Goal: Information Seeking & Learning: Learn about a topic

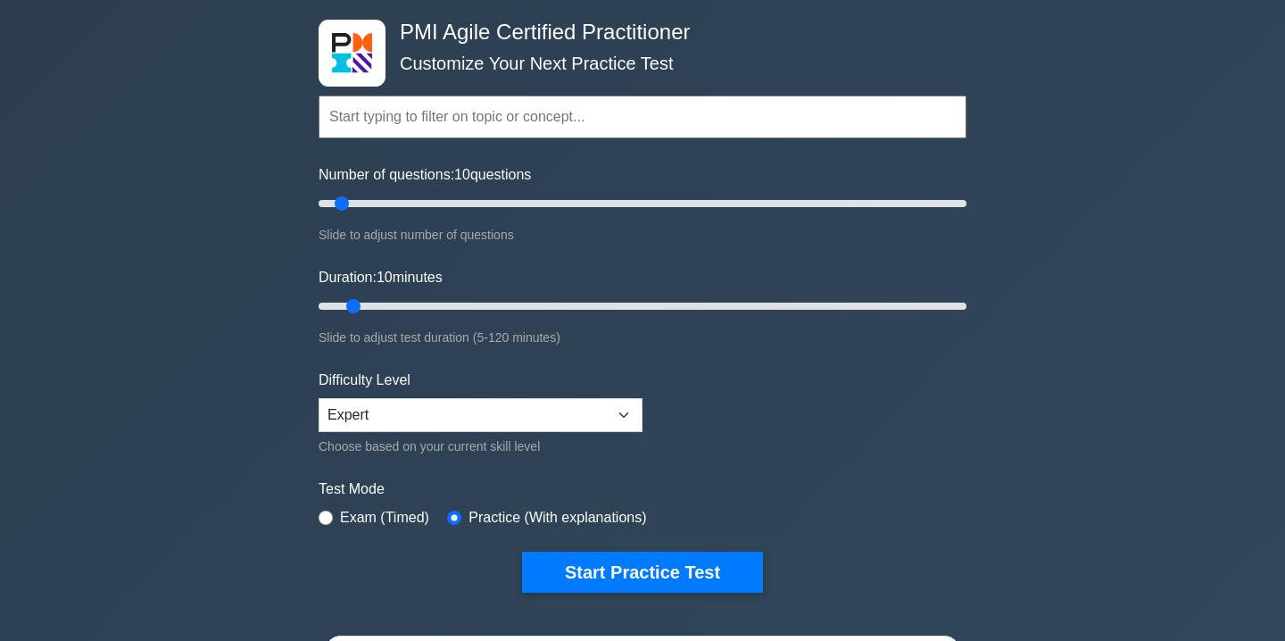
scroll to position [101, 0]
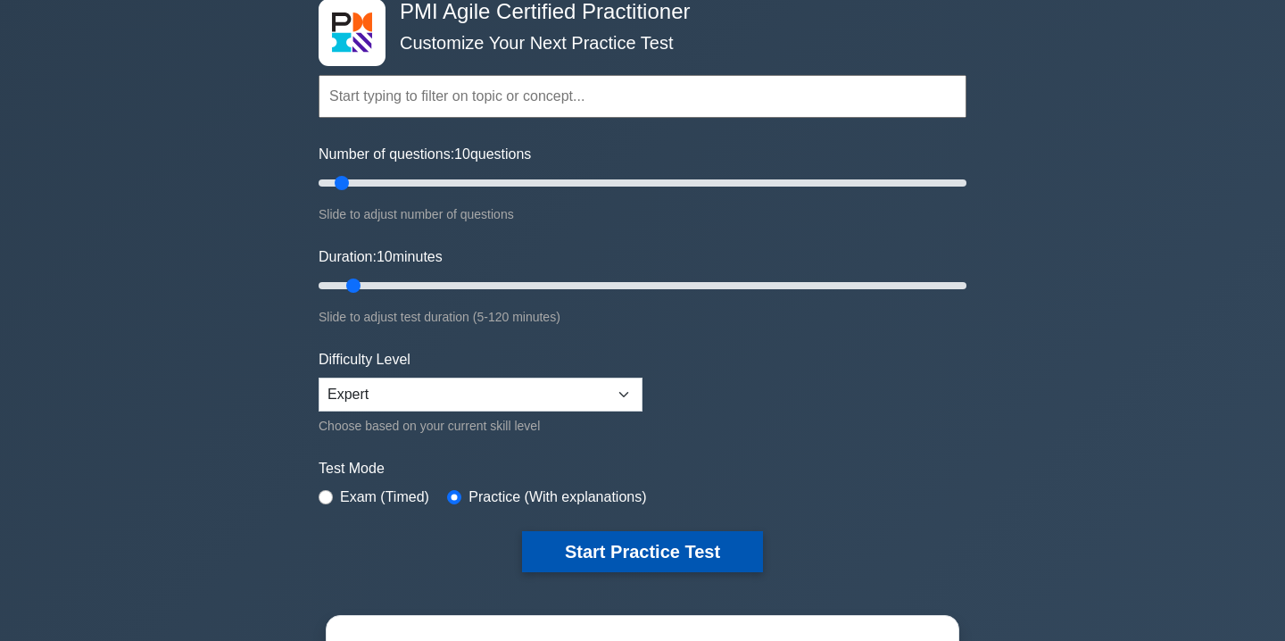
click at [578, 547] on button "Start Practice Test" at bounding box center [642, 551] width 241 height 41
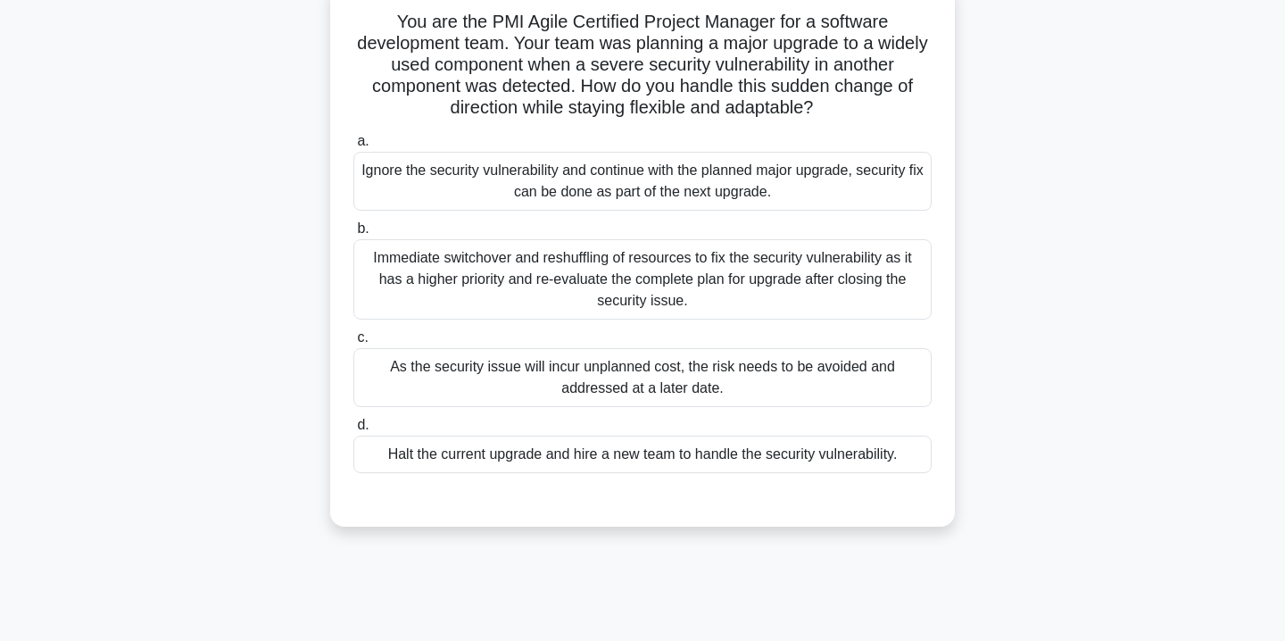
scroll to position [126, 0]
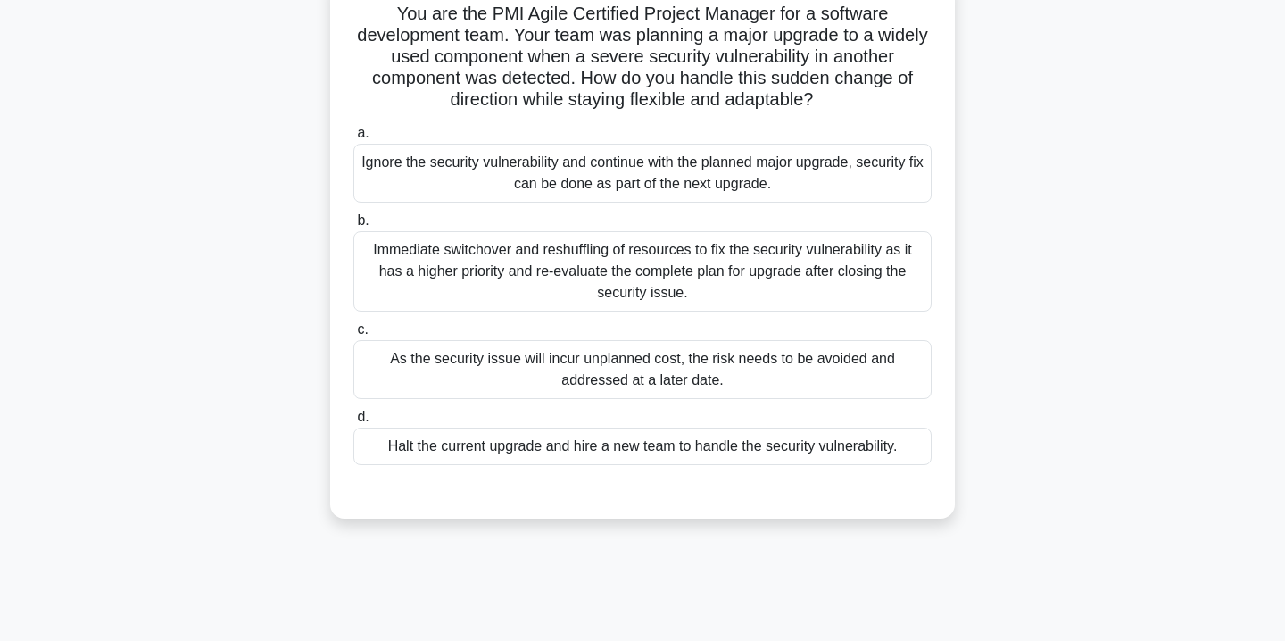
click at [516, 264] on div "Immediate switchover and reshuffling of resources to fix the security vulnerabi…" at bounding box center [642, 271] width 578 height 80
click at [353, 227] on input "b. Immediate switchover and reshuffling of resources to fix the security vulner…" at bounding box center [353, 221] width 0 height 12
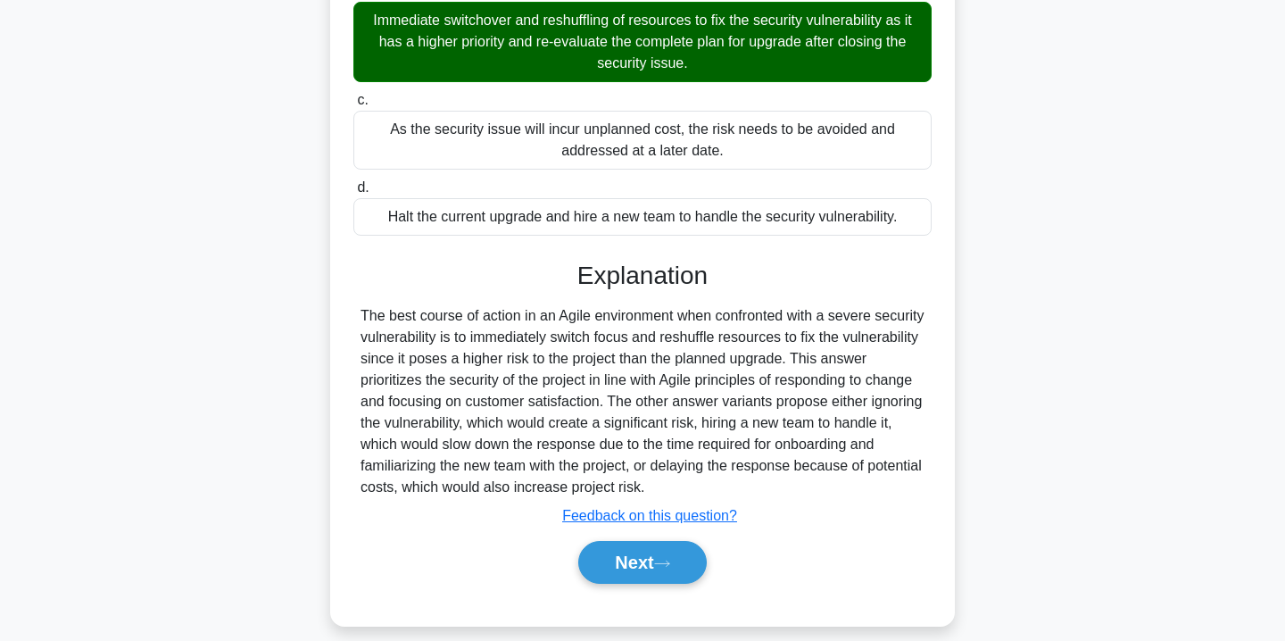
scroll to position [374, 0]
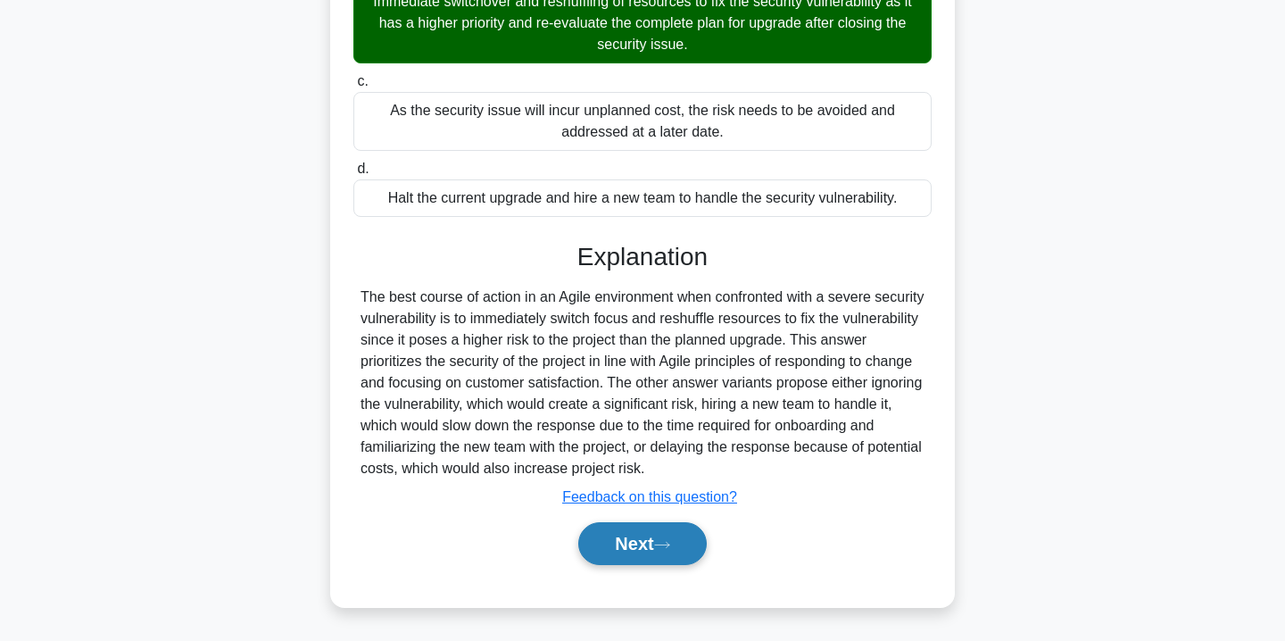
click at [648, 542] on button "Next" at bounding box center [642, 543] width 128 height 43
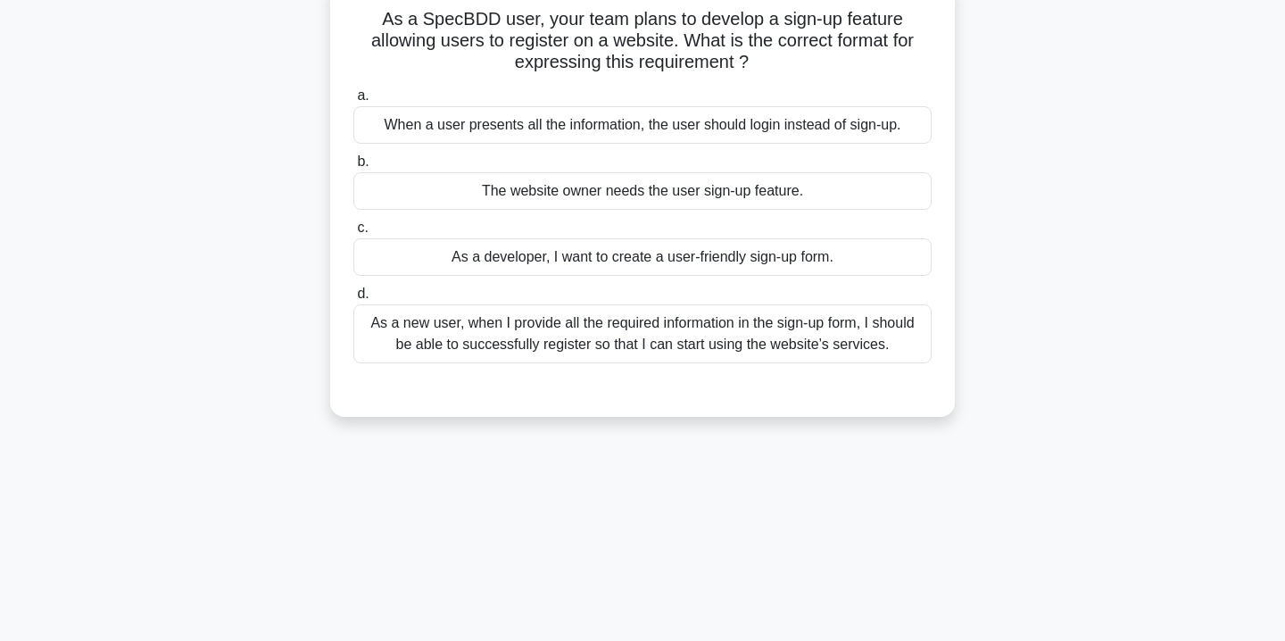
scroll to position [0, 0]
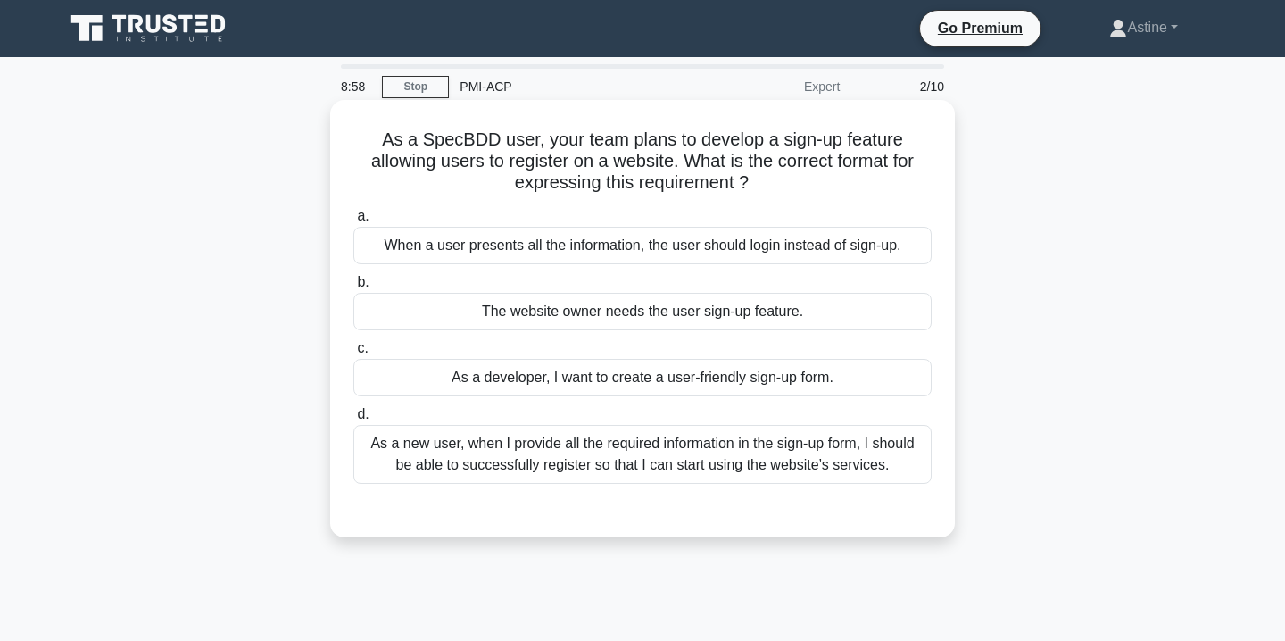
click at [588, 463] on div "As a new user, when I provide all the required information in the sign-up form,…" at bounding box center [642, 454] width 578 height 59
click at [353, 420] on input "d. As a new user, when I provide all the required information in the sign-up fo…" at bounding box center [353, 415] width 0 height 12
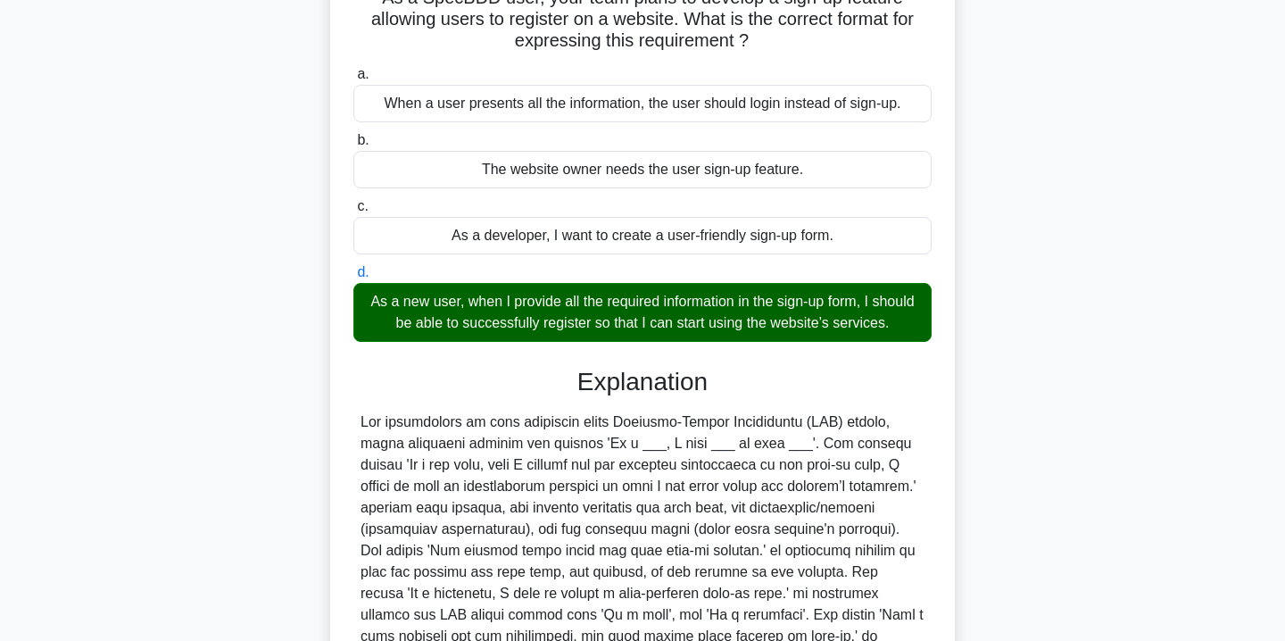
scroll to position [331, 0]
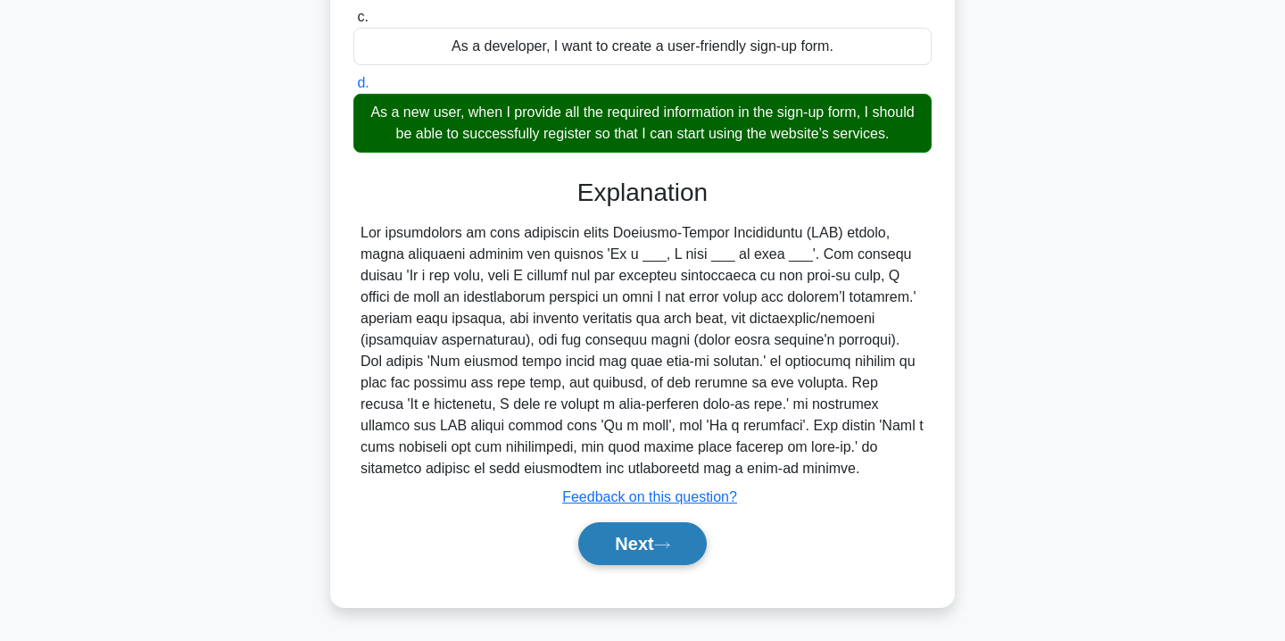
click at [638, 544] on button "Next" at bounding box center [642, 543] width 128 height 43
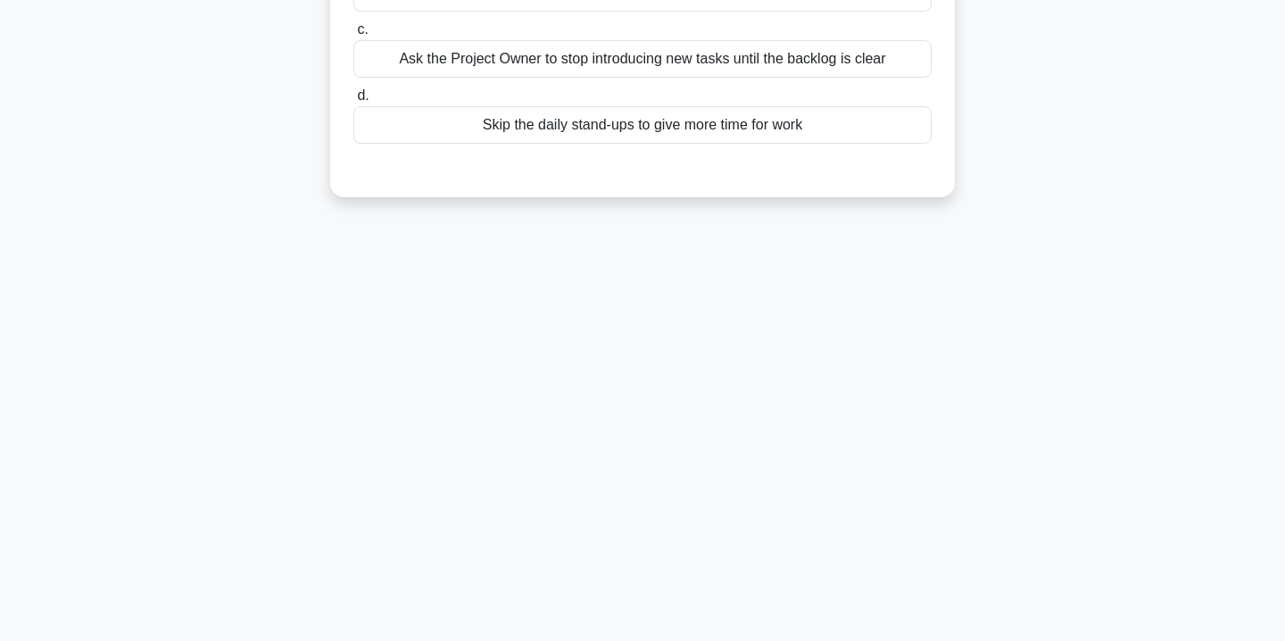
scroll to position [0, 0]
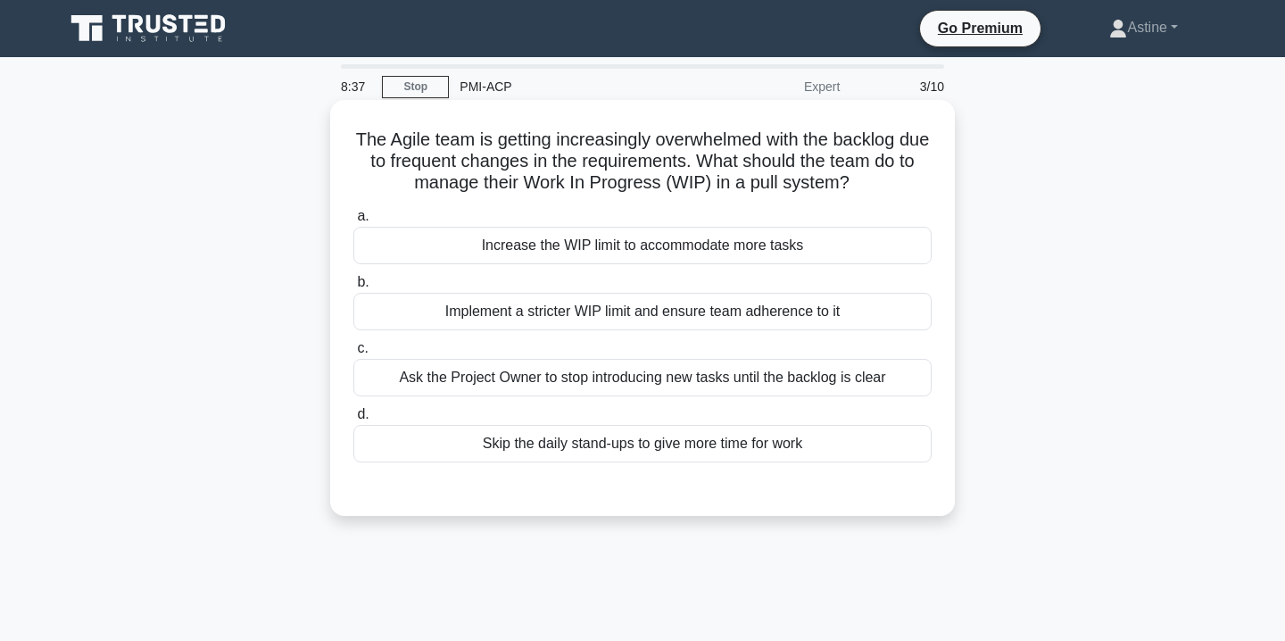
click at [742, 373] on div "Ask the Project Owner to stop introducing new tasks until the backlog is clear" at bounding box center [642, 377] width 578 height 37
click at [353, 354] on input "c. Ask the Project Owner to stop introducing new tasks until the backlog is cle…" at bounding box center [353, 349] width 0 height 12
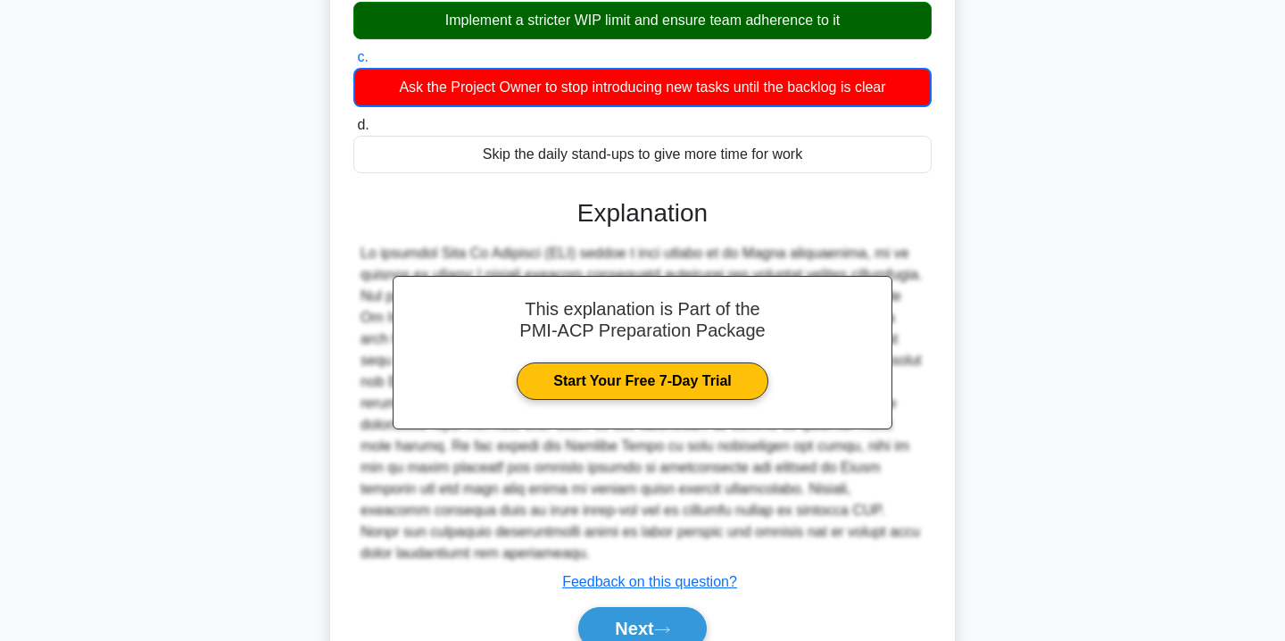
scroll to position [376, 0]
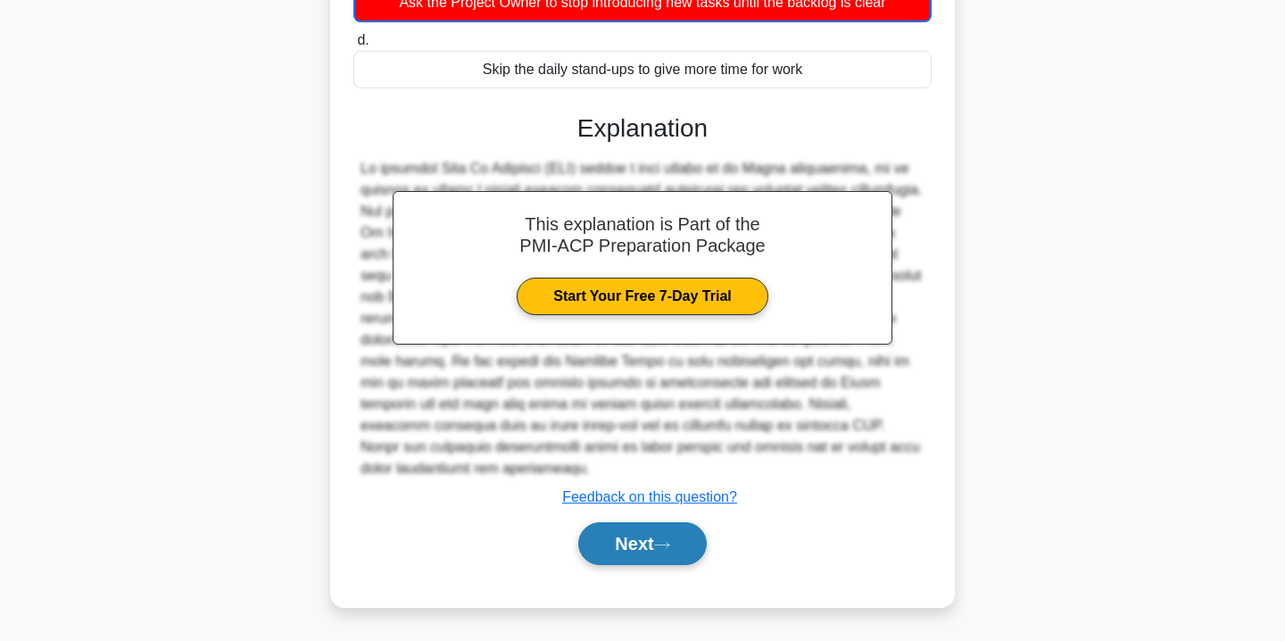
click at [594, 536] on button "Next" at bounding box center [642, 543] width 128 height 43
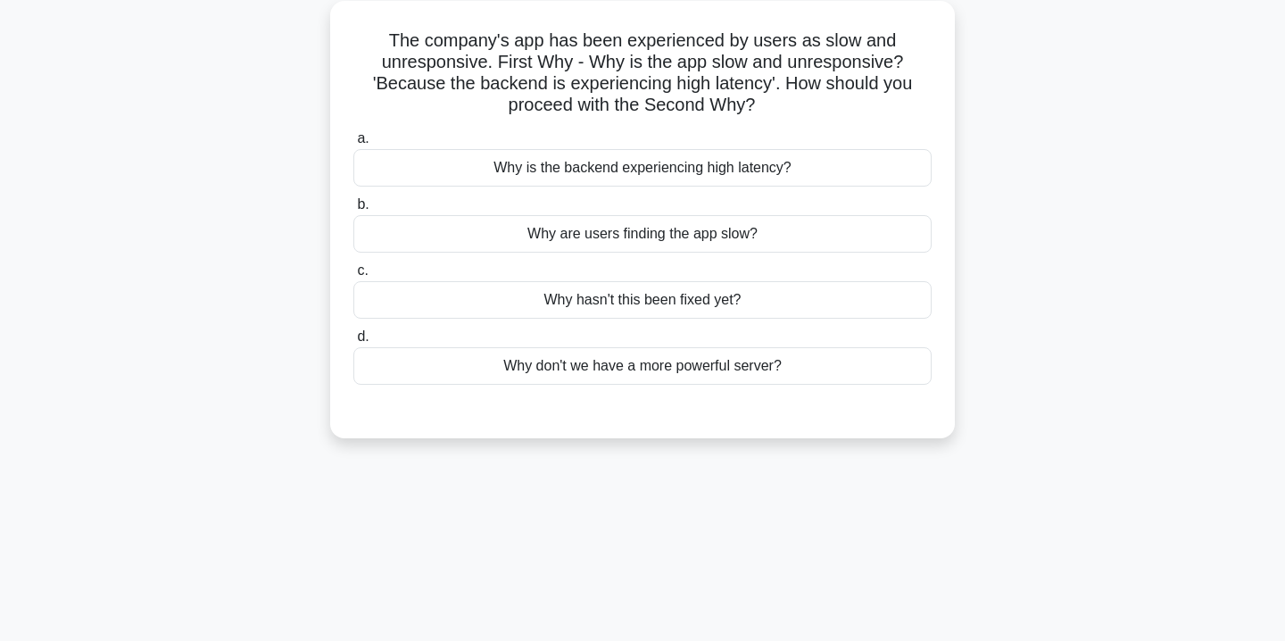
scroll to position [0, 0]
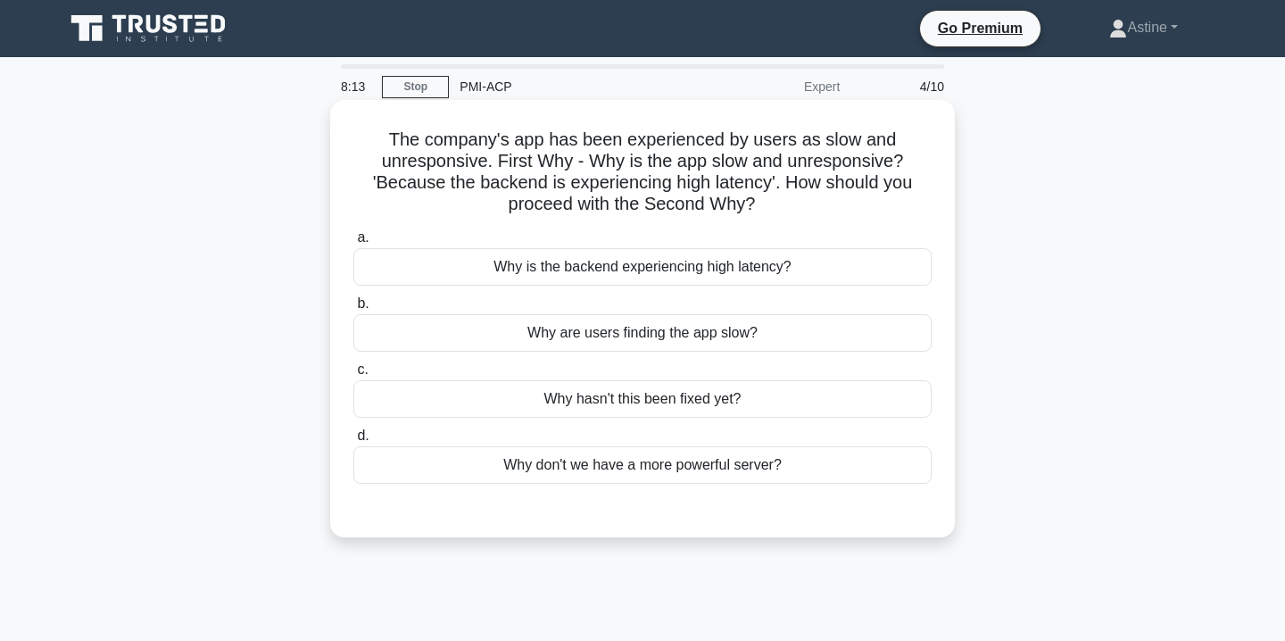
click at [635, 268] on div "Why is the backend experiencing high latency?" at bounding box center [642, 266] width 578 height 37
click at [353, 244] on input "a. Why is the backend experiencing high latency?" at bounding box center [353, 238] width 0 height 12
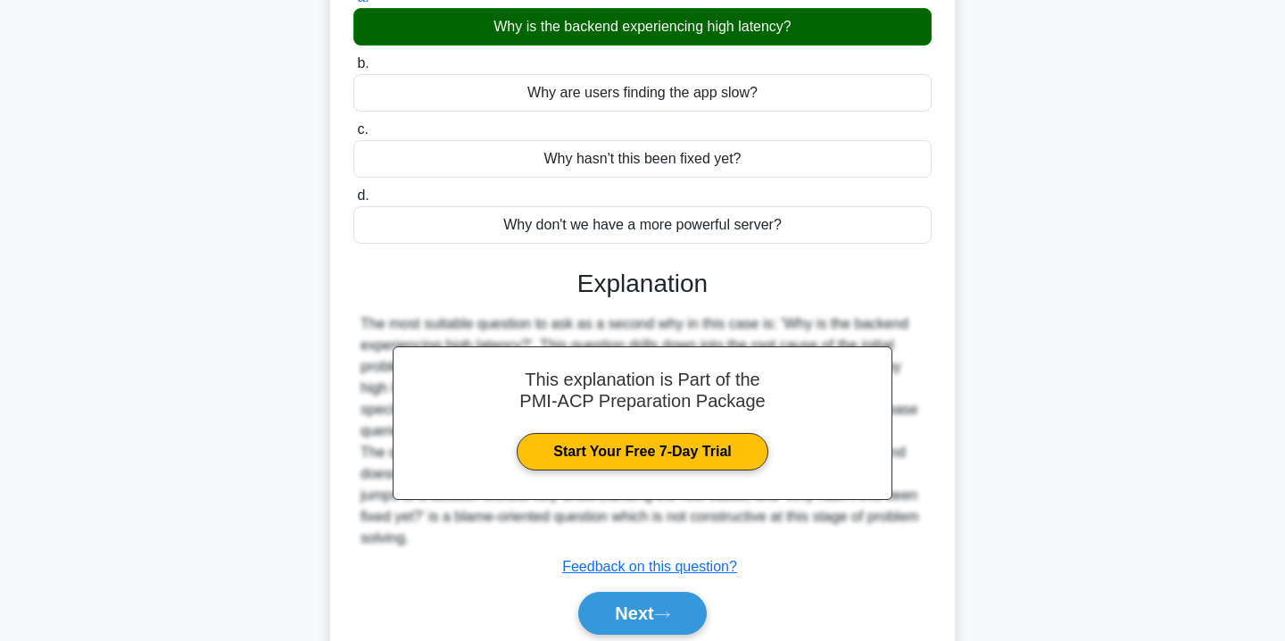
scroll to position [323, 0]
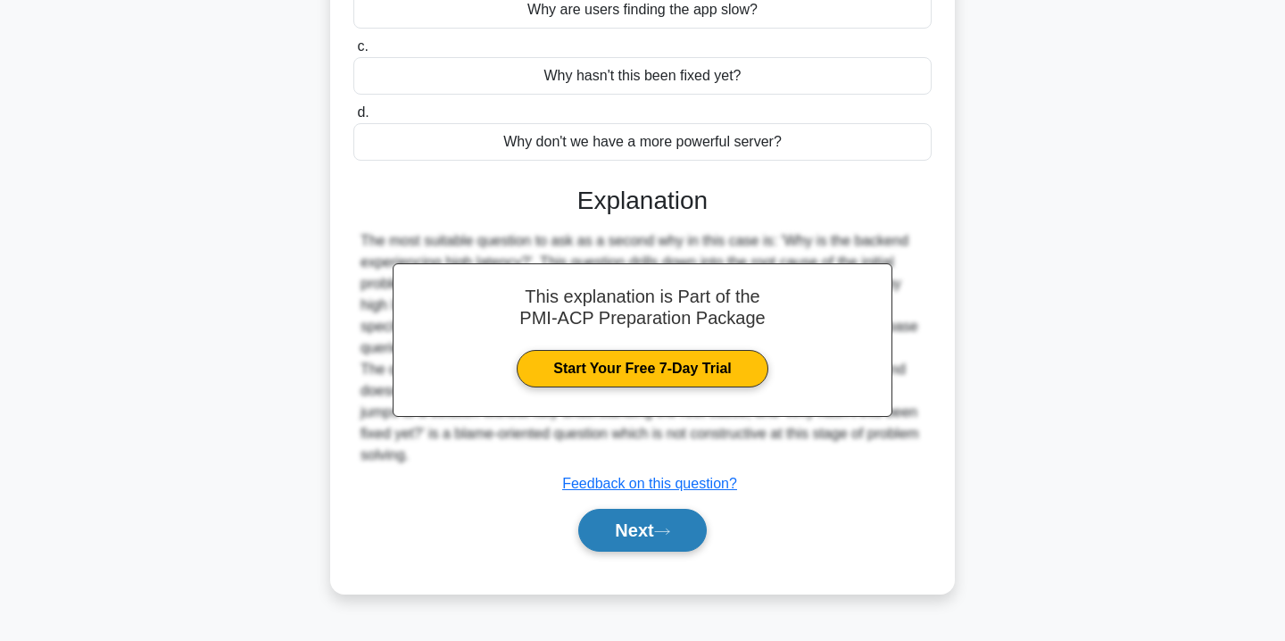
click at [649, 534] on button "Next" at bounding box center [642, 530] width 128 height 43
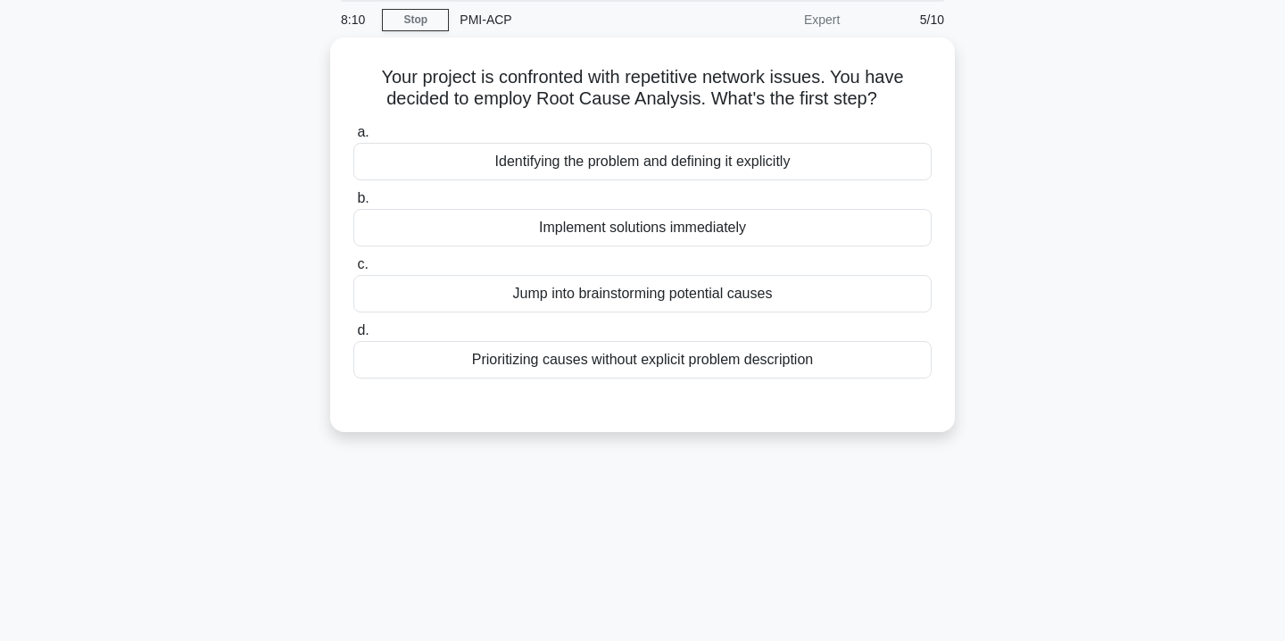
scroll to position [0, 0]
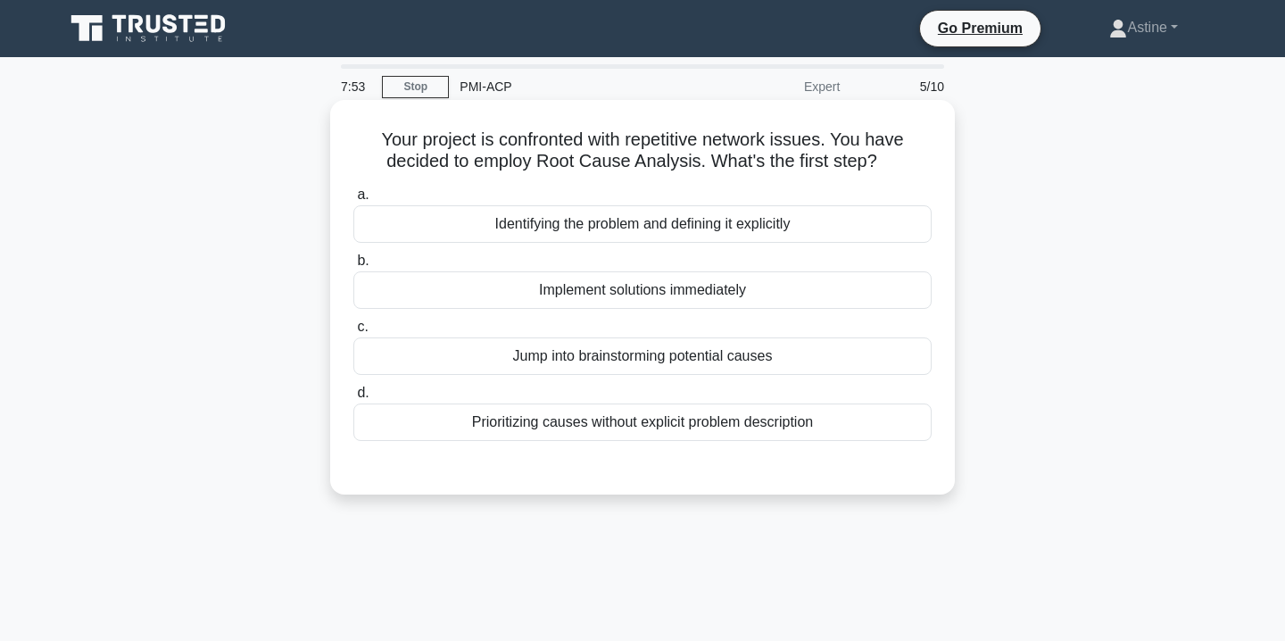
click at [651, 221] on div "Identifying the problem and defining it explicitly" at bounding box center [642, 223] width 578 height 37
click at [353, 201] on input "a. Identifying the problem and defining it explicitly" at bounding box center [353, 195] width 0 height 12
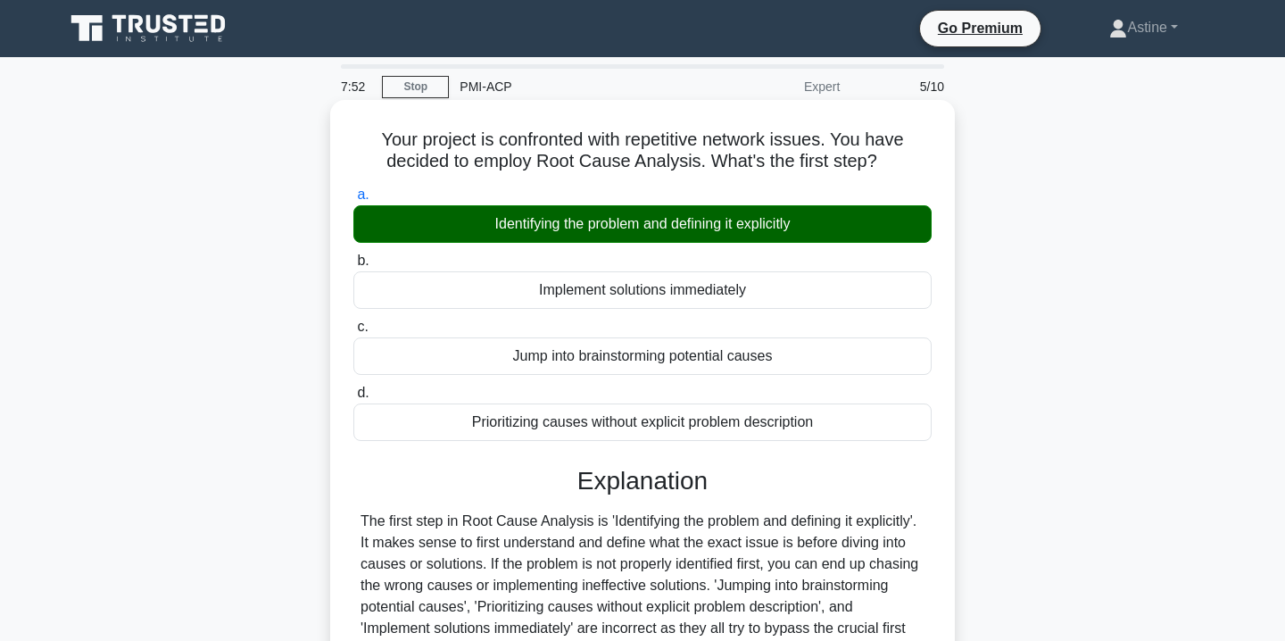
scroll to position [323, 0]
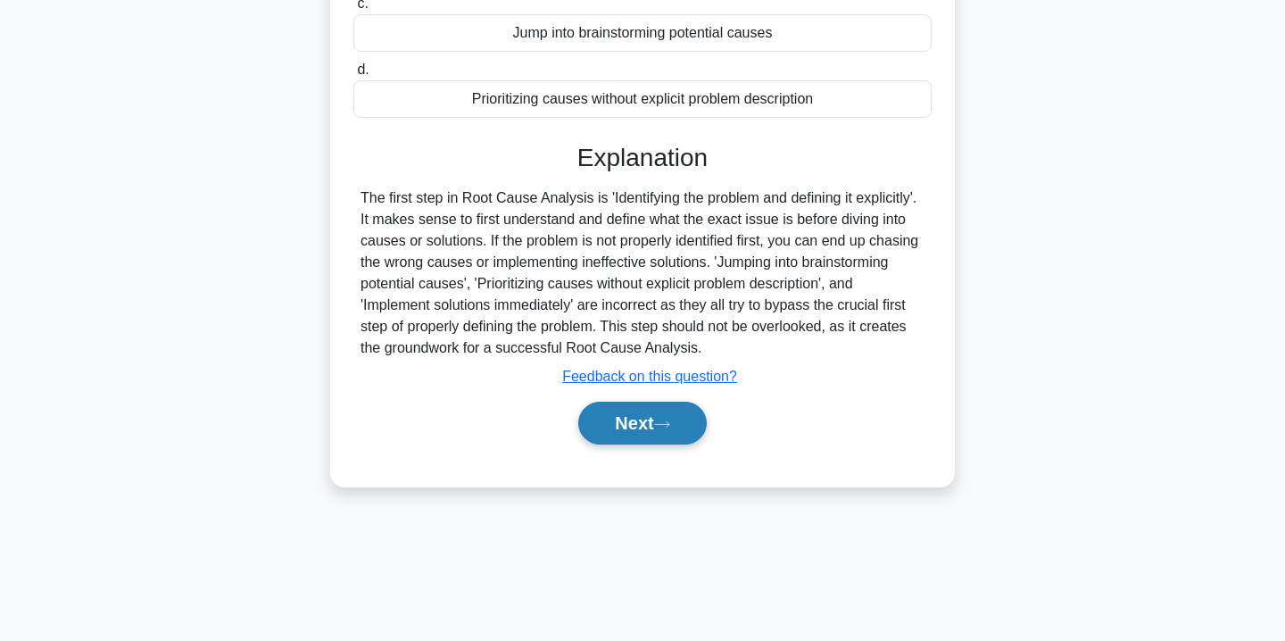
click at [669, 420] on icon at bounding box center [662, 424] width 16 height 10
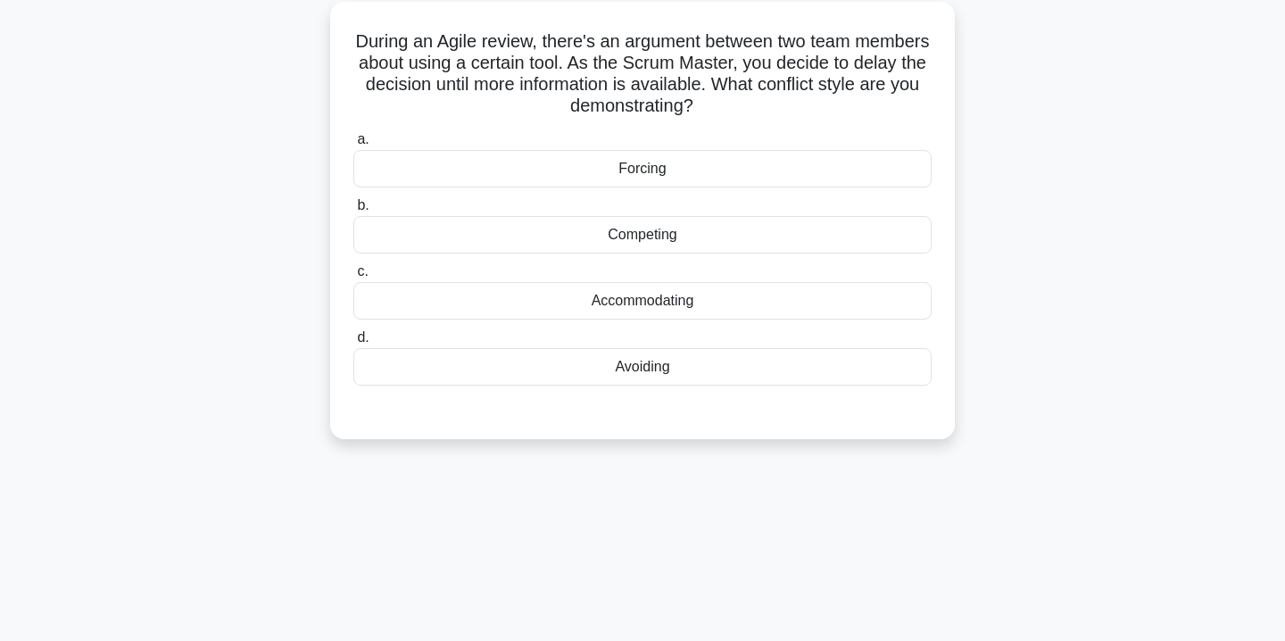
scroll to position [0, 0]
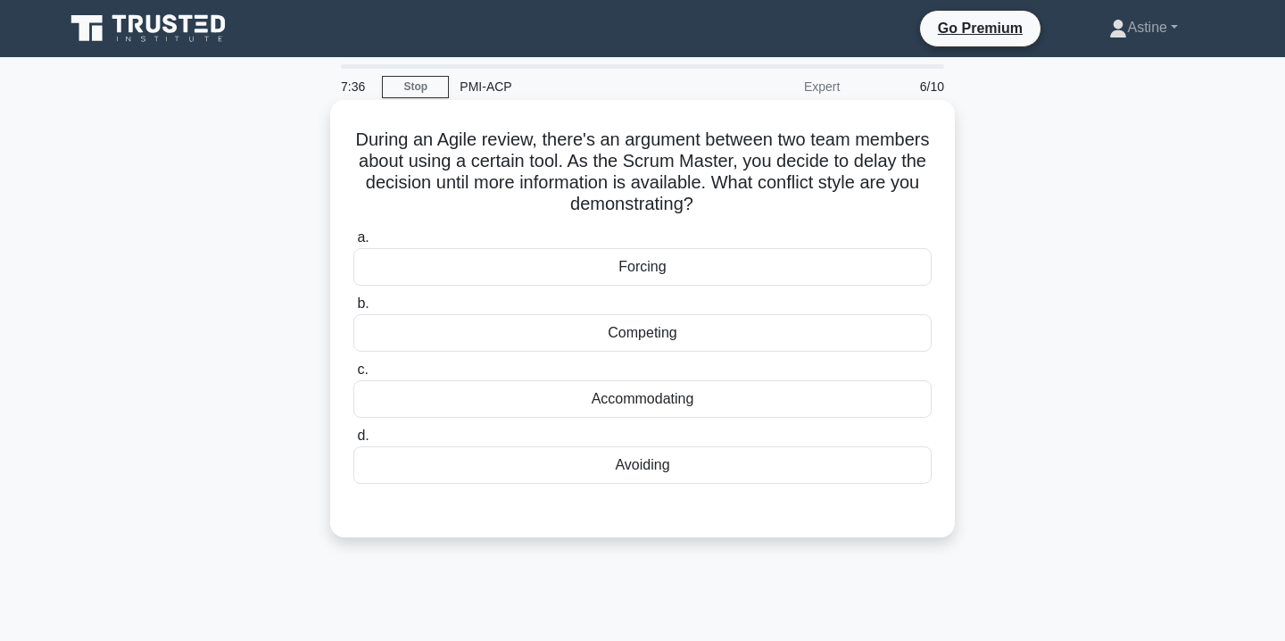
click at [775, 465] on div "Avoiding" at bounding box center [642, 464] width 578 height 37
click at [353, 442] on input "d. Avoiding" at bounding box center [353, 436] width 0 height 12
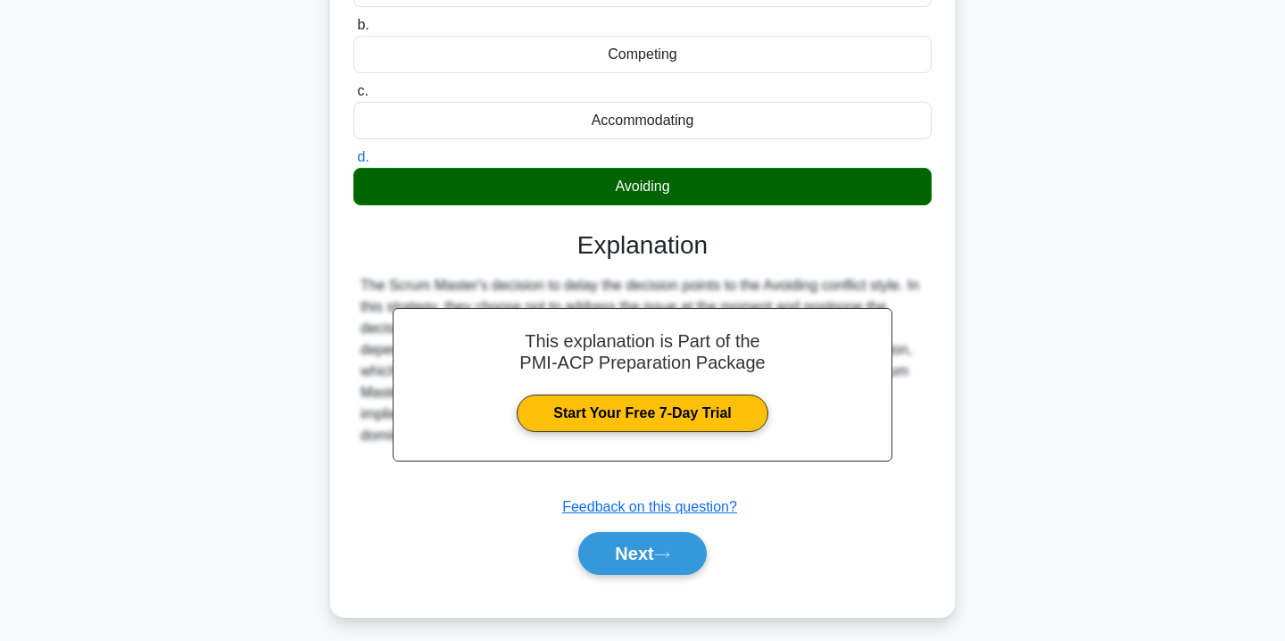
scroll to position [323, 0]
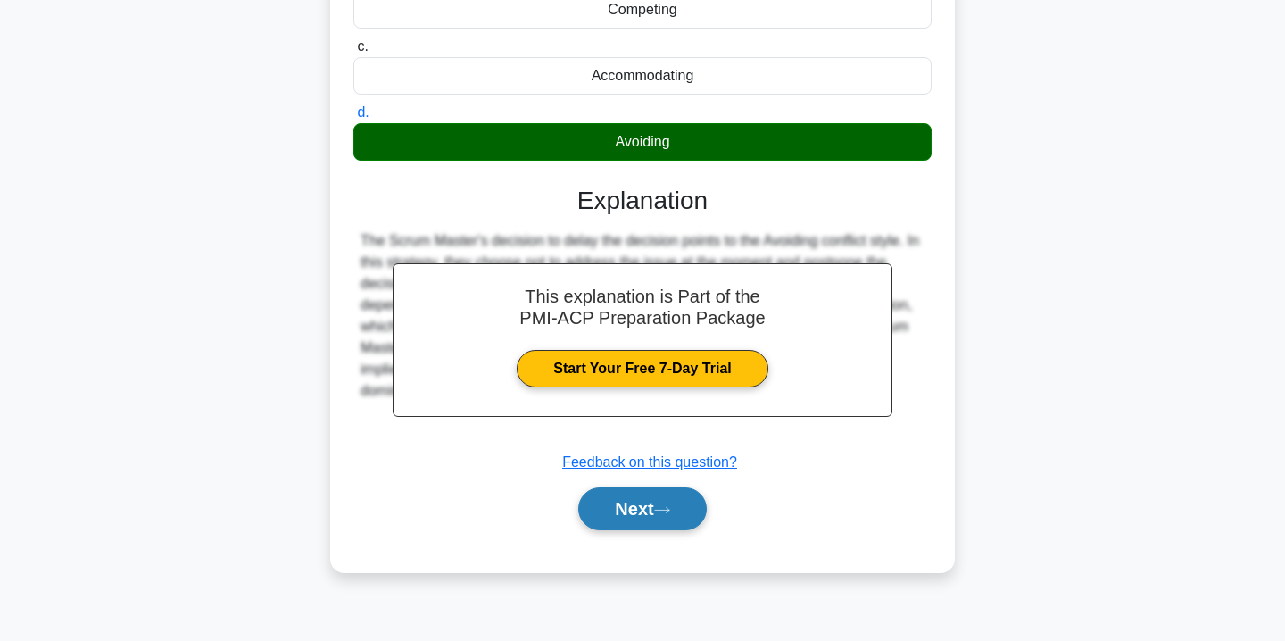
click at [634, 493] on button "Next" at bounding box center [642, 508] width 128 height 43
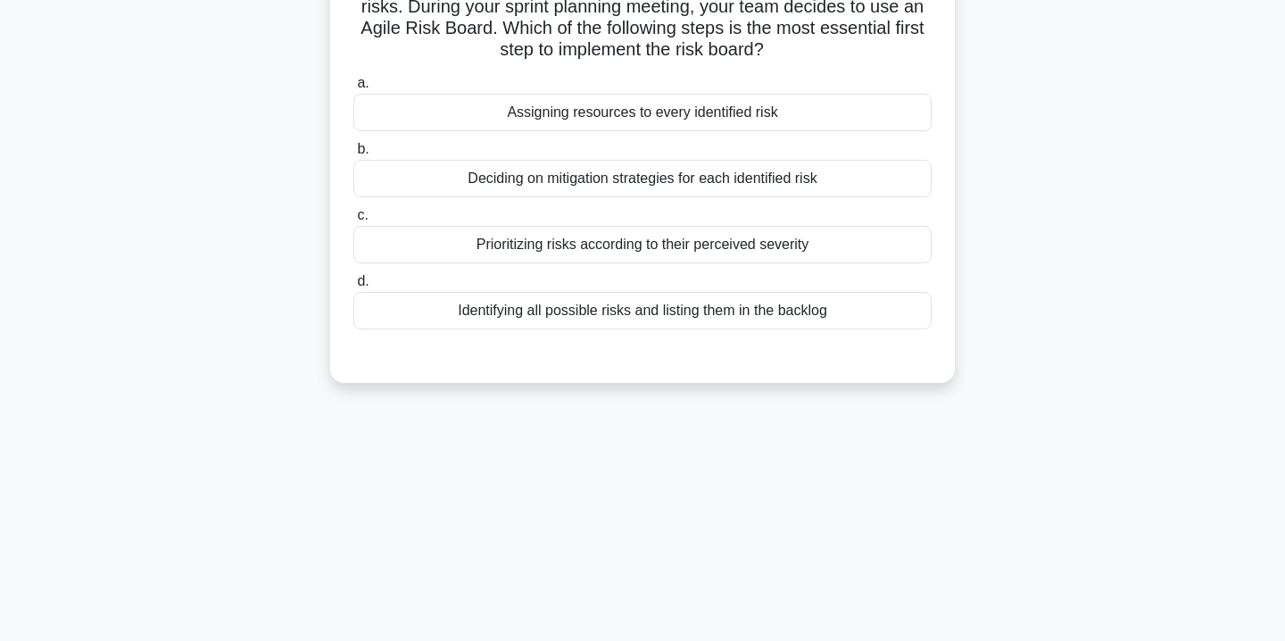
scroll to position [0, 0]
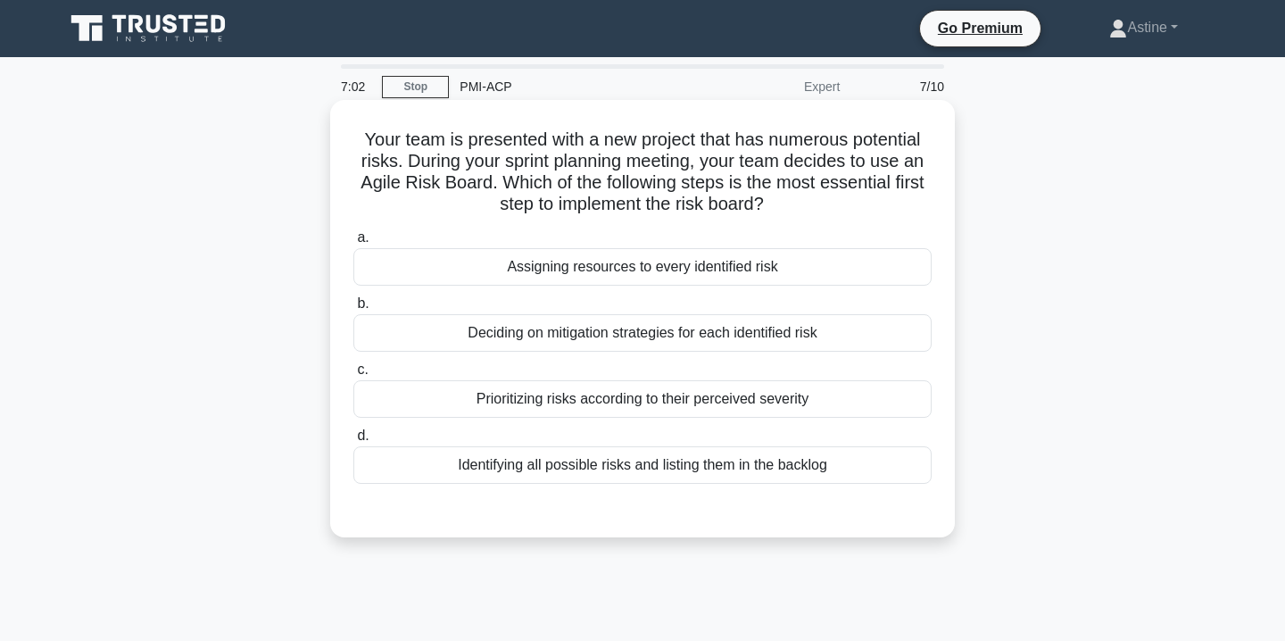
click at [611, 467] on div "Identifying all possible risks and listing them in the backlog" at bounding box center [642, 464] width 578 height 37
click at [353, 442] on input "d. Identifying all possible risks and listing them in the backlog" at bounding box center [353, 436] width 0 height 12
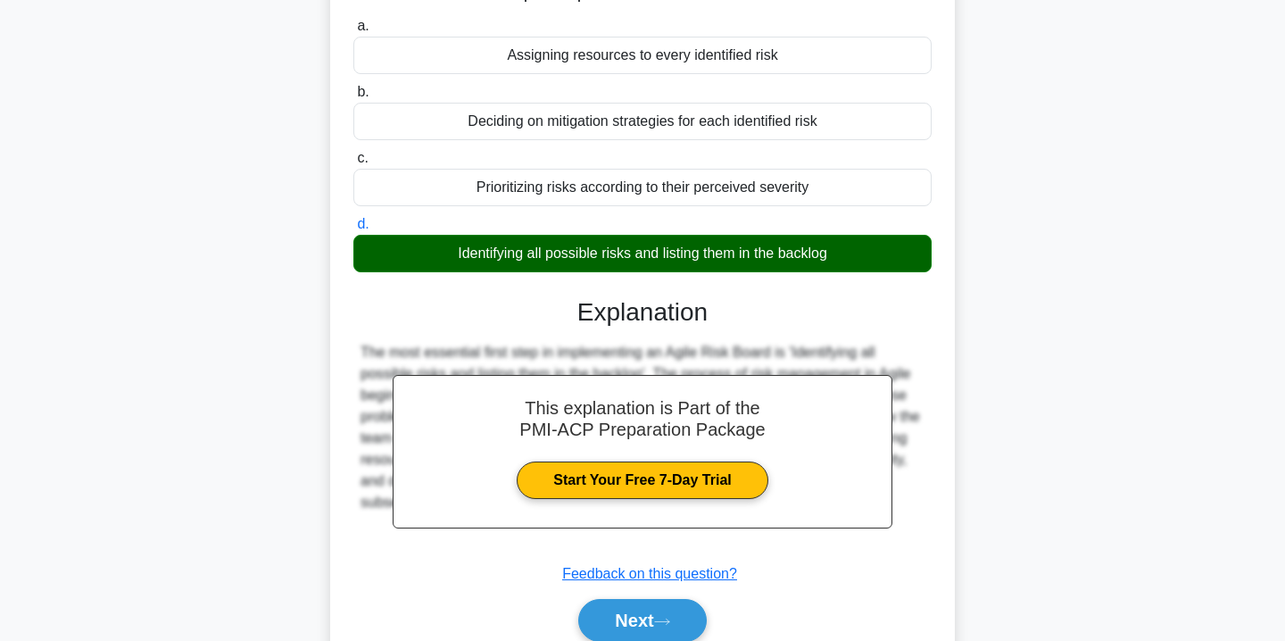
scroll to position [323, 0]
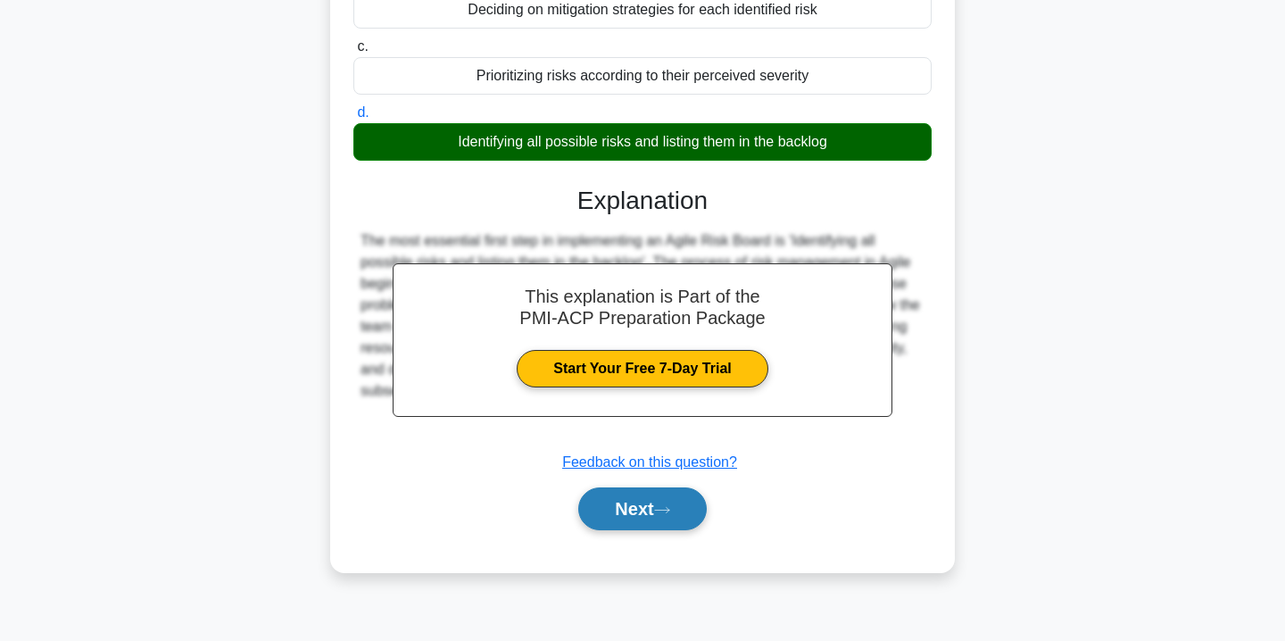
click at [637, 496] on button "Next" at bounding box center [642, 508] width 128 height 43
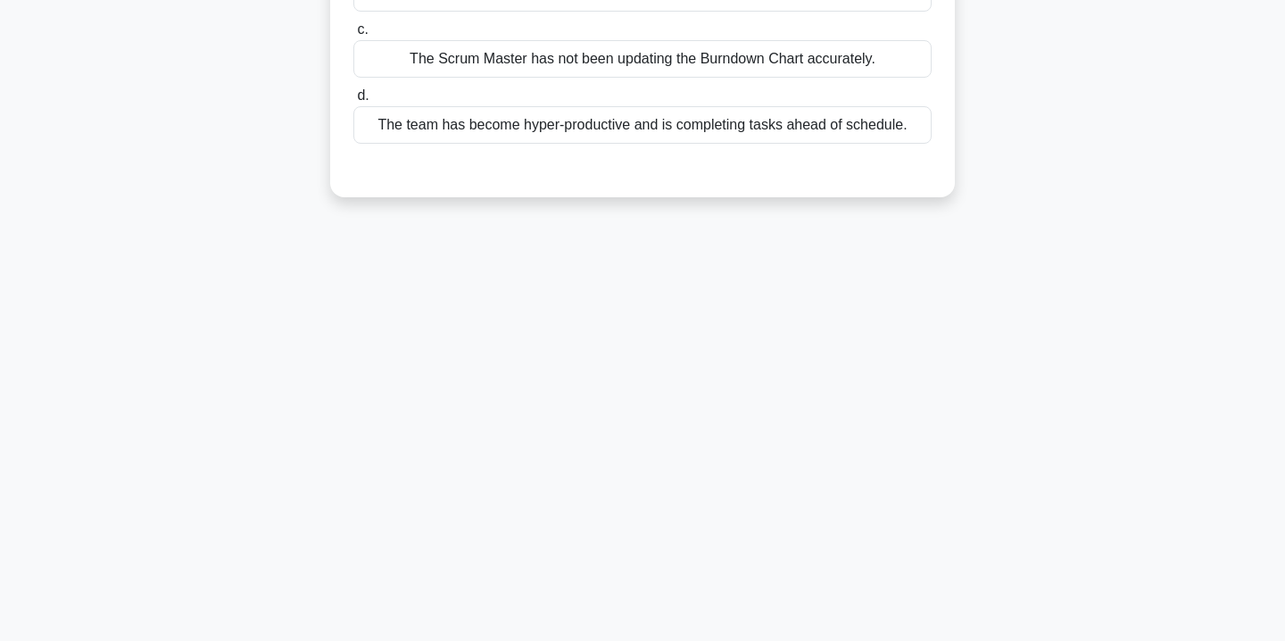
scroll to position [0, 0]
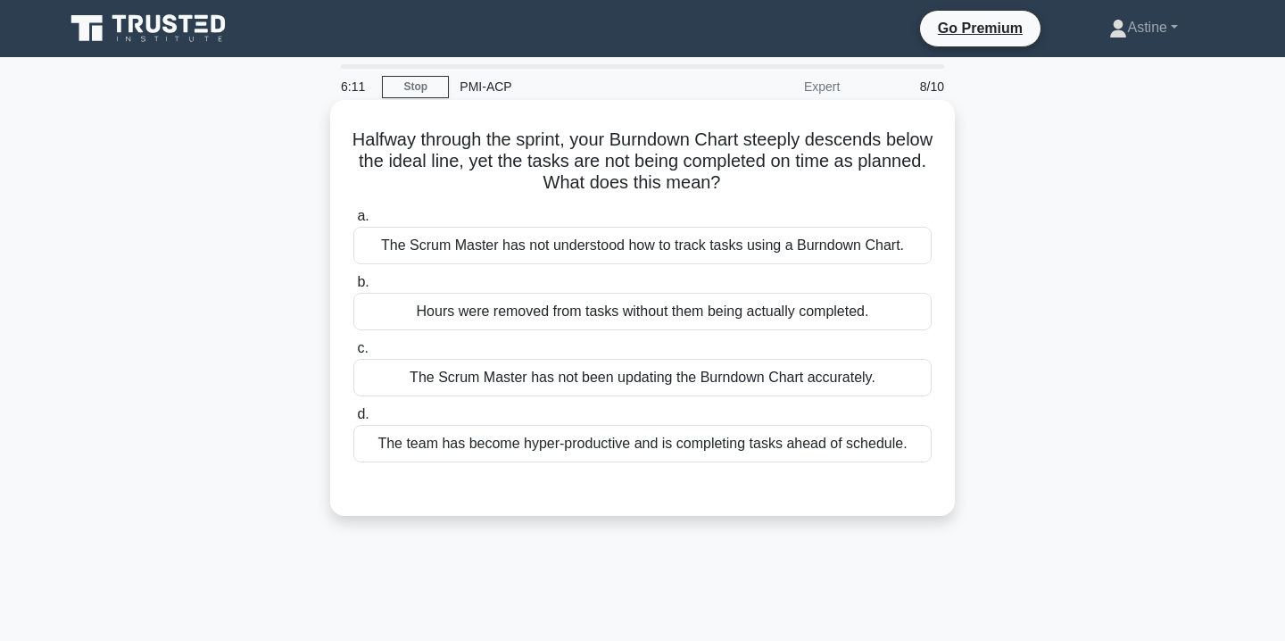
click at [454, 304] on div "Hours were removed from tasks without them being actually completed." at bounding box center [642, 311] width 578 height 37
click at [353, 288] on input "b. Hours were removed from tasks without them being actually completed." at bounding box center [353, 283] width 0 height 12
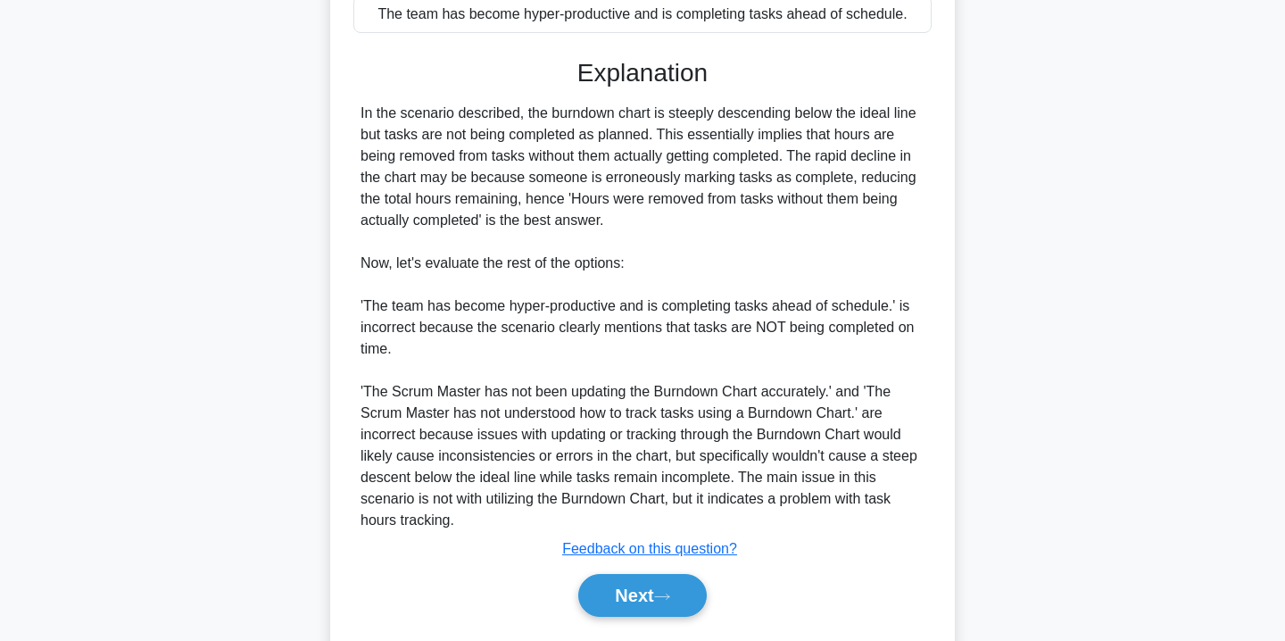
scroll to position [481, 0]
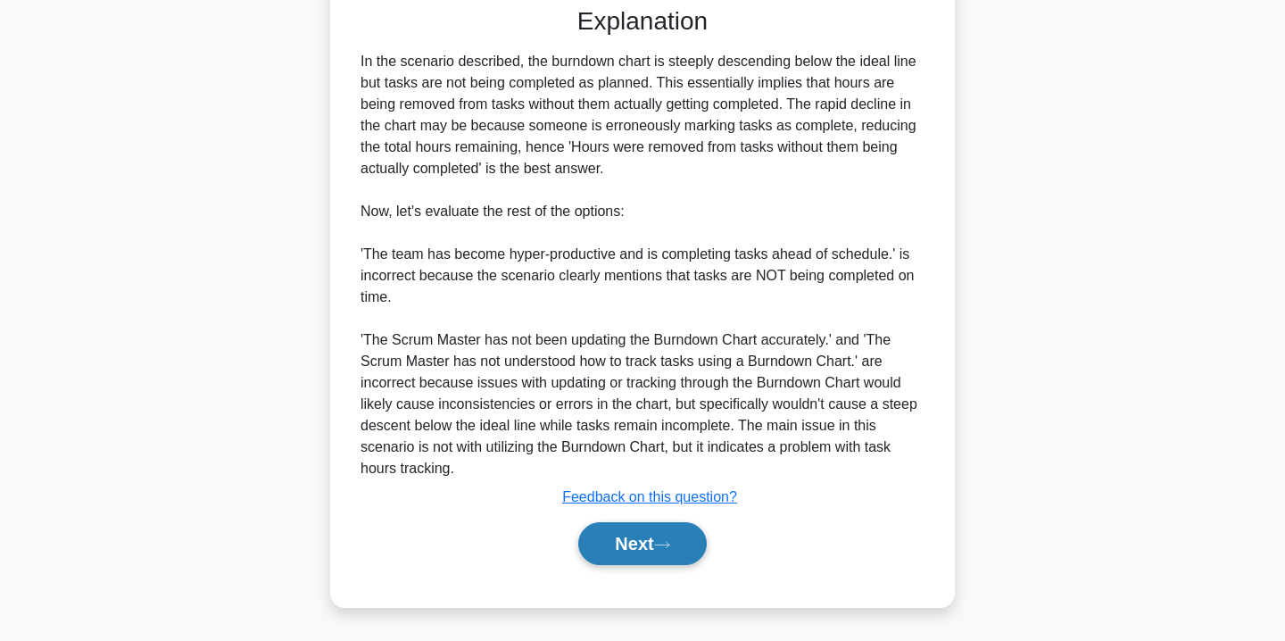
click at [643, 545] on button "Next" at bounding box center [642, 543] width 128 height 43
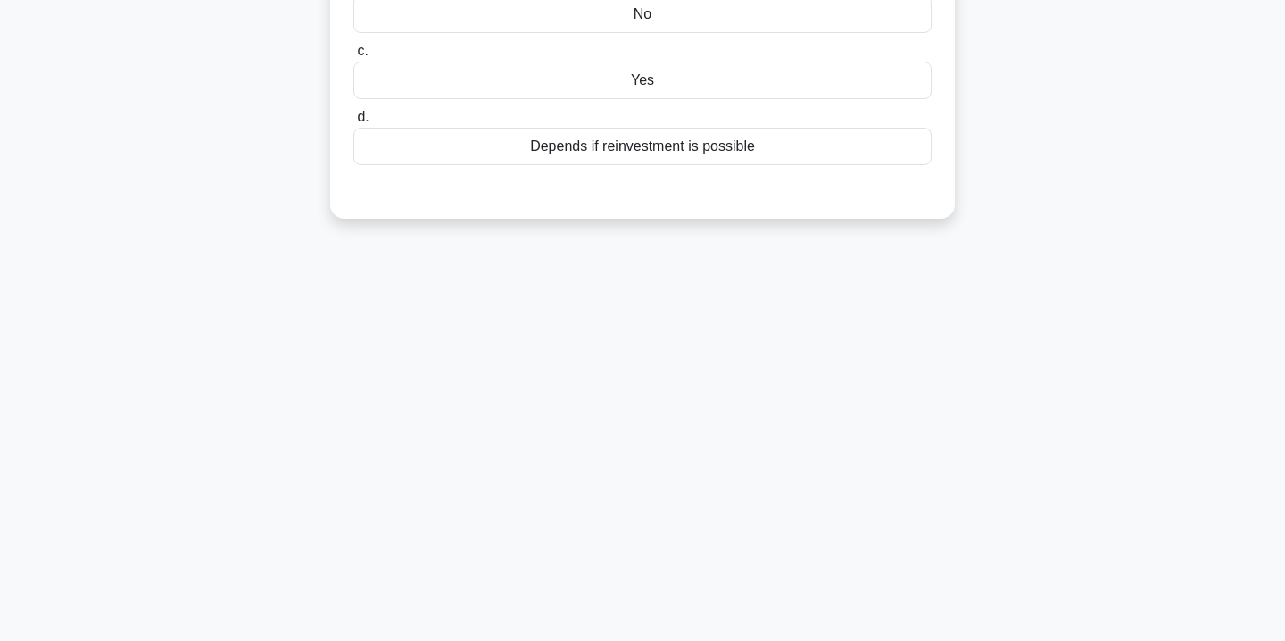
scroll to position [0, 0]
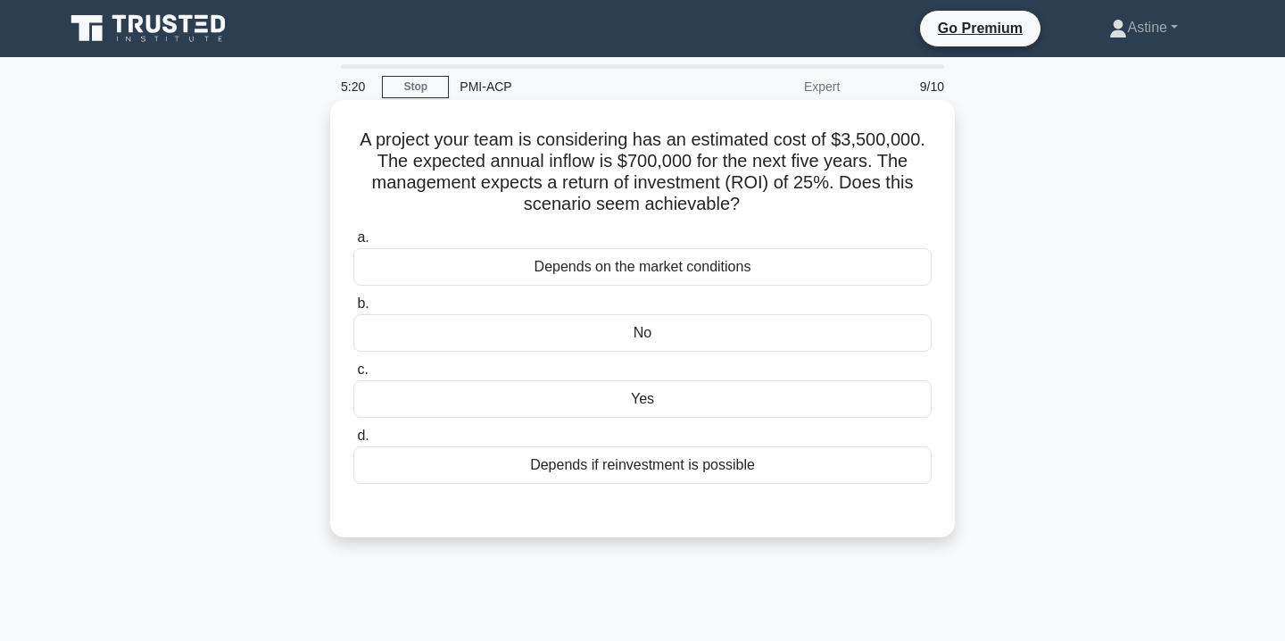
click at [412, 352] on div "No" at bounding box center [642, 332] width 578 height 37
click at [353, 310] on input "b. No" at bounding box center [353, 304] width 0 height 12
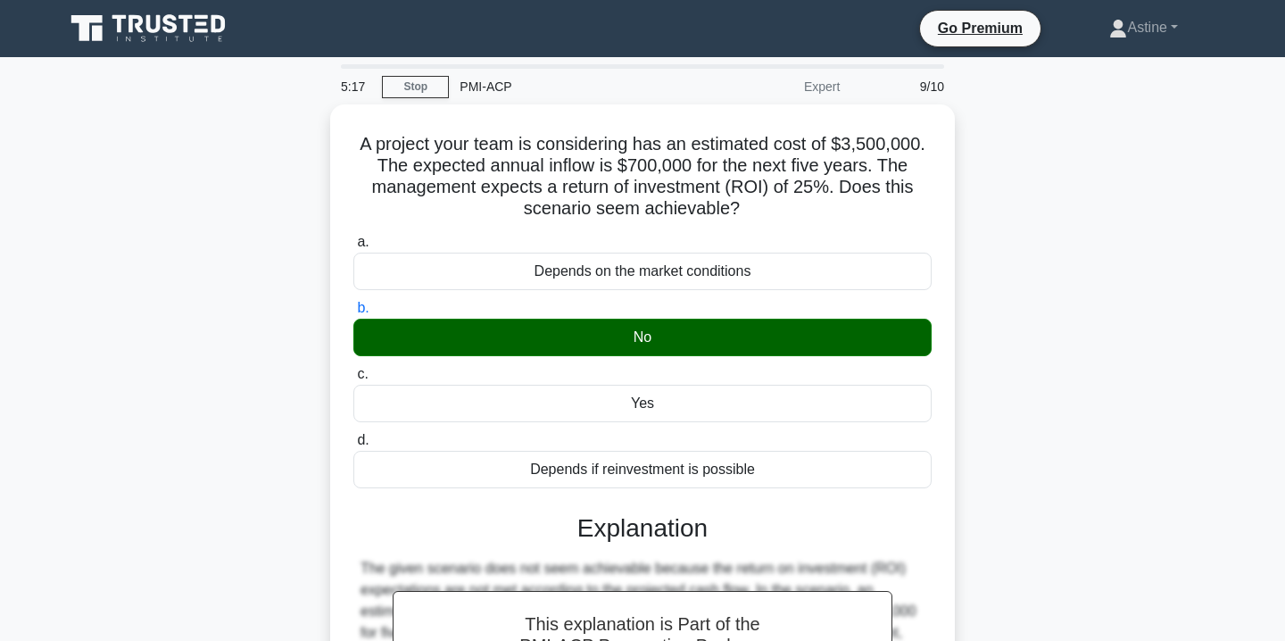
drag, startPoint x: 760, startPoint y: 205, endPoint x: 294, endPoint y: 129, distance: 472.8
click at [294, 129] on div "A project your team is considering has an estimated cost of $3,500,000. The exp…" at bounding box center [643, 512] width 1178 height 817
copy h5 "A project your team is considering has an estimated cost of $3,500,000. The exp…"
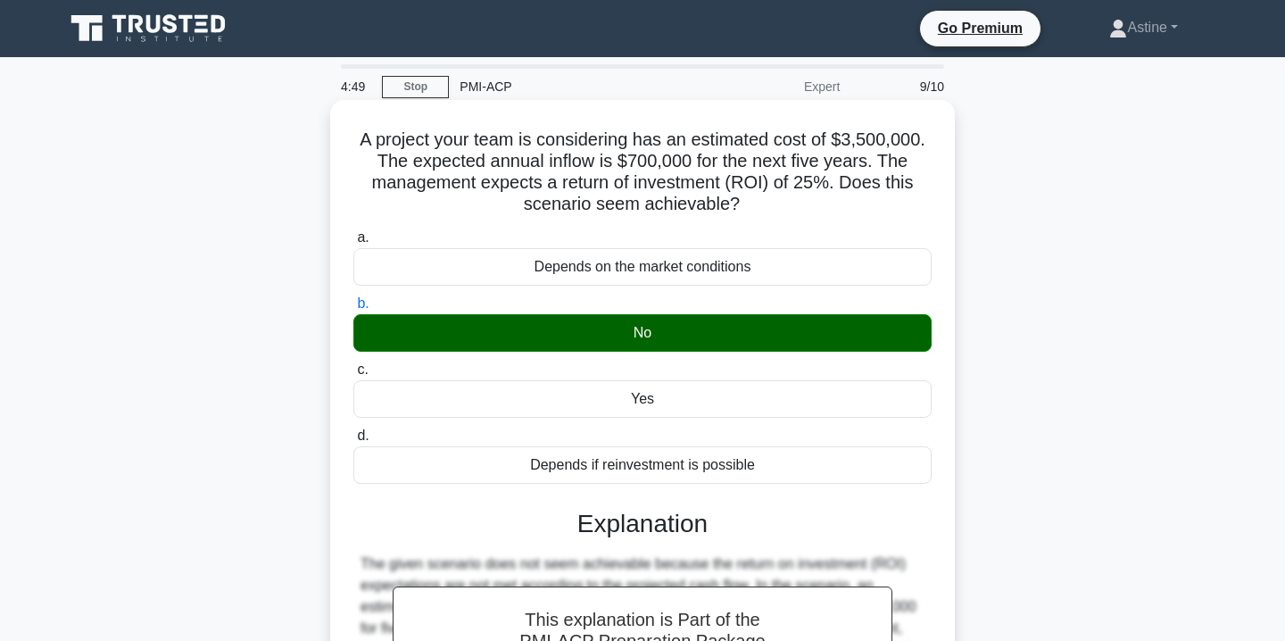
scroll to position [323, 0]
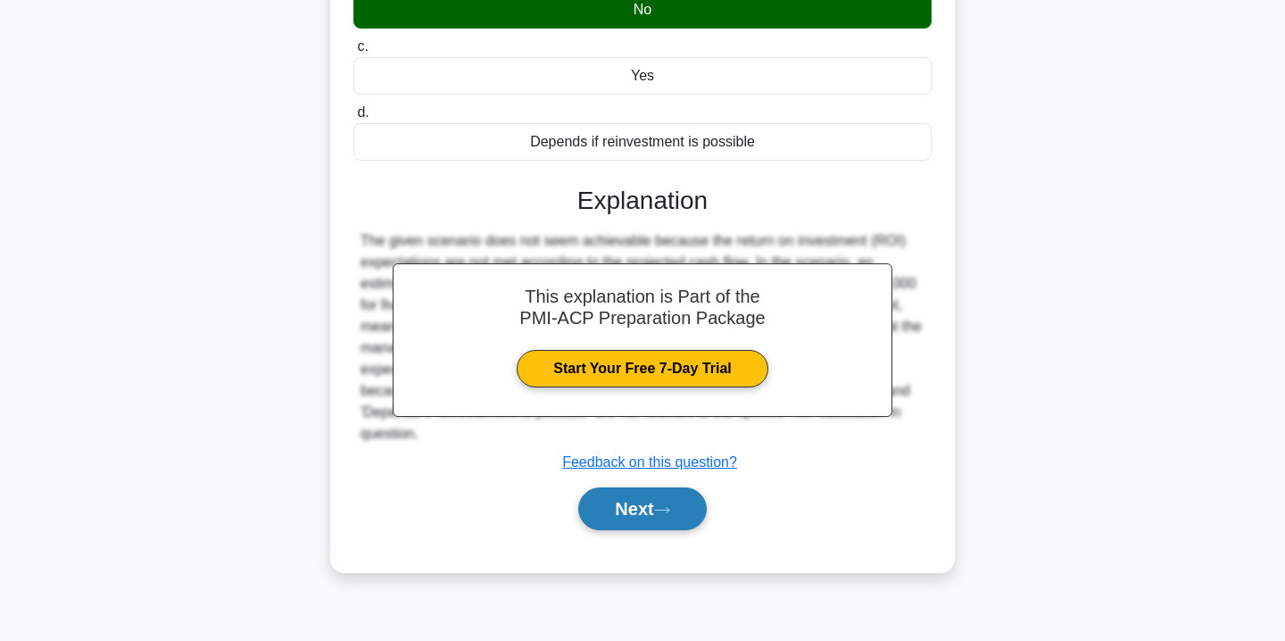
click at [675, 491] on button "Next" at bounding box center [642, 508] width 128 height 43
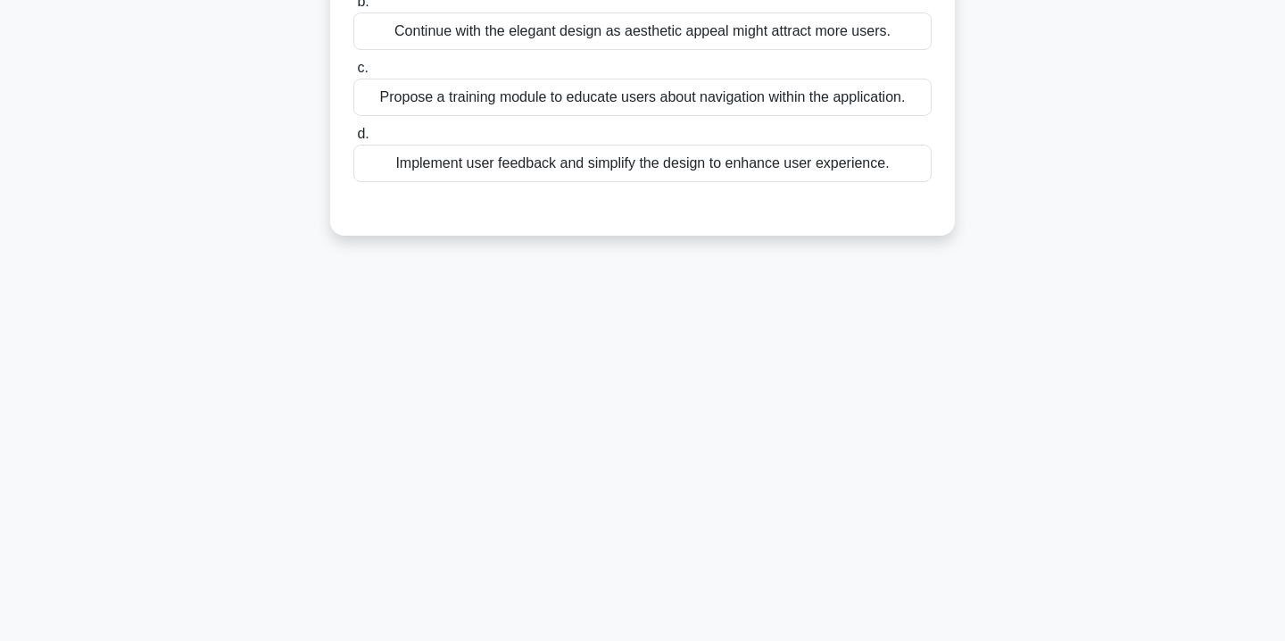
scroll to position [0, 0]
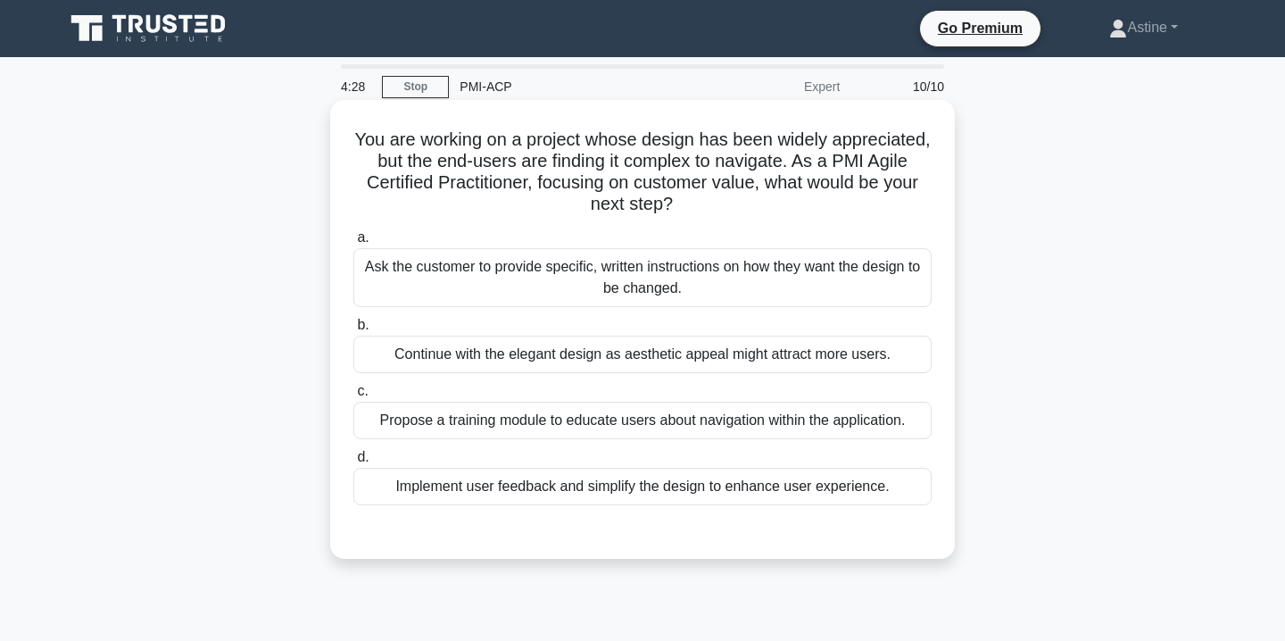
click at [645, 496] on div "Implement user feedback and simplify the design to enhance user experience." at bounding box center [642, 486] width 578 height 37
click at [353, 463] on input "d. Implement user feedback and simplify the design to enhance user experience." at bounding box center [353, 458] width 0 height 12
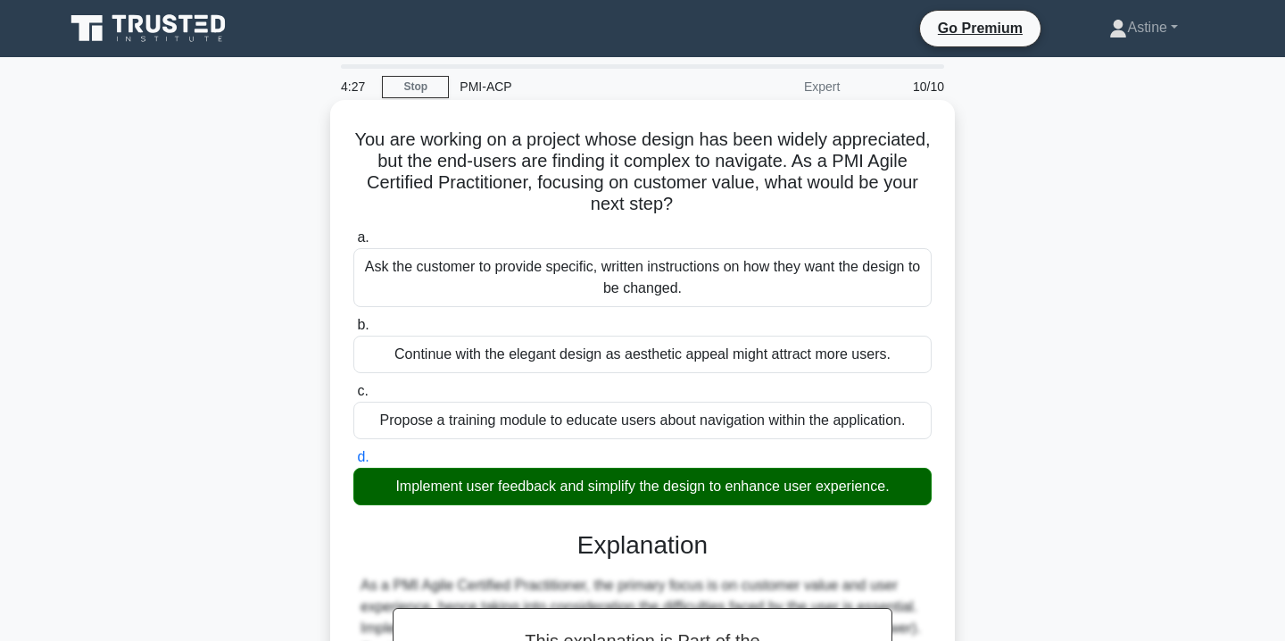
scroll to position [323, 0]
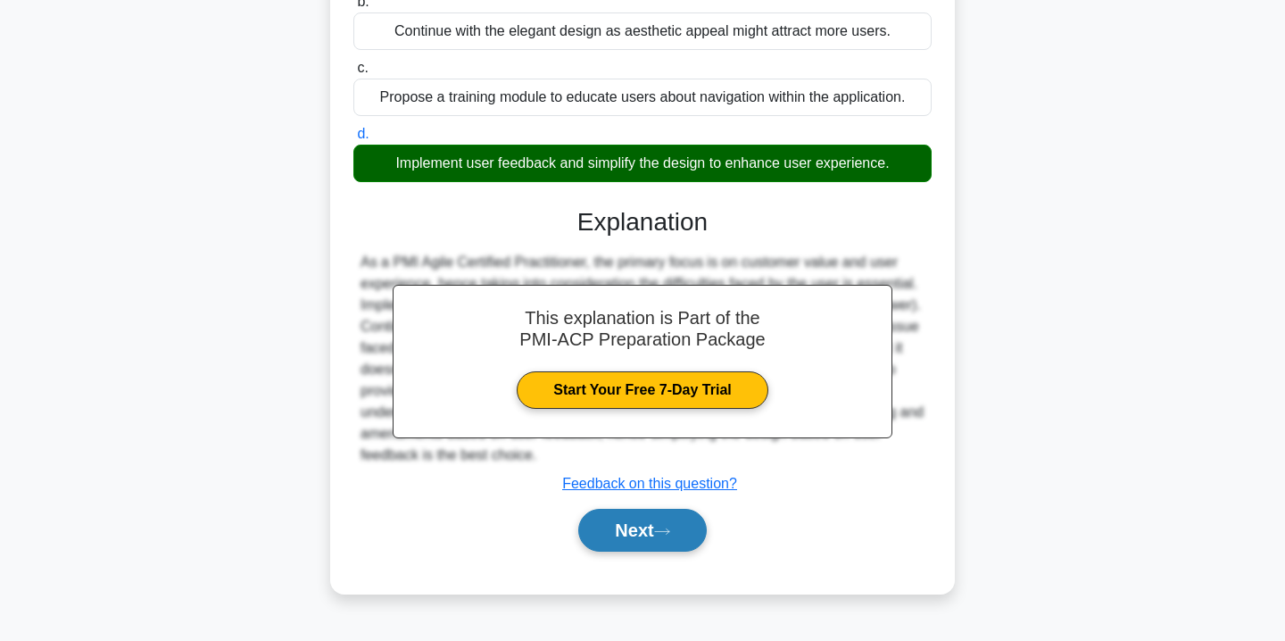
click at [643, 530] on button "Next" at bounding box center [642, 530] width 128 height 43
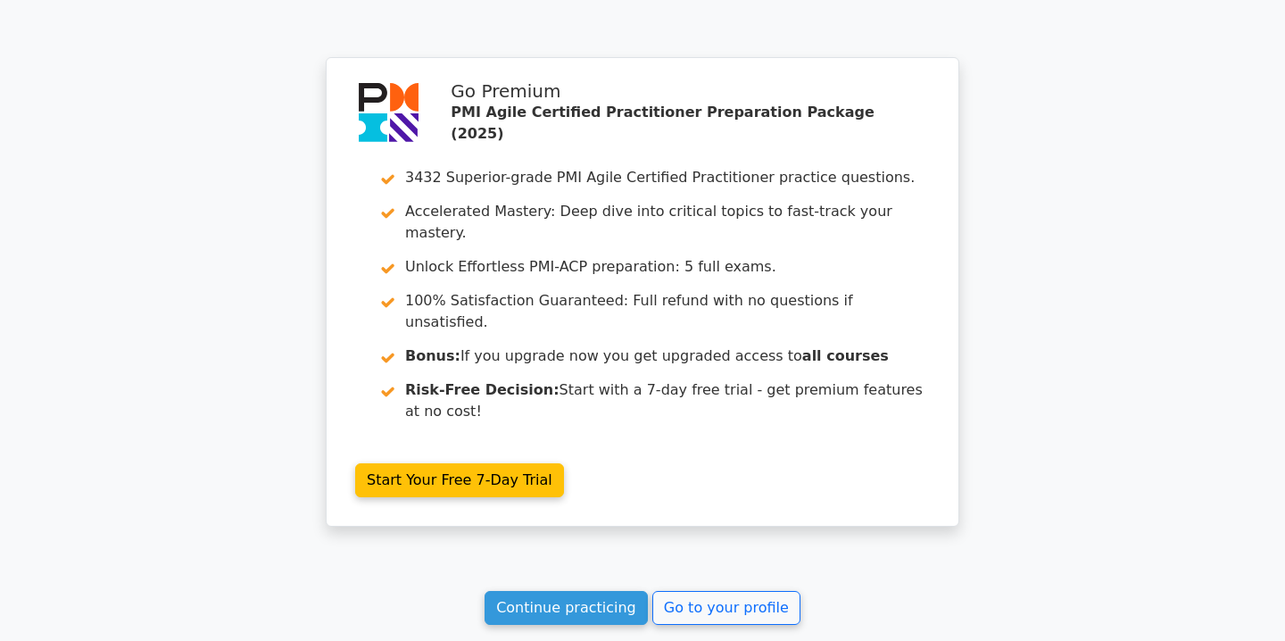
scroll to position [3123, 0]
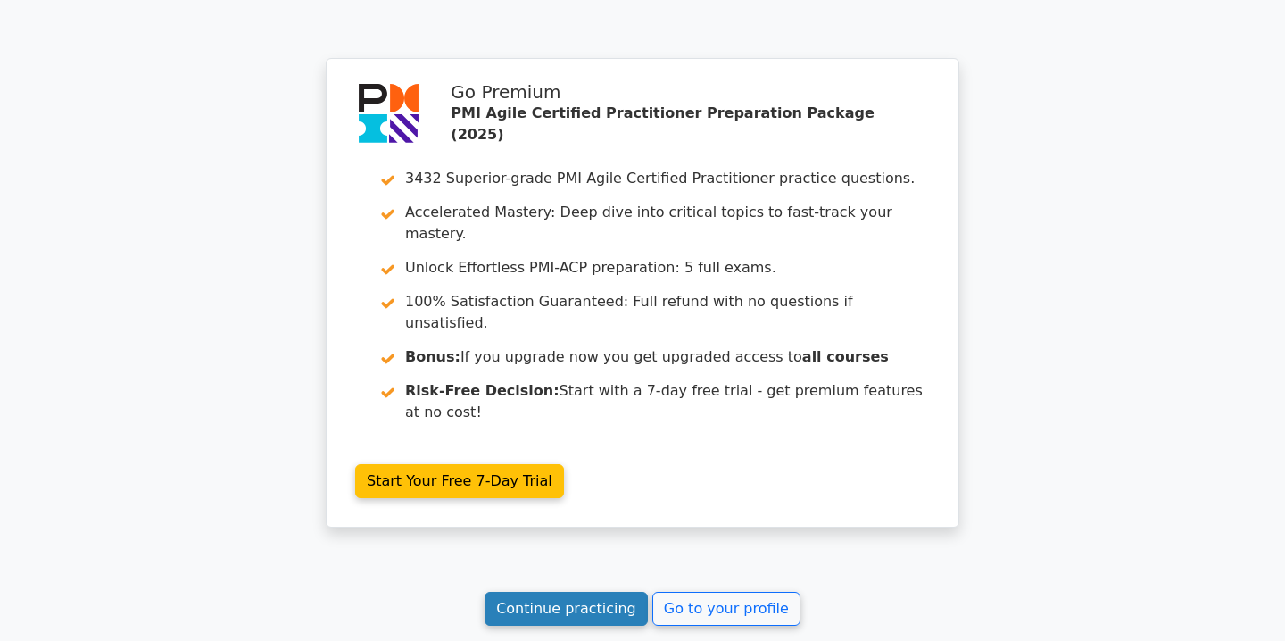
click at [578, 592] on link "Continue practicing" at bounding box center [566, 609] width 163 height 34
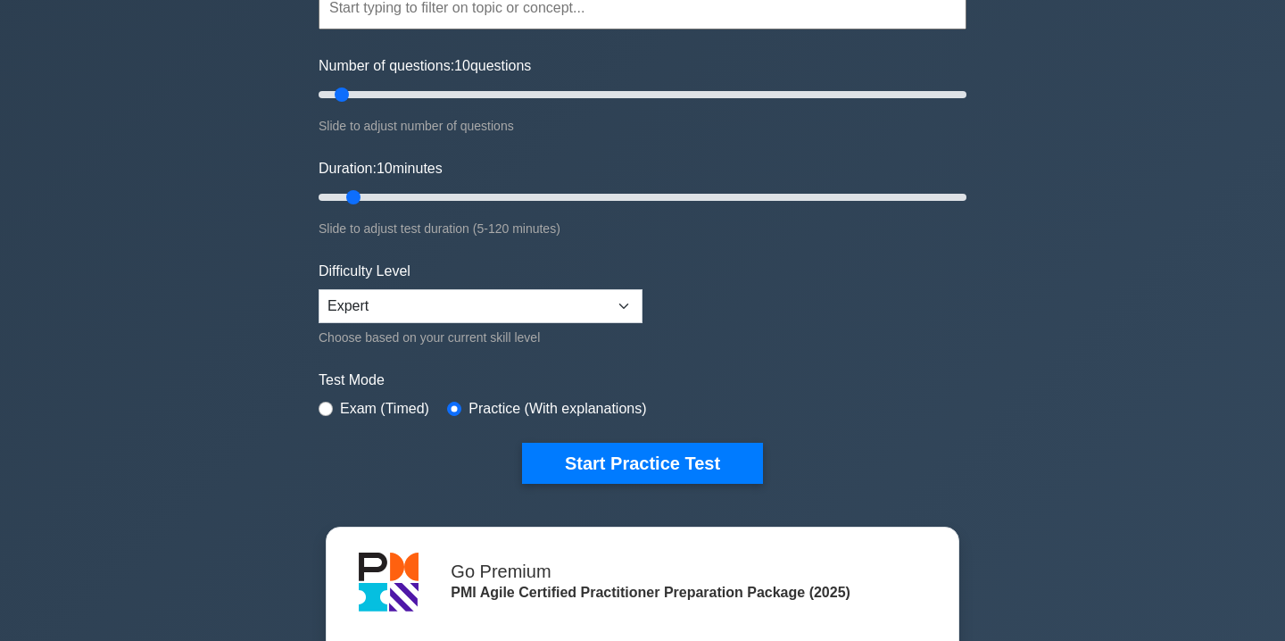
scroll to position [193, 0]
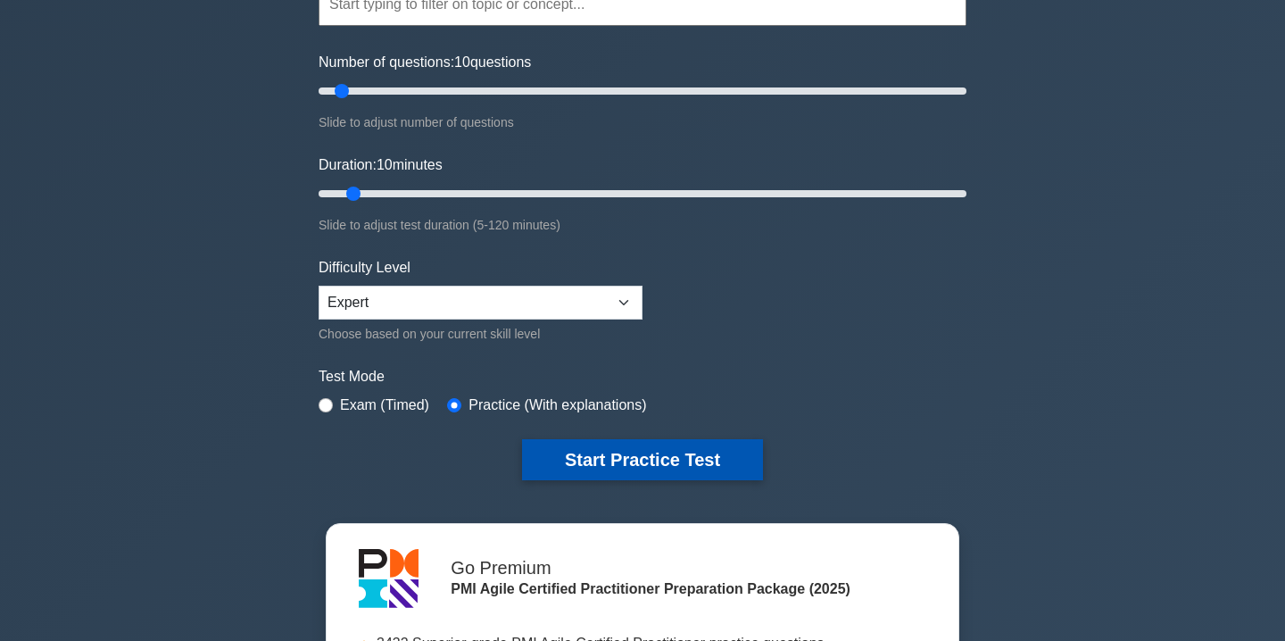
click at [595, 463] on button "Start Practice Test" at bounding box center [642, 459] width 241 height 41
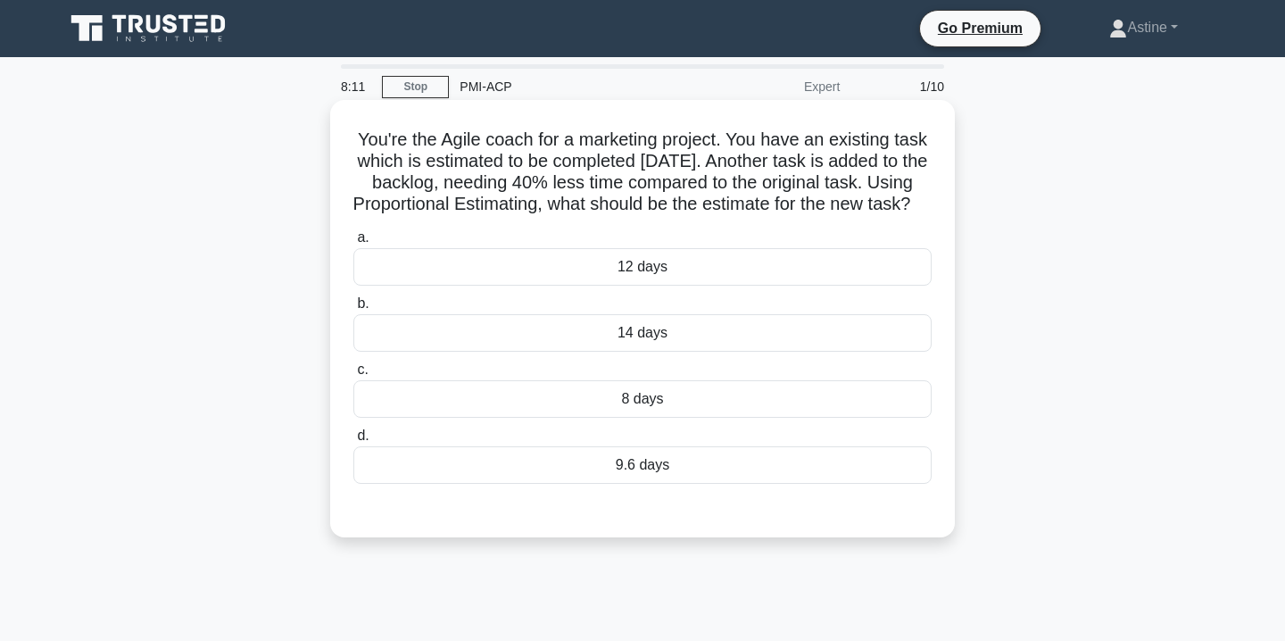
drag, startPoint x: 940, startPoint y: 203, endPoint x: 344, endPoint y: 122, distance: 601.5
click at [344, 122] on div "You're the Agile coach for a marketing project. You have an existing task which…" at bounding box center [642, 318] width 610 height 423
copy h5 "You're the Agile coach for a marketing project. You have an existing task which…"
click at [667, 470] on div "9.6 days" at bounding box center [642, 464] width 578 height 37
click at [353, 442] on input "d. 9.6 days" at bounding box center [353, 436] width 0 height 12
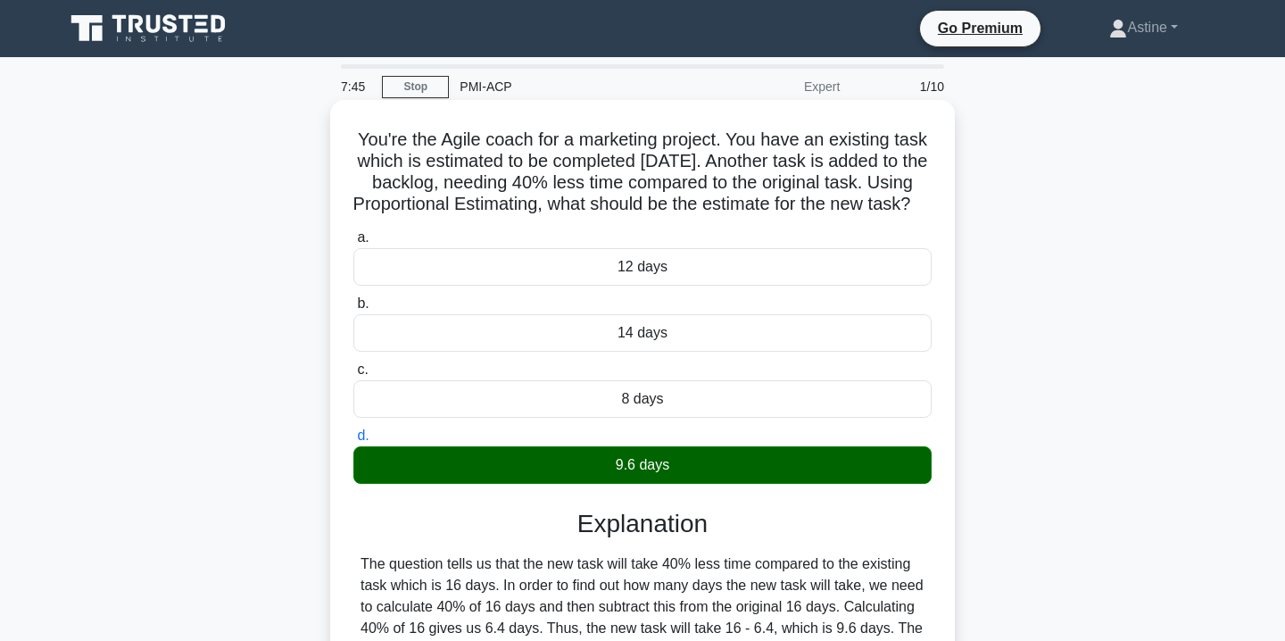
scroll to position [323, 0]
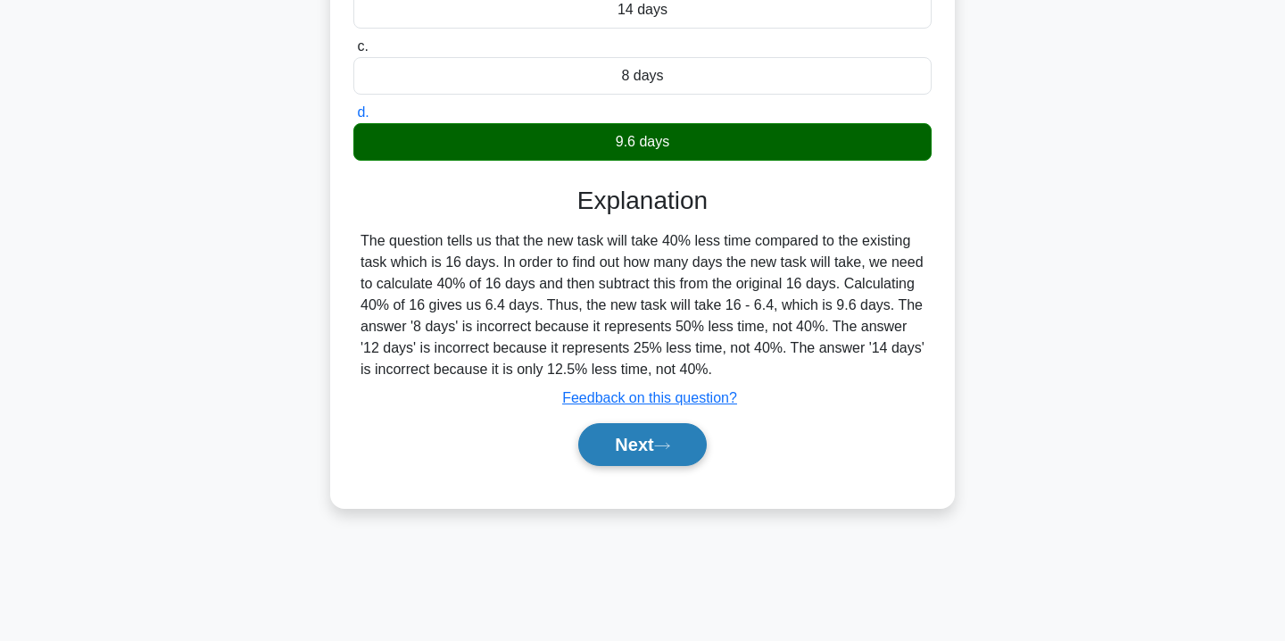
click at [659, 466] on button "Next" at bounding box center [642, 444] width 128 height 43
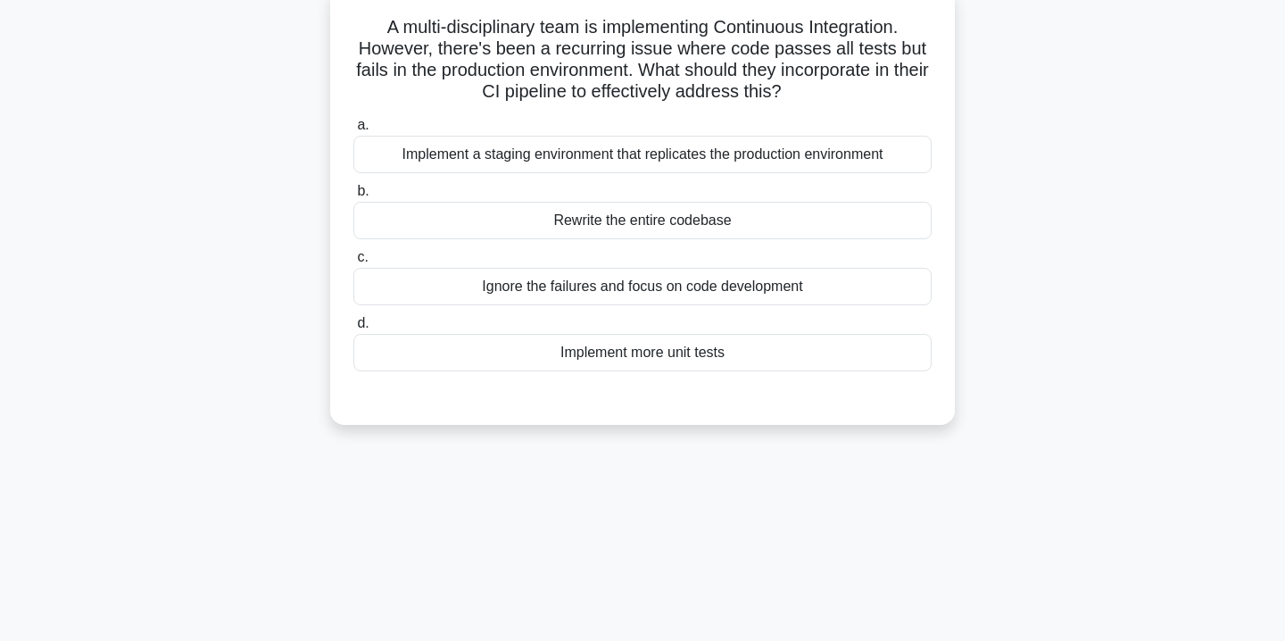
scroll to position [0, 0]
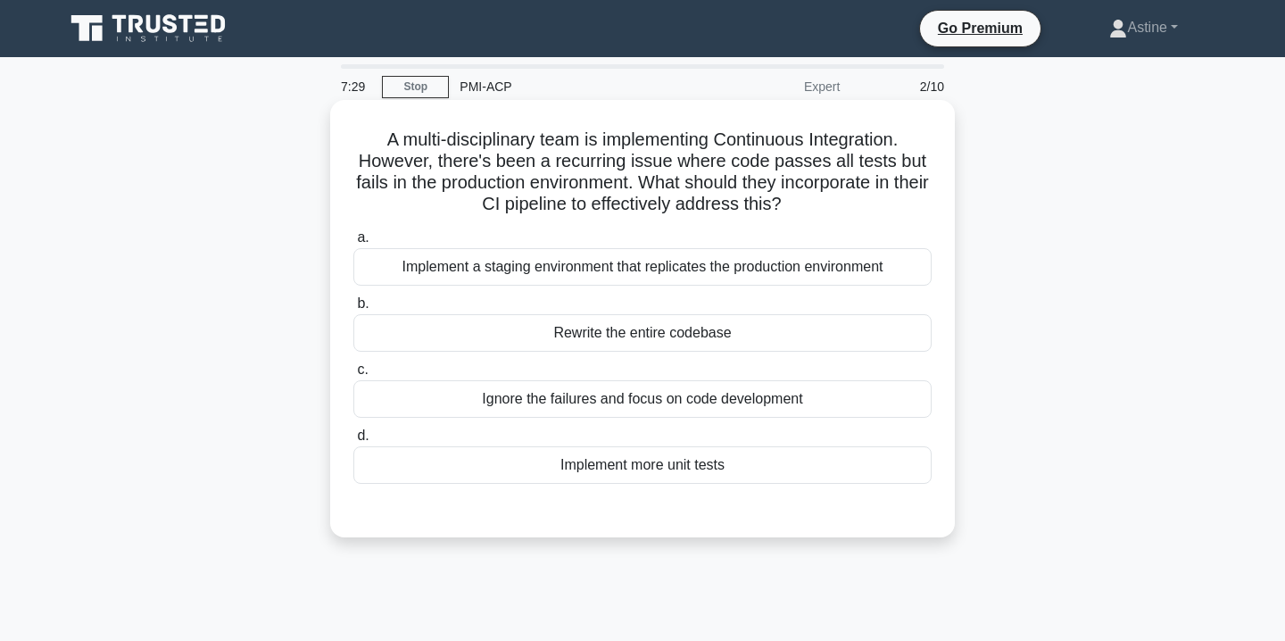
click at [751, 267] on div "Implement a staging environment that replicates the production environment" at bounding box center [642, 266] width 578 height 37
click at [353, 244] on input "a. Implement a staging environment that replicates the production environment" at bounding box center [353, 238] width 0 height 12
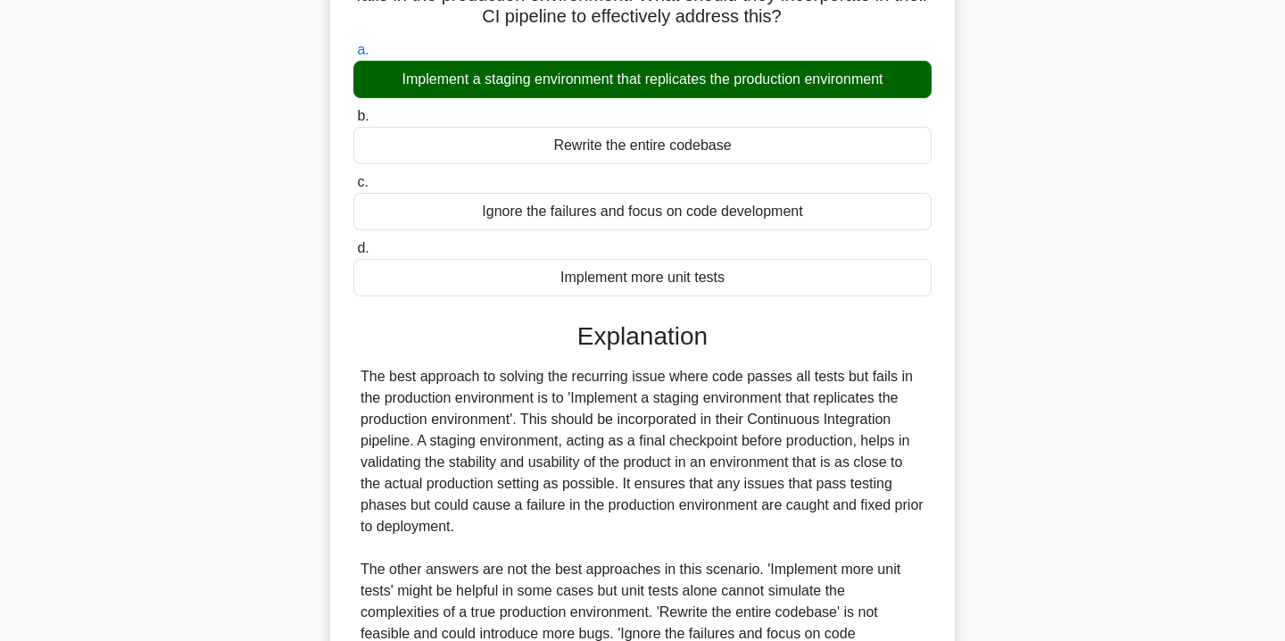
scroll to position [374, 0]
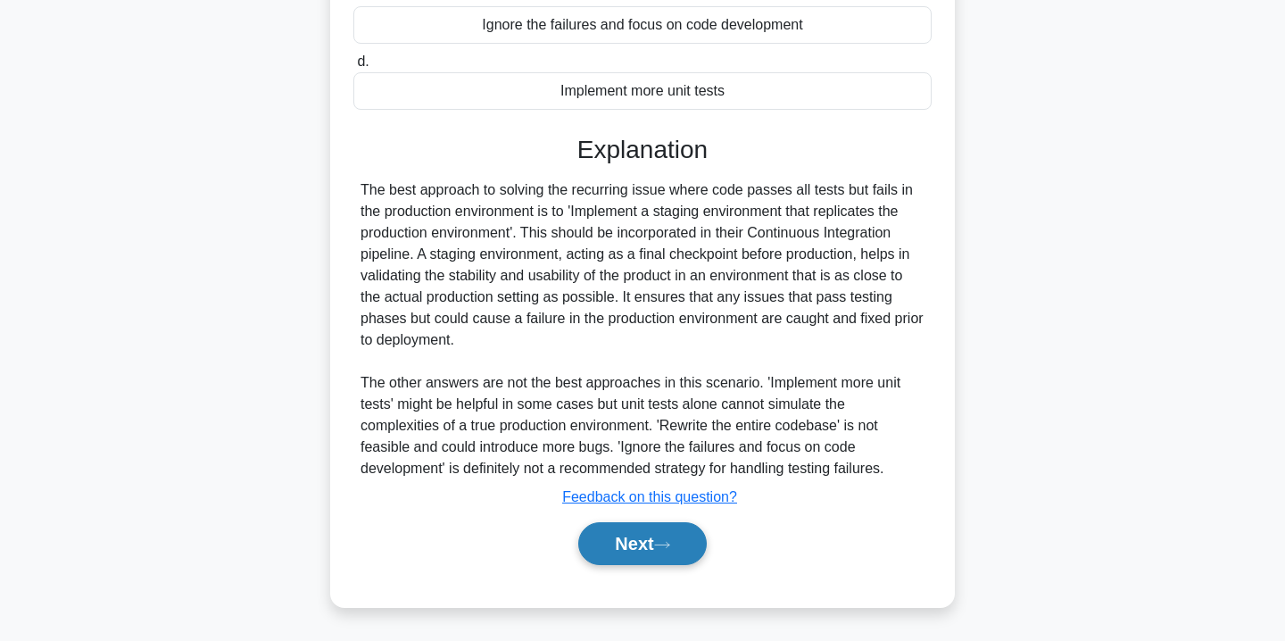
click at [654, 553] on button "Next" at bounding box center [642, 543] width 128 height 43
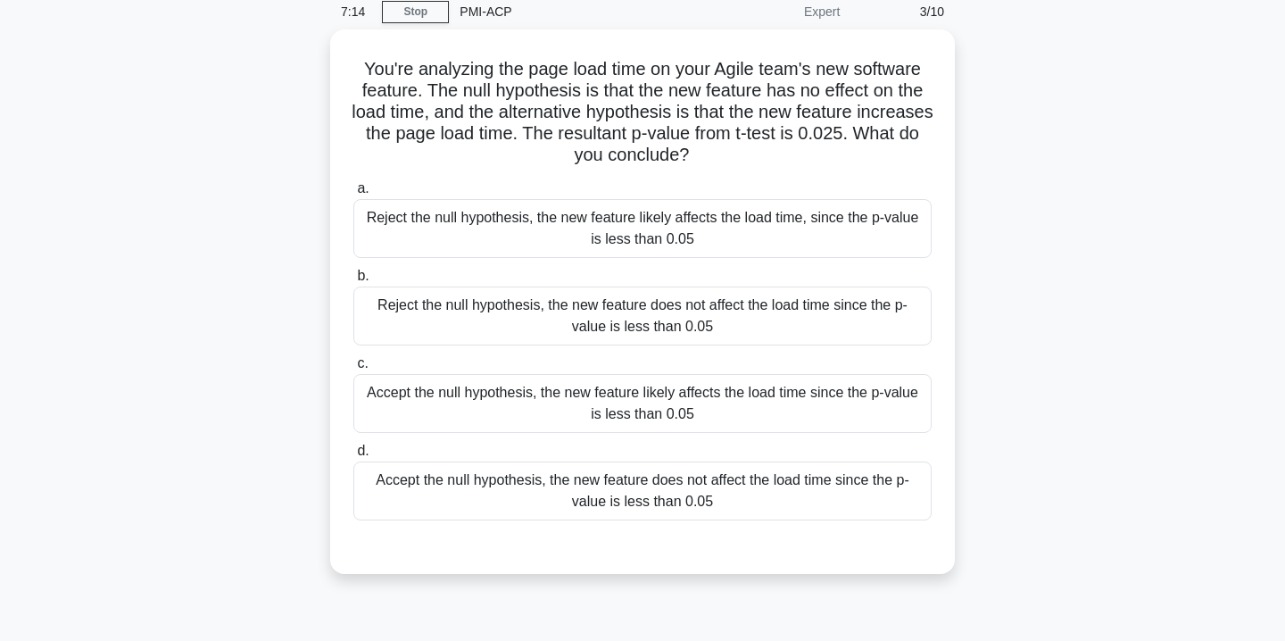
scroll to position [74, 0]
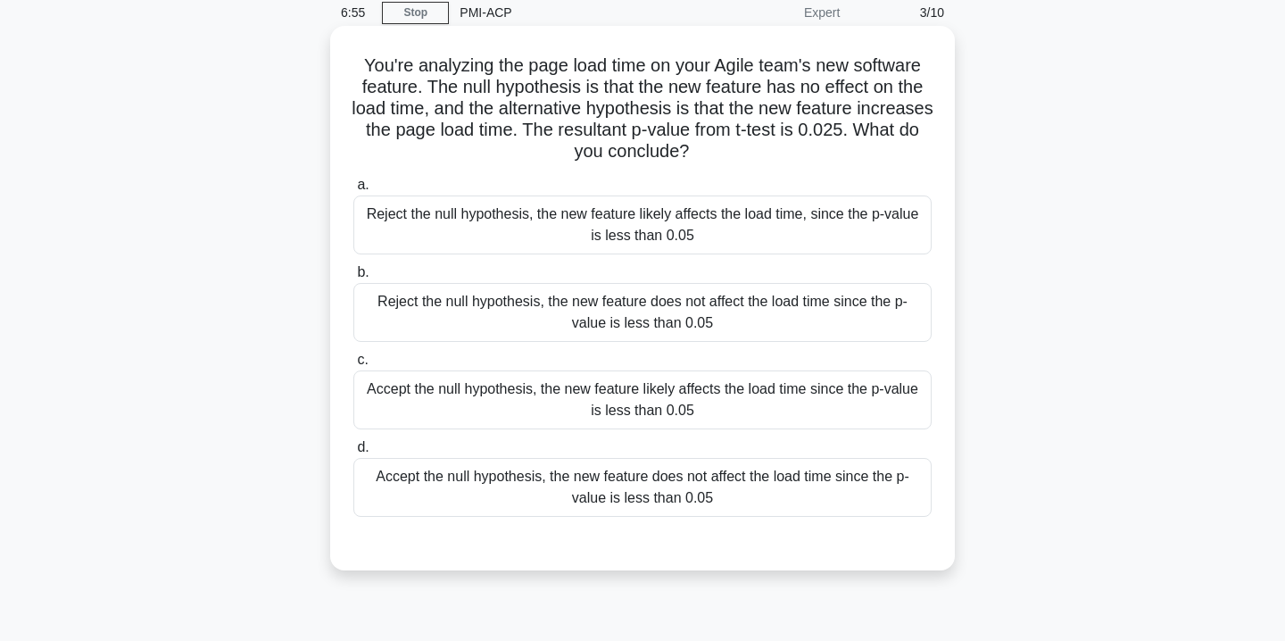
click at [739, 214] on div "Reject the null hypothesis, the new feature likely affects the load time, since…" at bounding box center [642, 224] width 578 height 59
click at [353, 191] on input "a. Reject the null hypothesis, the new feature likely affects the load time, si…" at bounding box center [353, 185] width 0 height 12
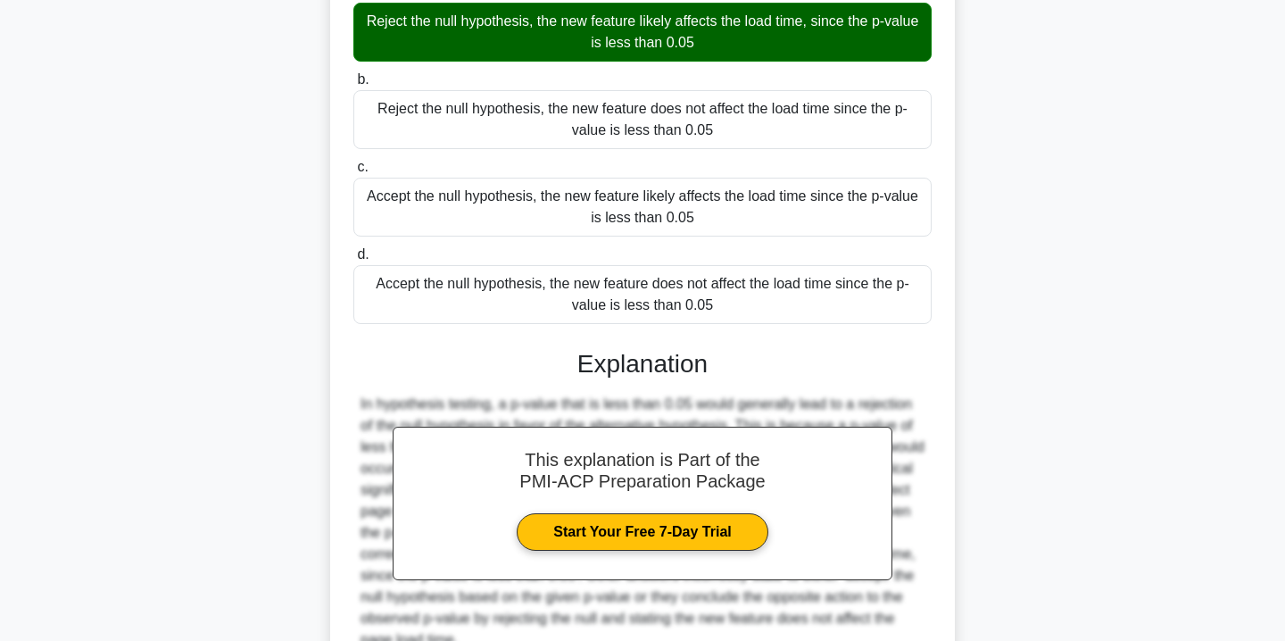
scroll to position [438, 0]
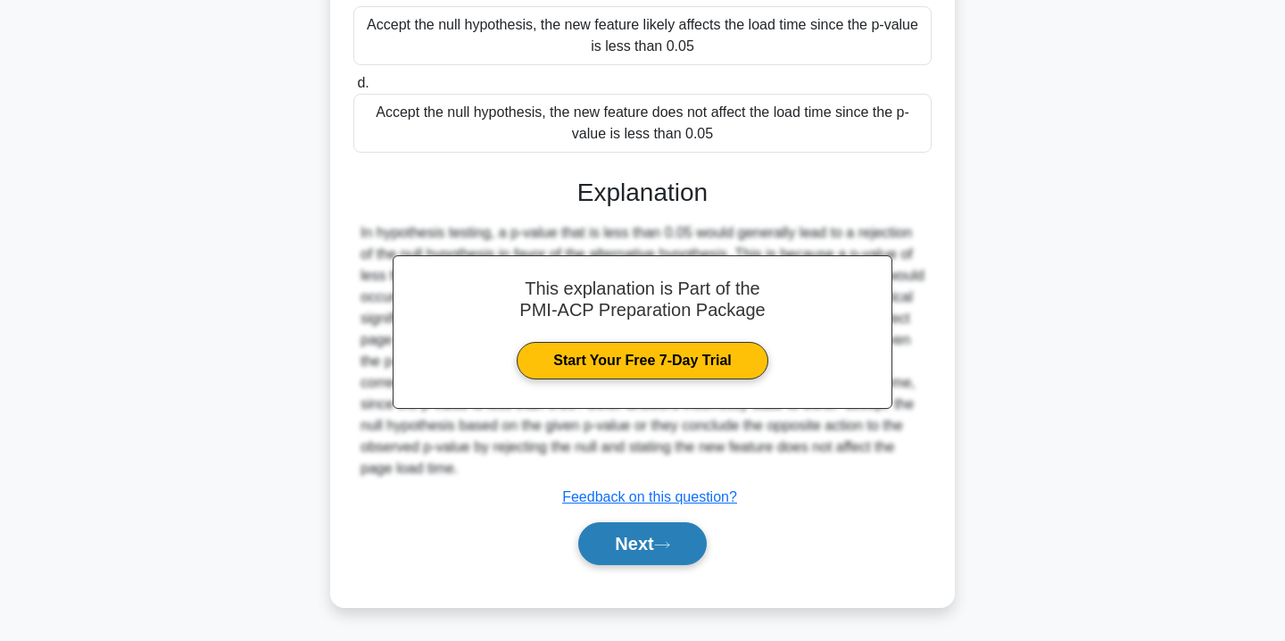
click at [679, 544] on button "Next" at bounding box center [642, 543] width 128 height 43
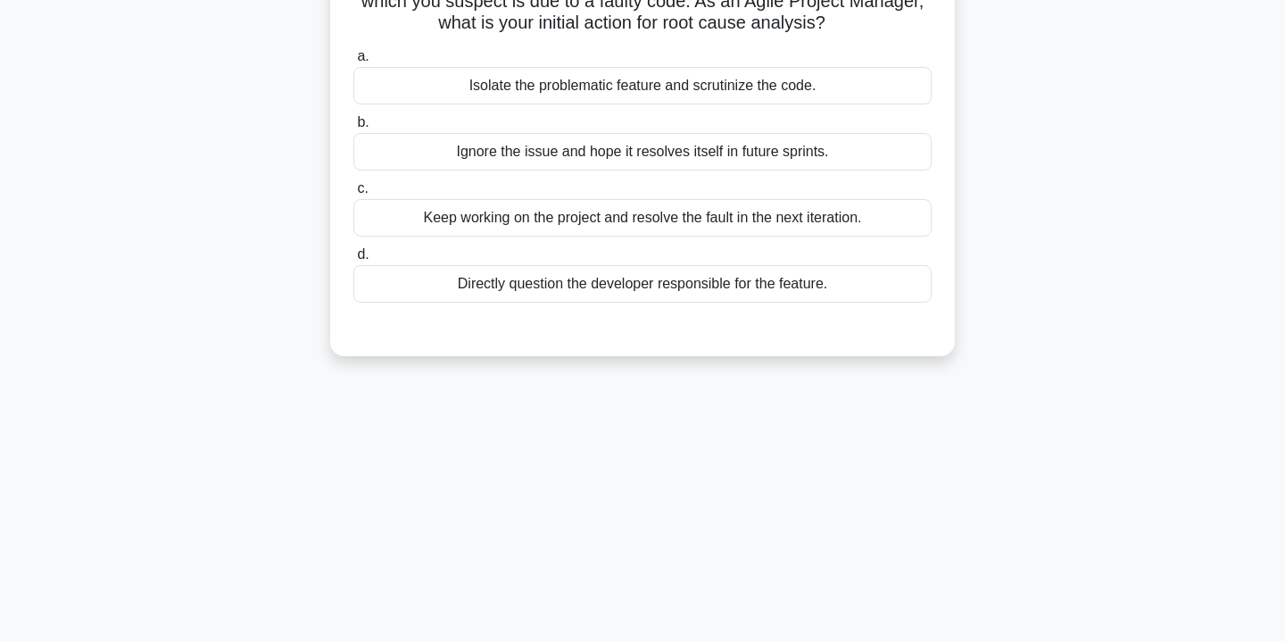
scroll to position [0, 0]
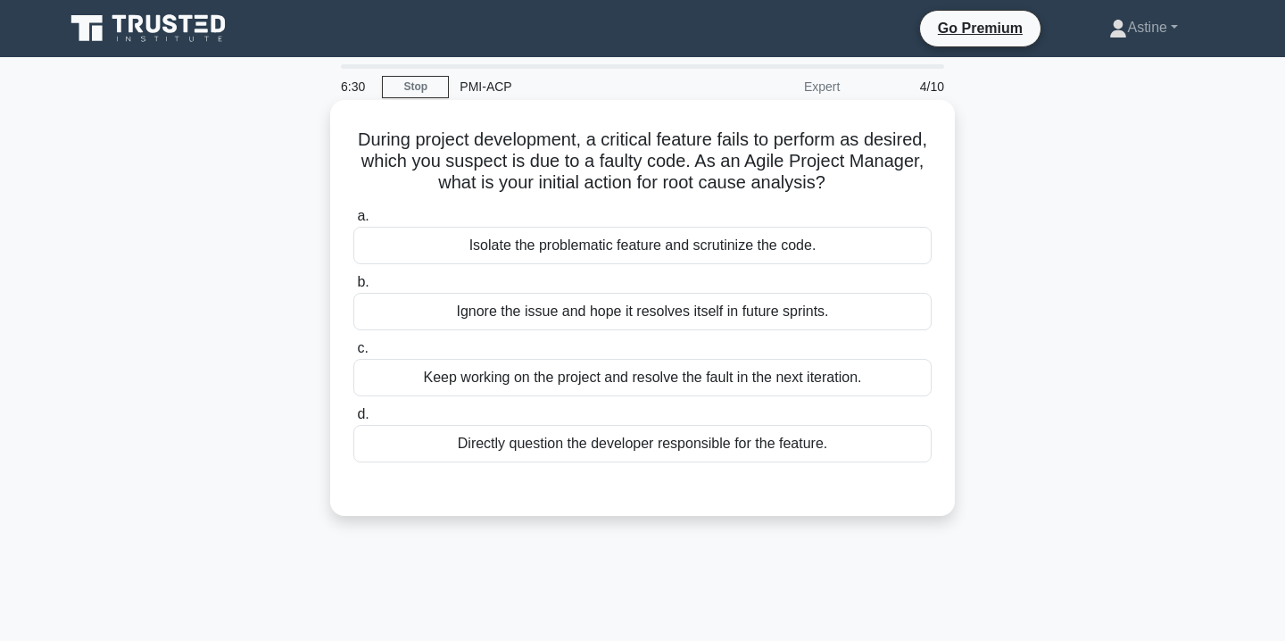
click at [630, 248] on div "Isolate the problematic feature and scrutinize the code." at bounding box center [642, 245] width 578 height 37
click at [353, 222] on input "a. Isolate the problematic feature and scrutinize the code." at bounding box center [353, 217] width 0 height 12
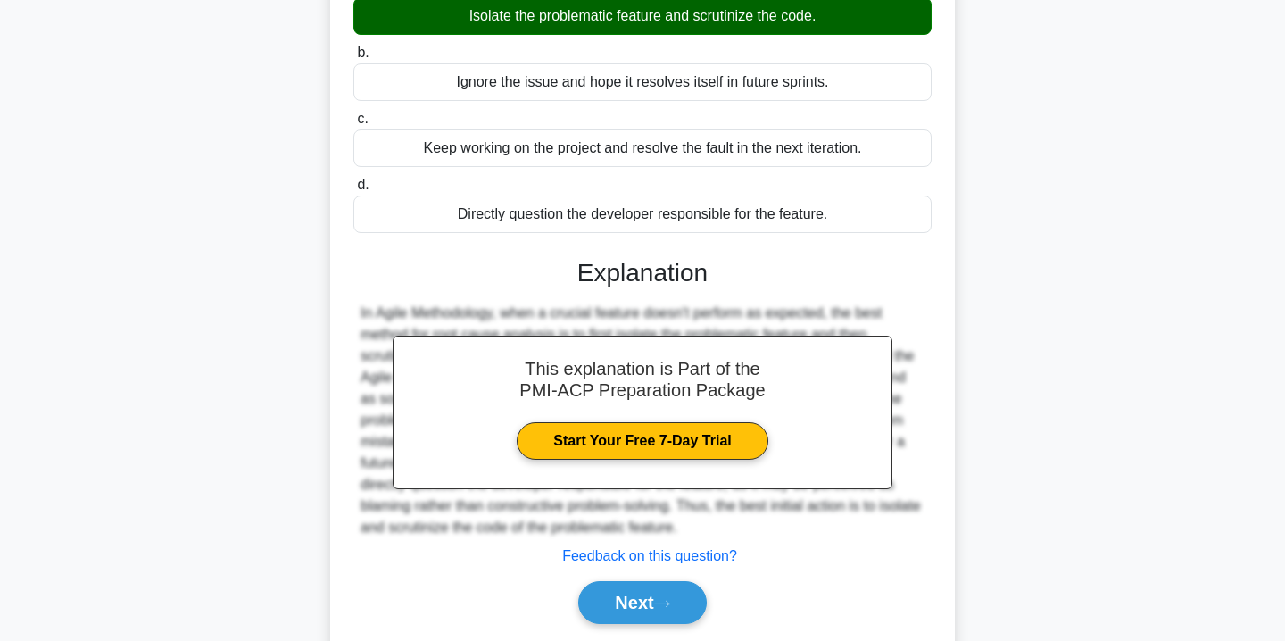
scroll to position [323, 0]
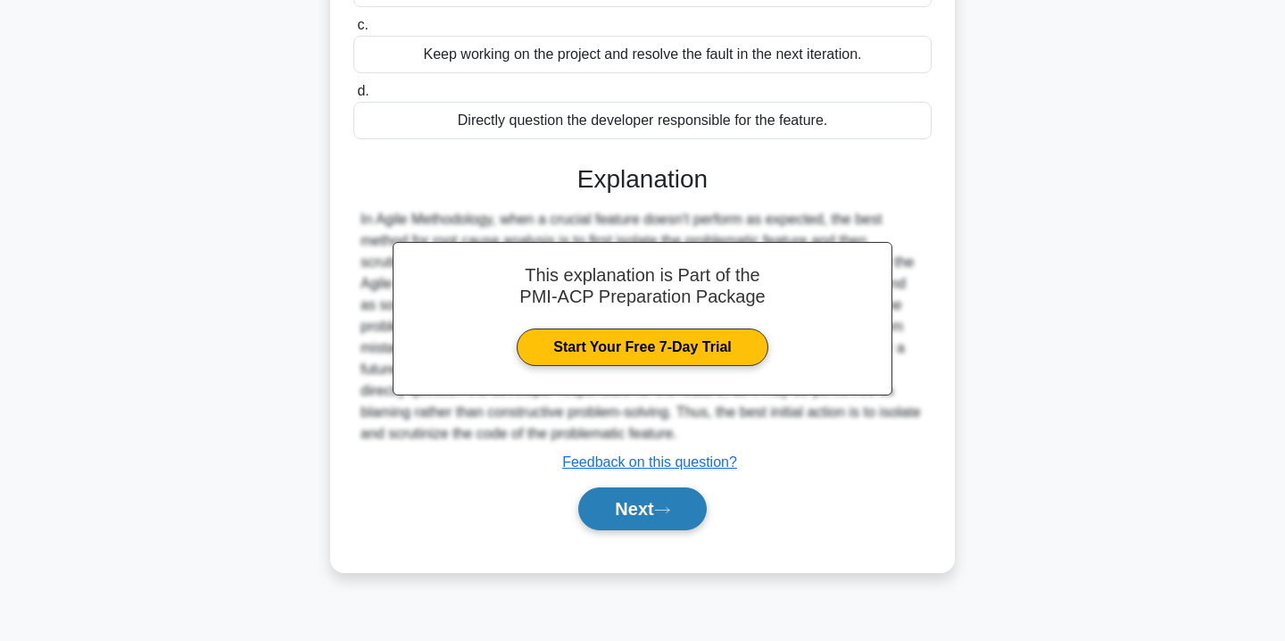
click at [623, 506] on button "Next" at bounding box center [642, 508] width 128 height 43
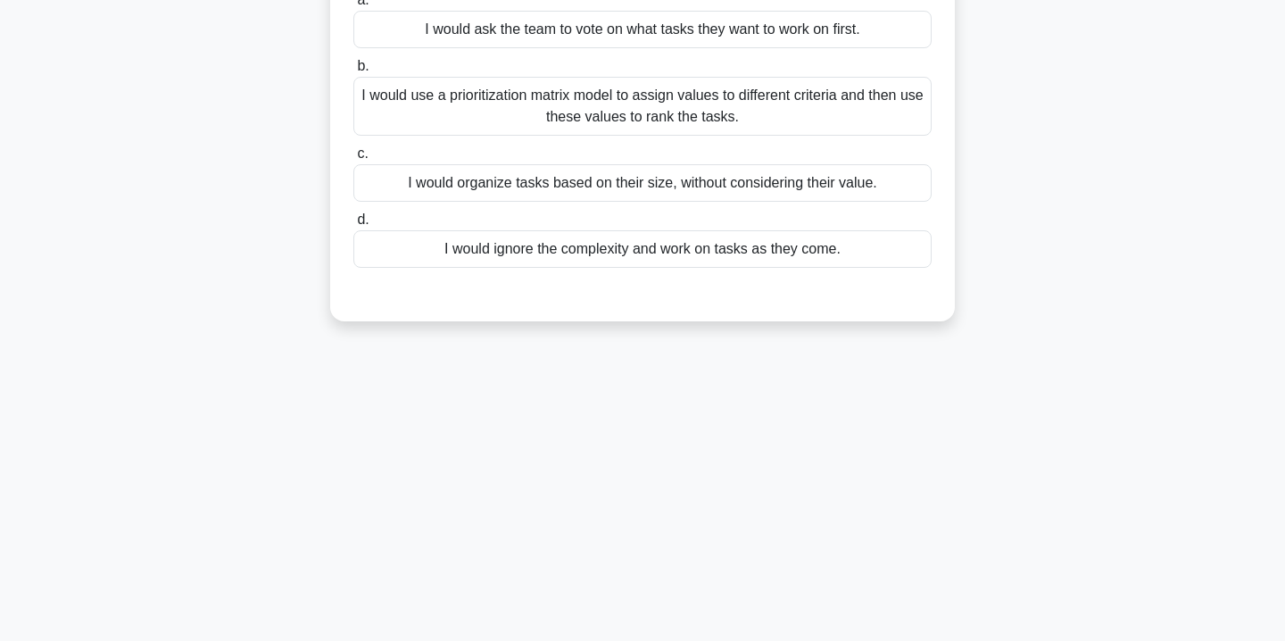
scroll to position [0, 0]
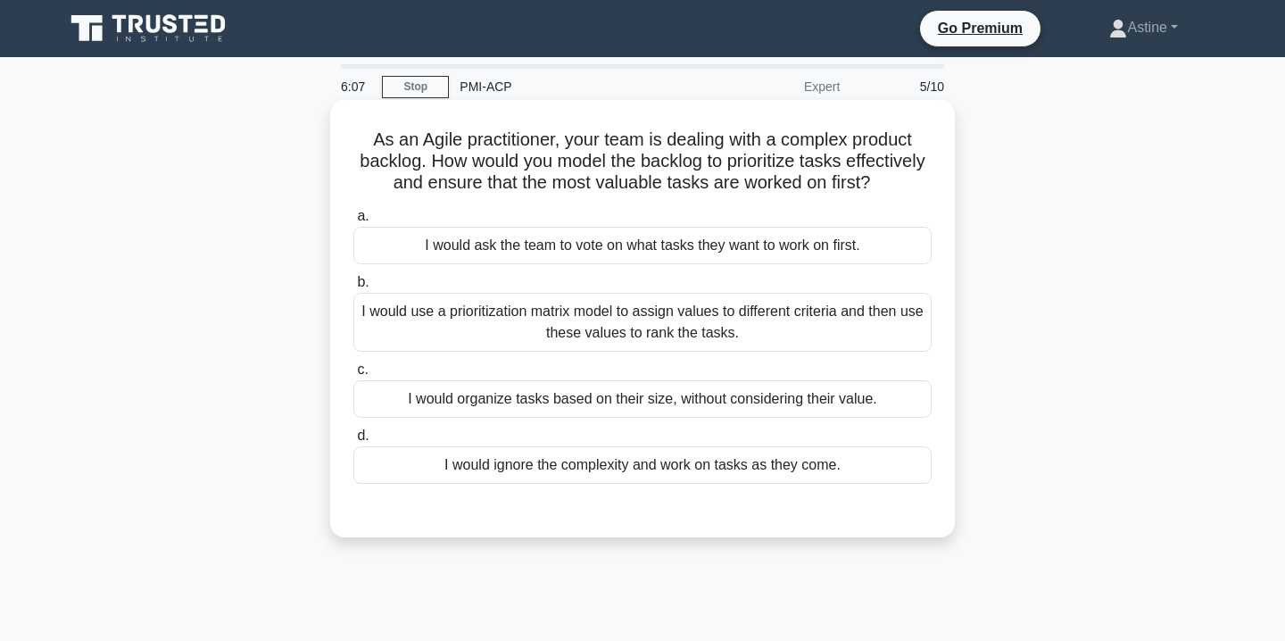
click at [668, 328] on div "I would use a prioritization matrix model to assign values to different criteri…" at bounding box center [642, 322] width 578 height 59
click at [353, 288] on input "b. I would use a prioritization matrix model to assign values to different crit…" at bounding box center [353, 283] width 0 height 12
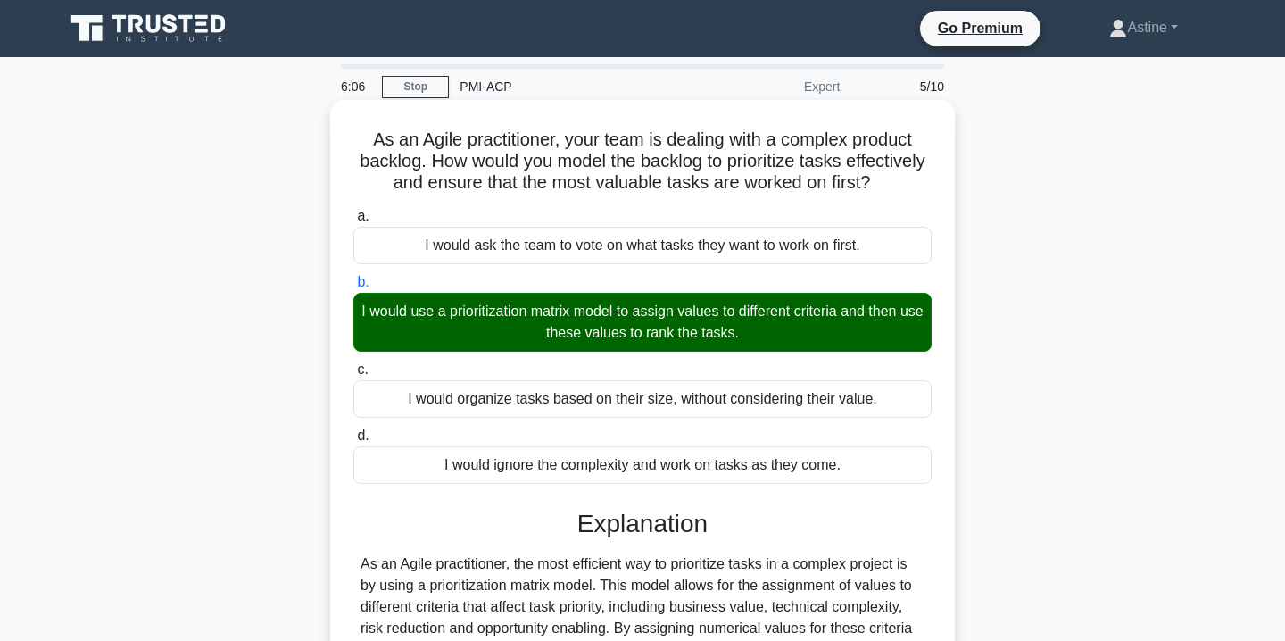
scroll to position [323, 0]
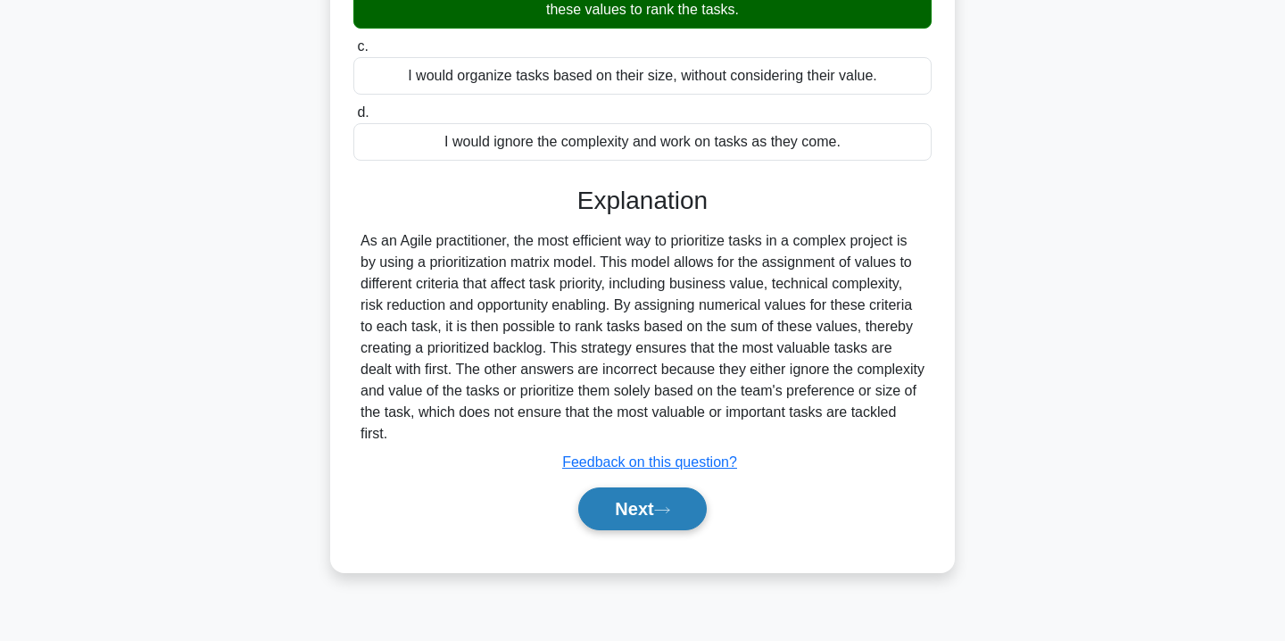
click at [618, 505] on button "Next" at bounding box center [642, 508] width 128 height 43
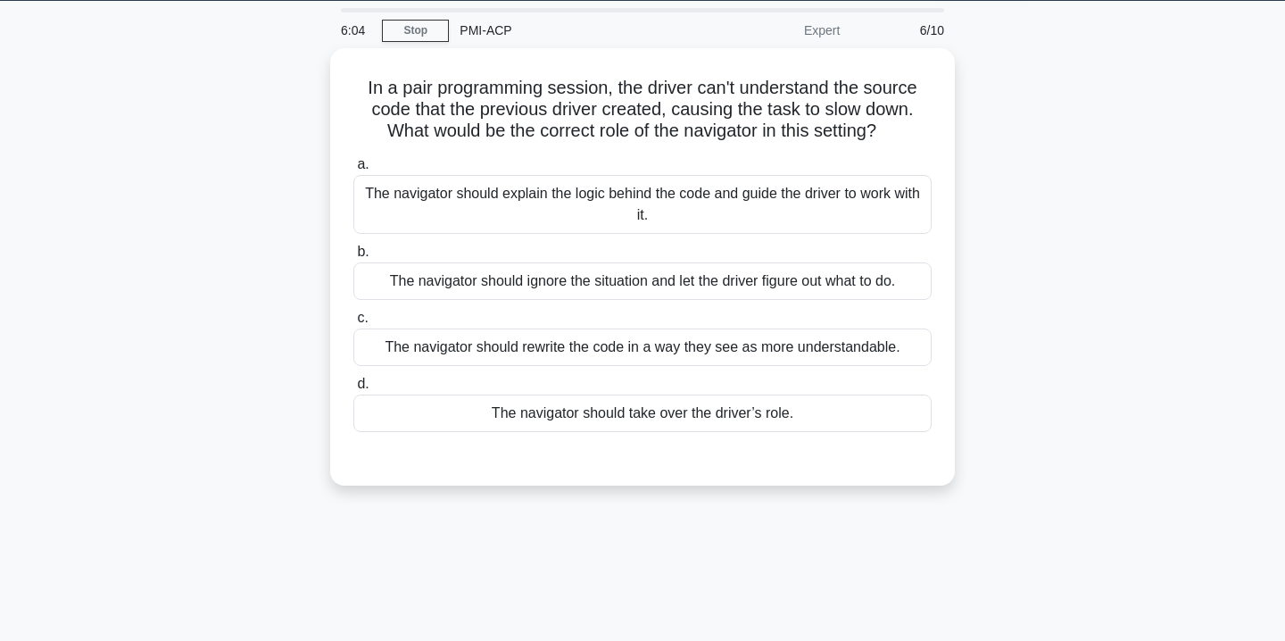
scroll to position [0, 0]
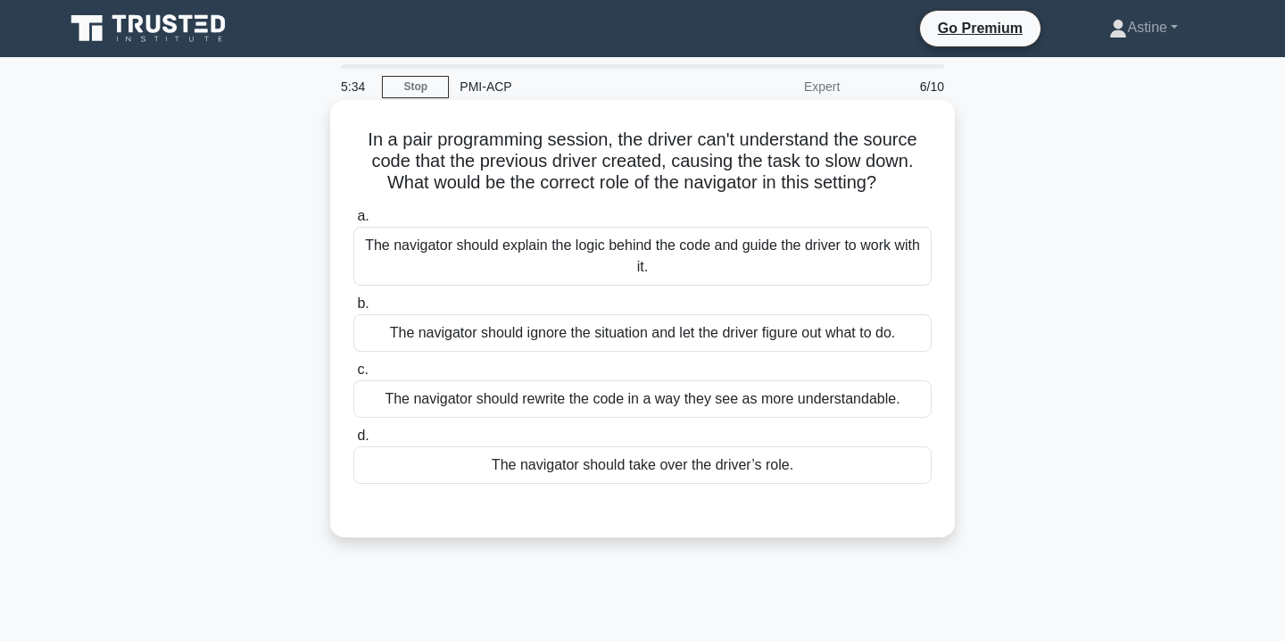
click at [672, 403] on div "The navigator should rewrite the code in a way they see as more understandable." at bounding box center [642, 398] width 578 height 37
click at [353, 376] on input "c. The navigator should rewrite the code in a way they see as more understandab…" at bounding box center [353, 370] width 0 height 12
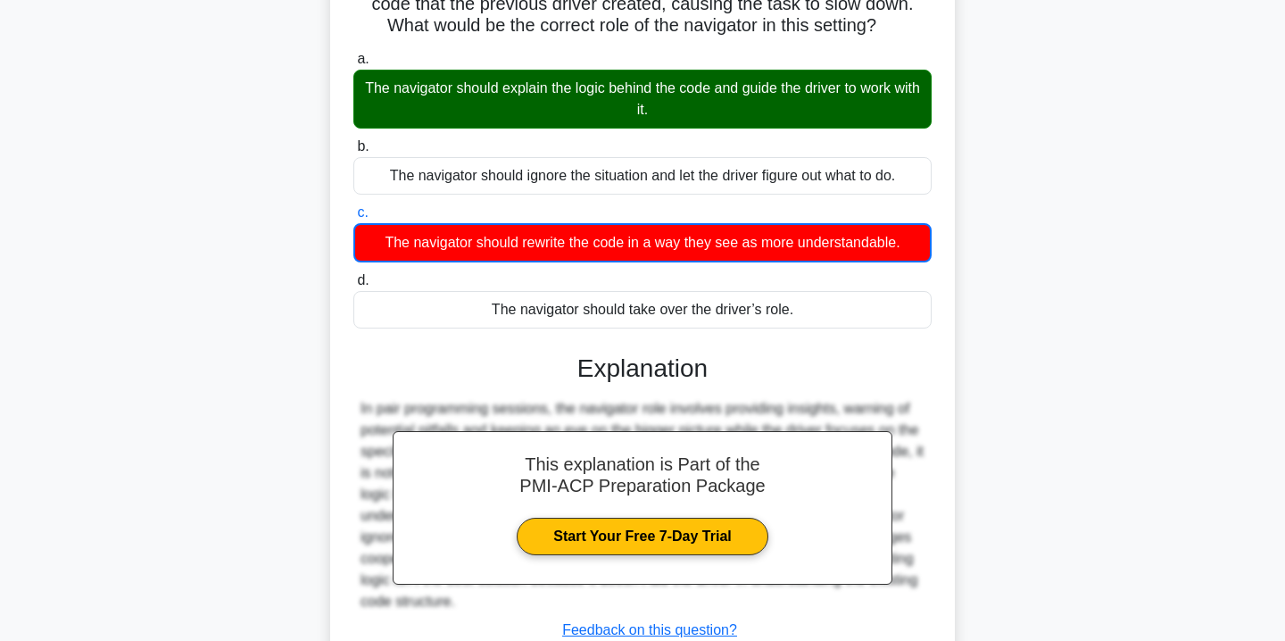
scroll to position [323, 0]
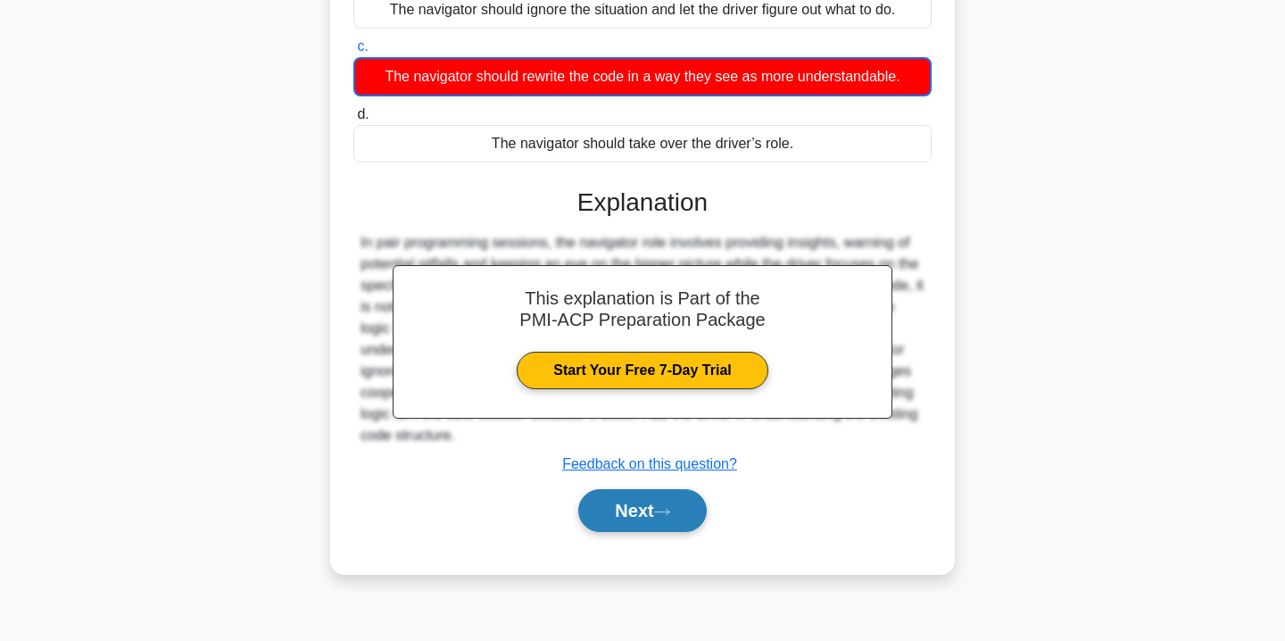
click at [663, 519] on button "Next" at bounding box center [642, 510] width 128 height 43
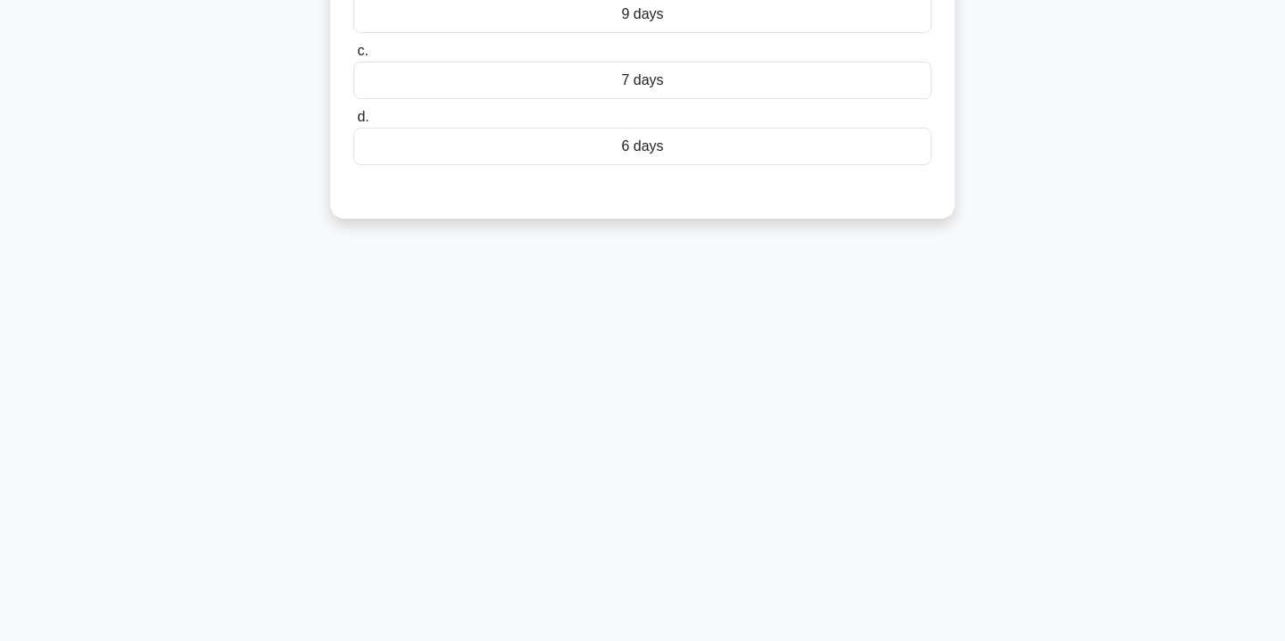
scroll to position [0, 0]
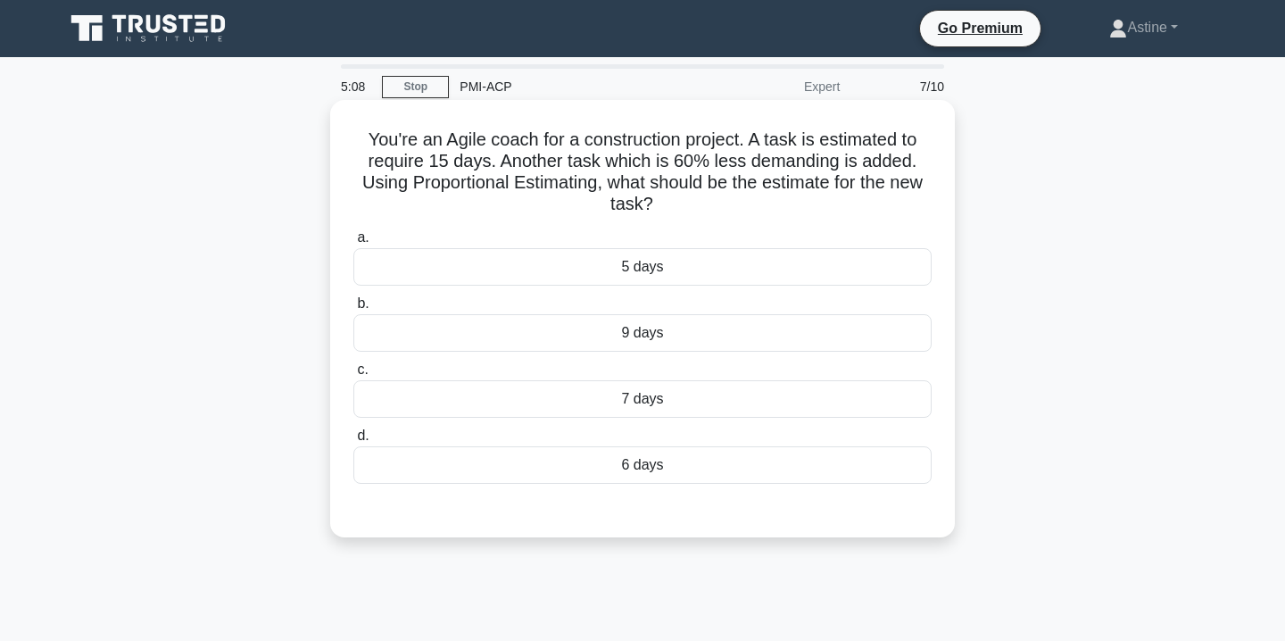
click at [701, 454] on div "6 days" at bounding box center [642, 464] width 578 height 37
click at [353, 442] on input "d. 6 days" at bounding box center [353, 436] width 0 height 12
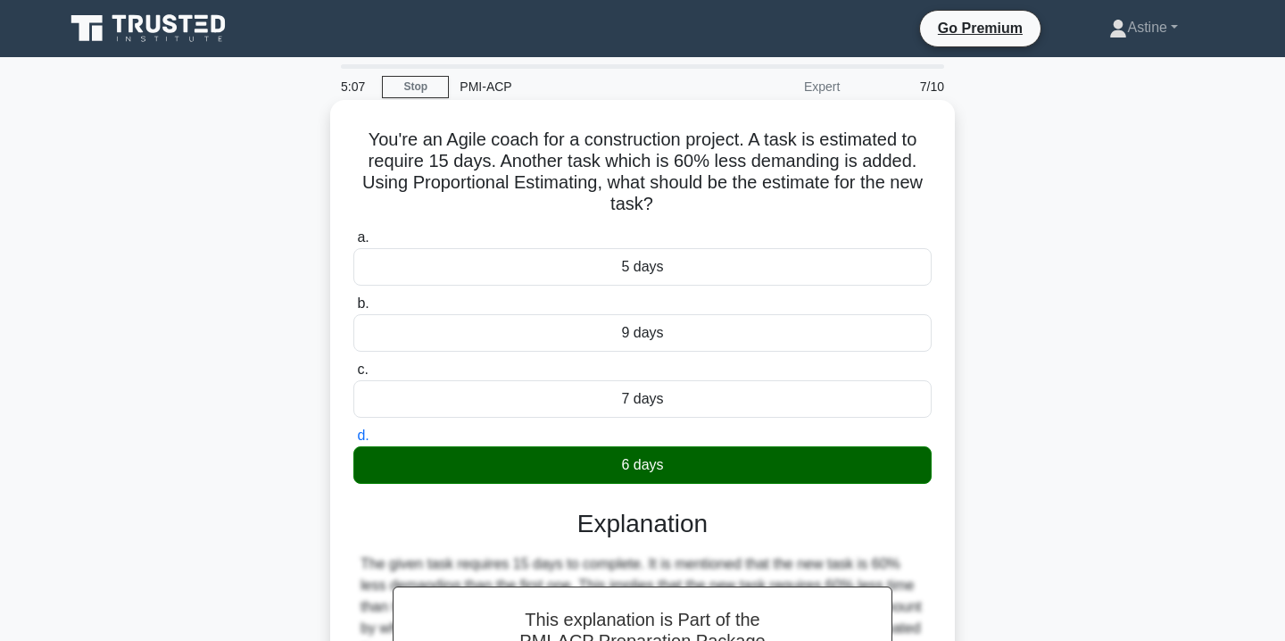
scroll to position [323, 0]
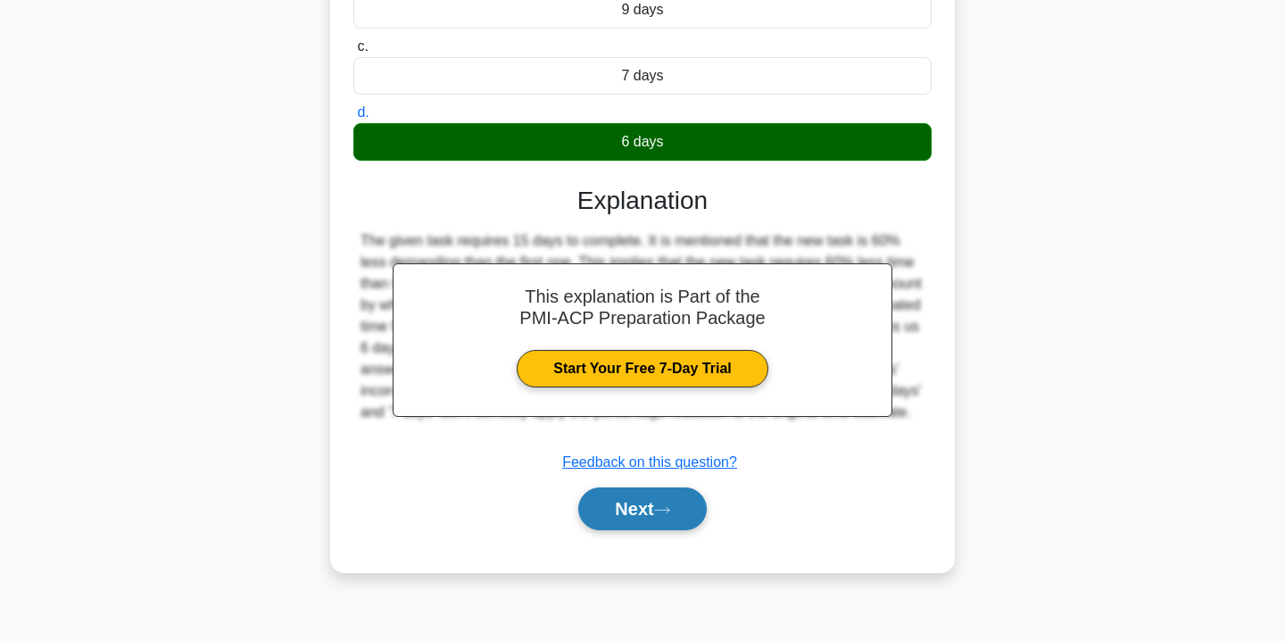
click at [674, 495] on button "Next" at bounding box center [642, 508] width 128 height 43
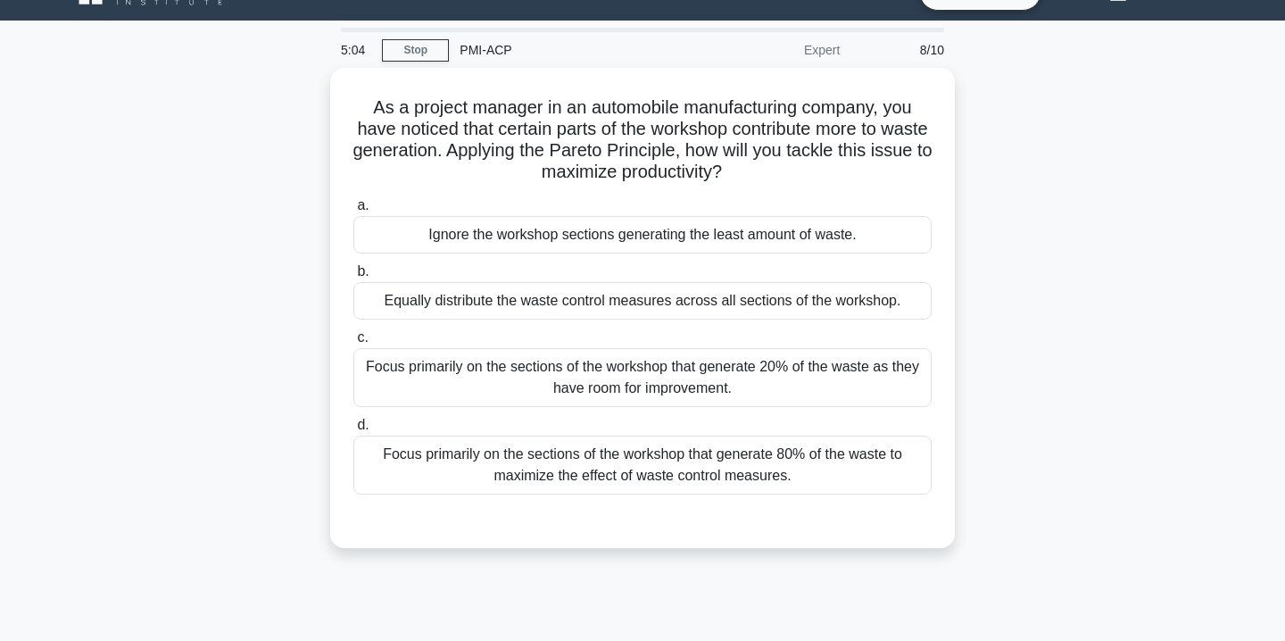
scroll to position [37, 0]
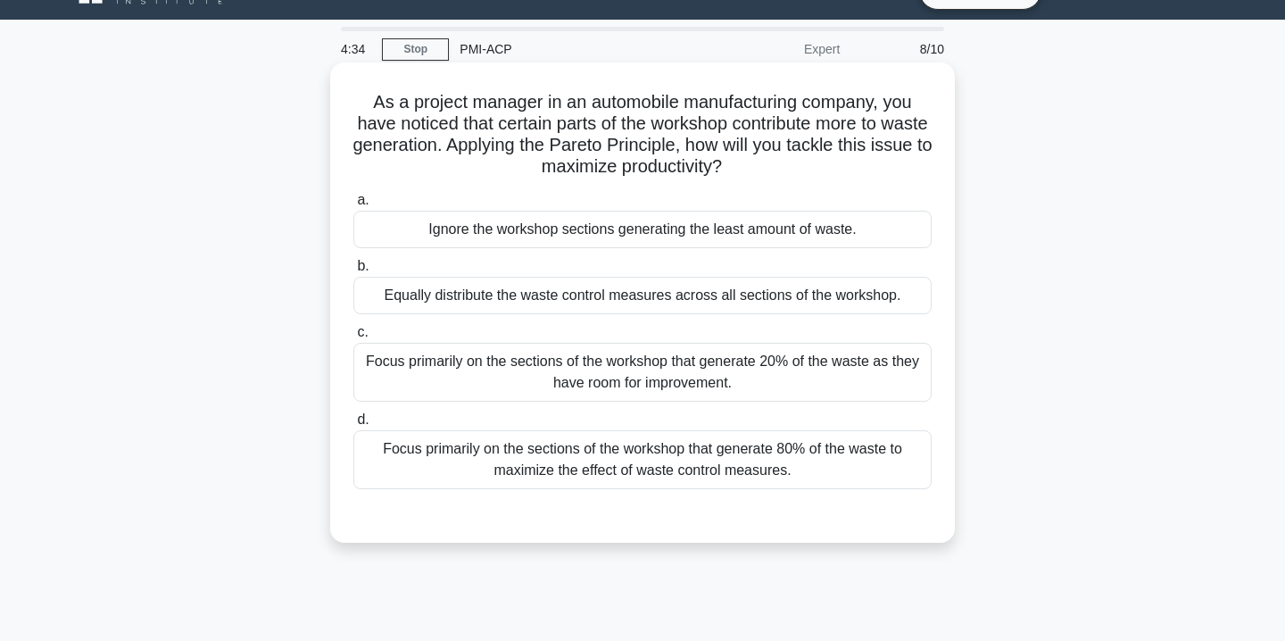
click at [521, 474] on div "Focus primarily on the sections of the workshop that generate 80% of the waste …" at bounding box center [642, 459] width 578 height 59
click at [353, 426] on input "d. Focus primarily on the sections of the workshop that generate 80% of the was…" at bounding box center [353, 420] width 0 height 12
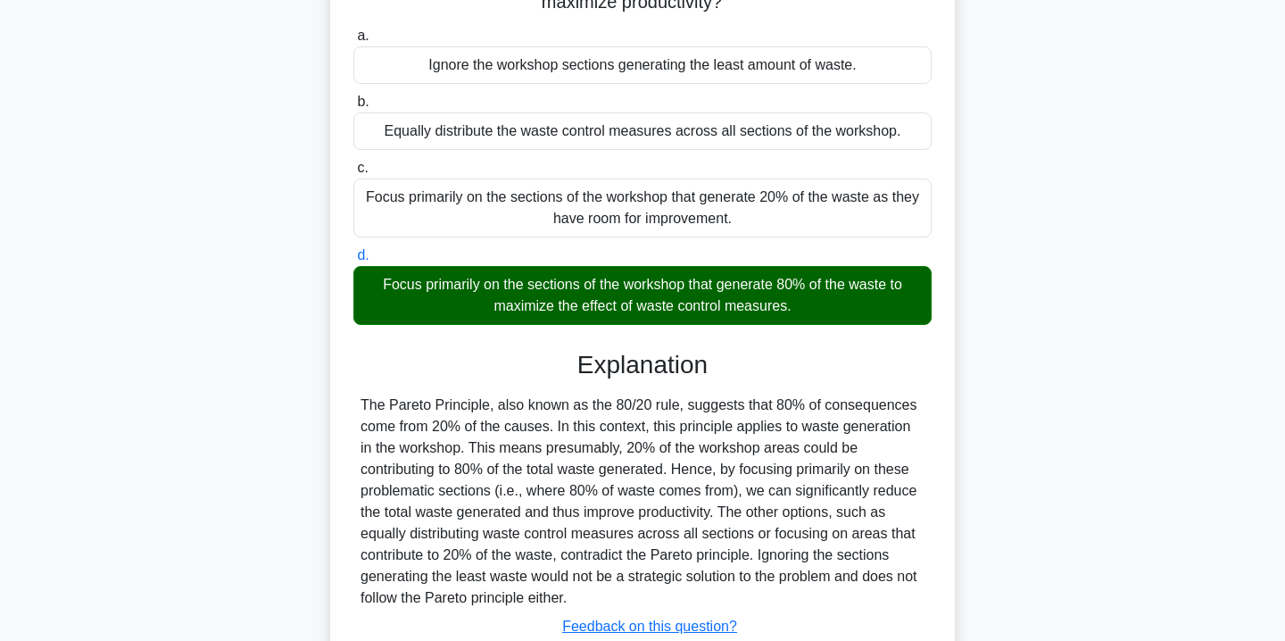
scroll to position [331, 0]
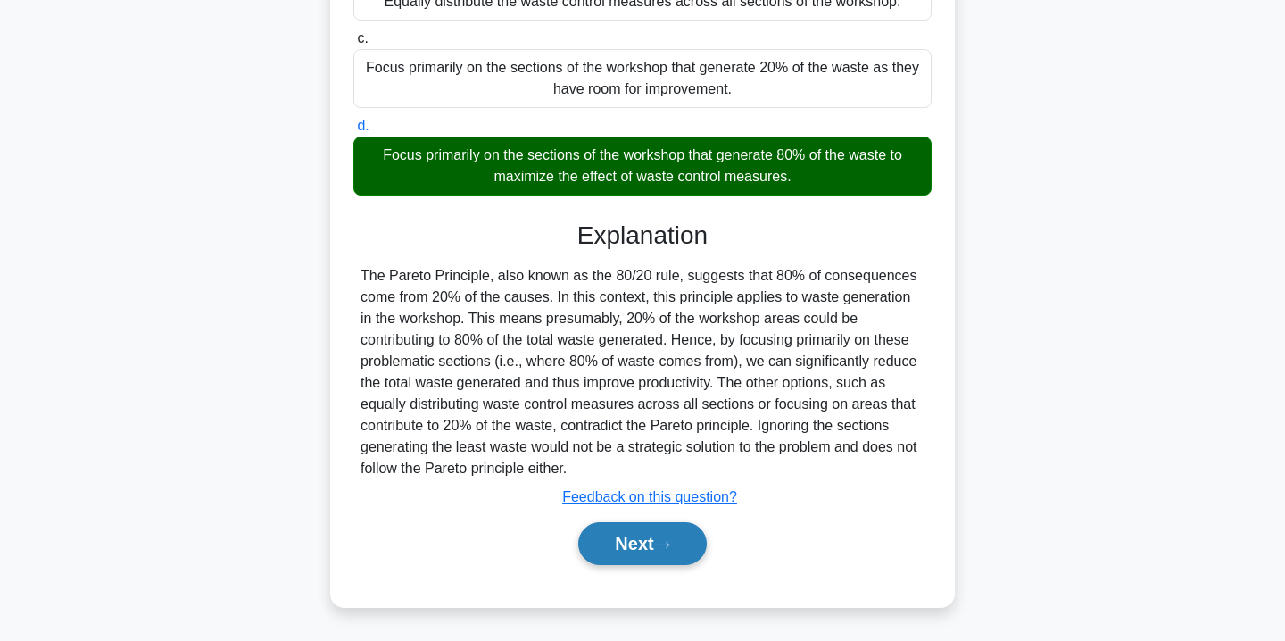
click at [626, 540] on button "Next" at bounding box center [642, 543] width 128 height 43
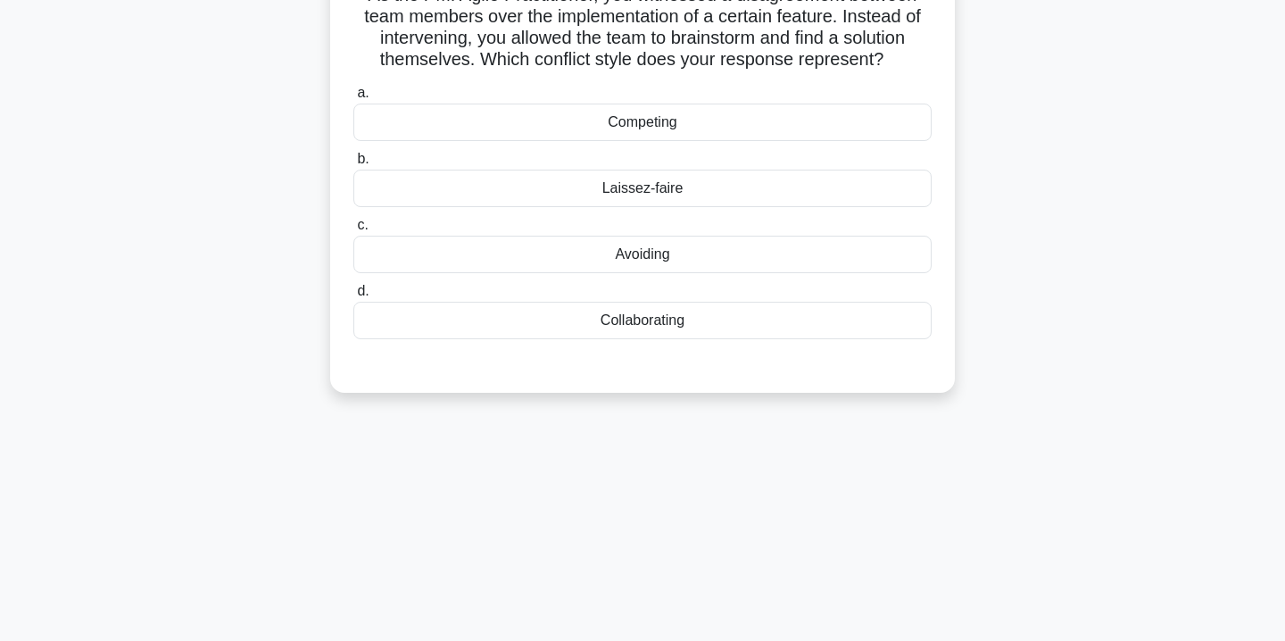
scroll to position [0, 0]
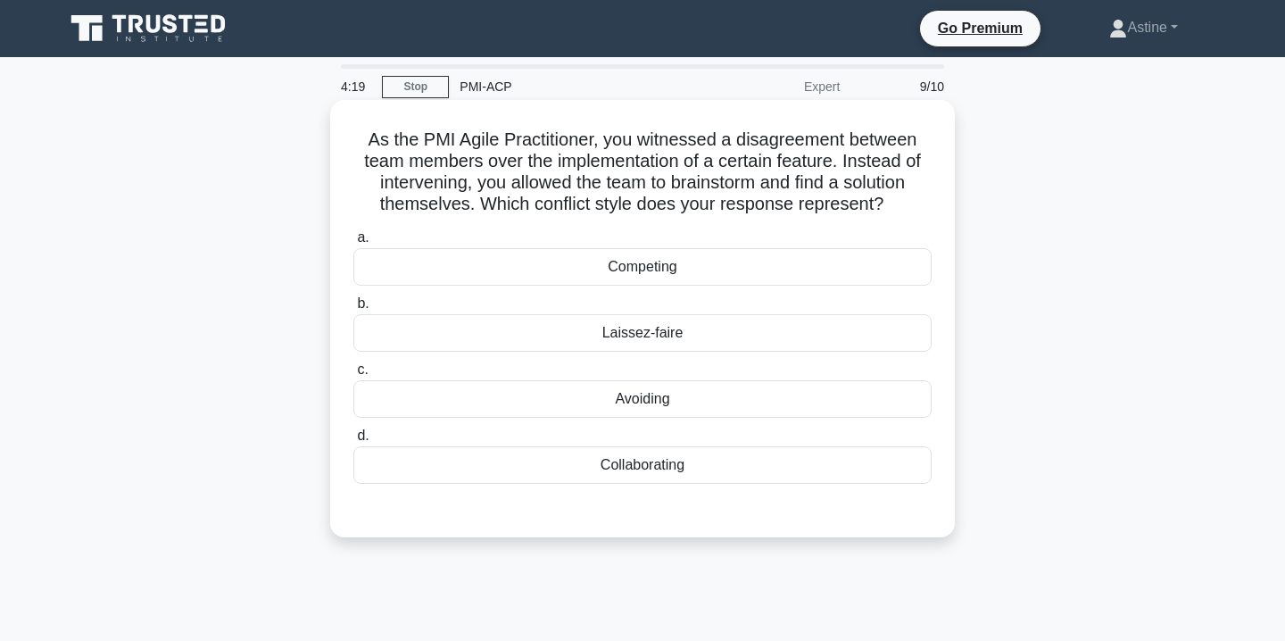
click at [668, 349] on div "Laissez-faire" at bounding box center [642, 332] width 578 height 37
click at [353, 310] on input "b. Laissez-faire" at bounding box center [353, 304] width 0 height 12
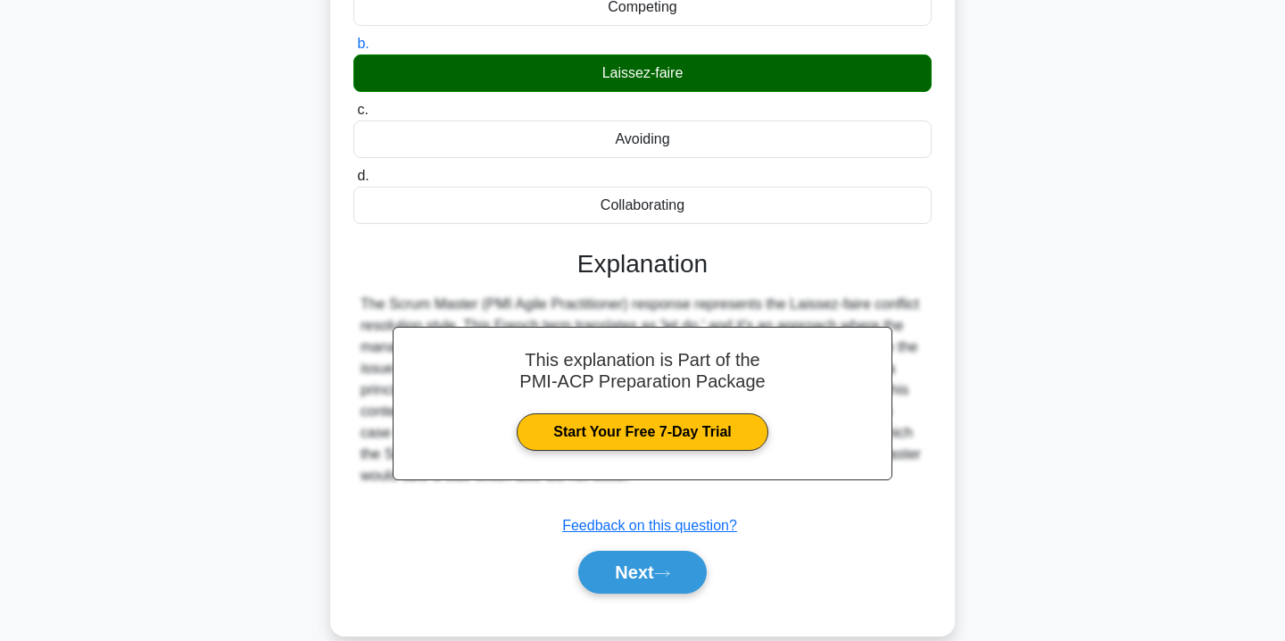
scroll to position [323, 0]
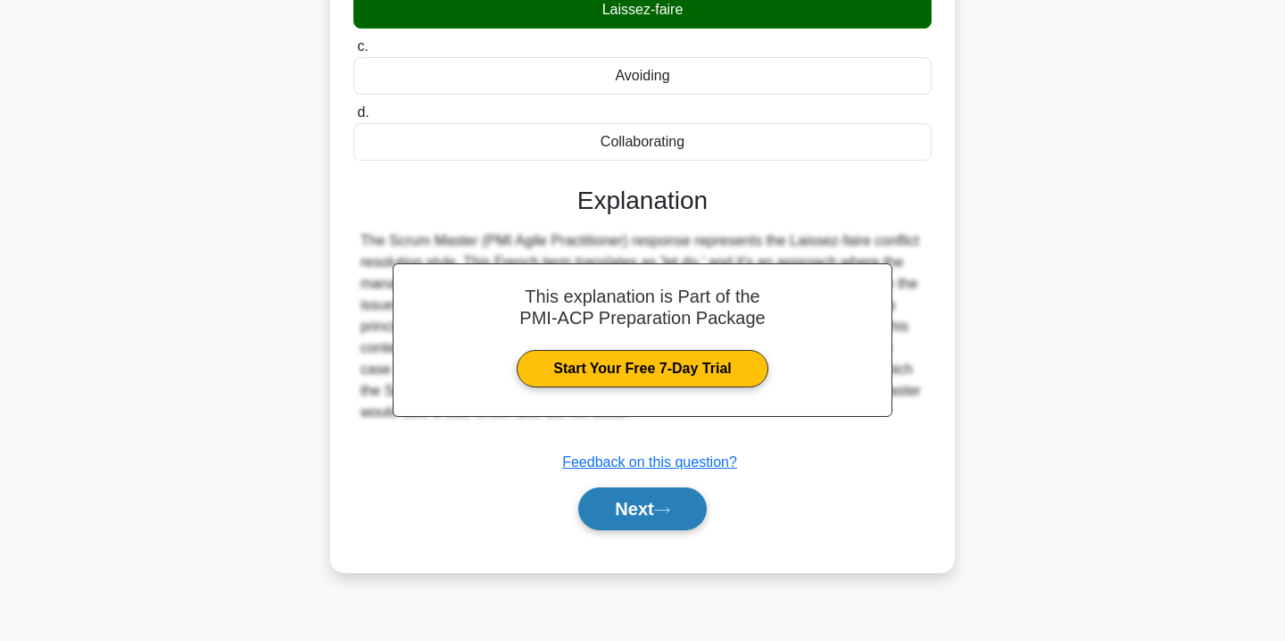
click at [628, 519] on button "Next" at bounding box center [642, 508] width 128 height 43
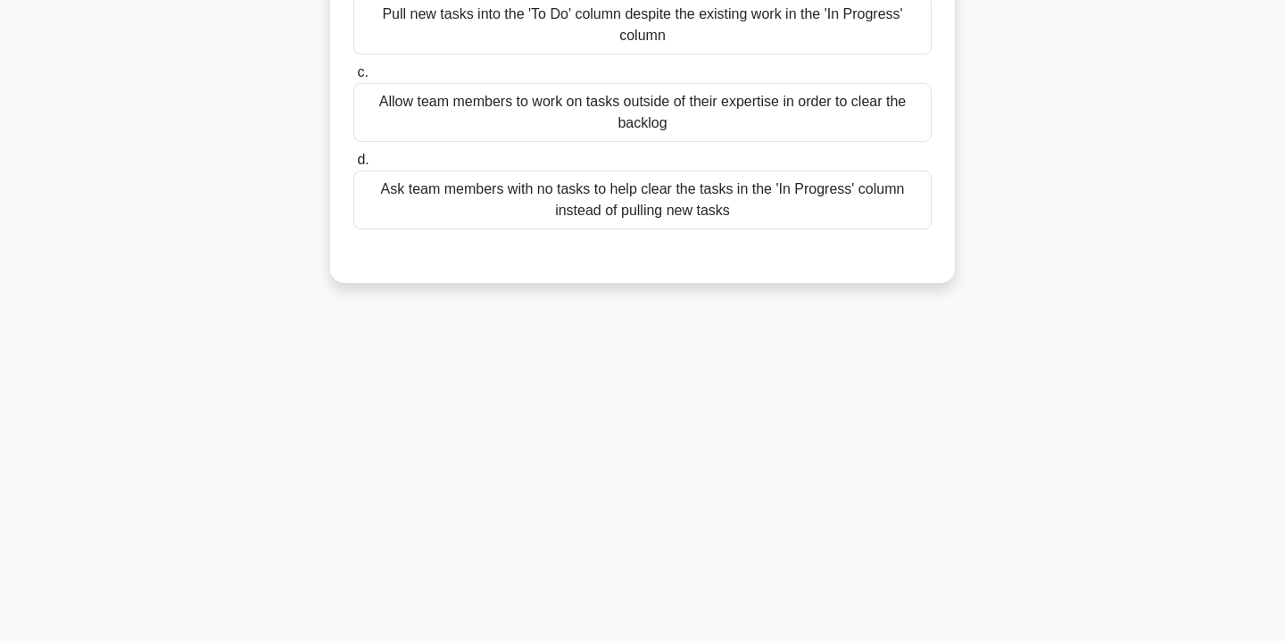
scroll to position [0, 0]
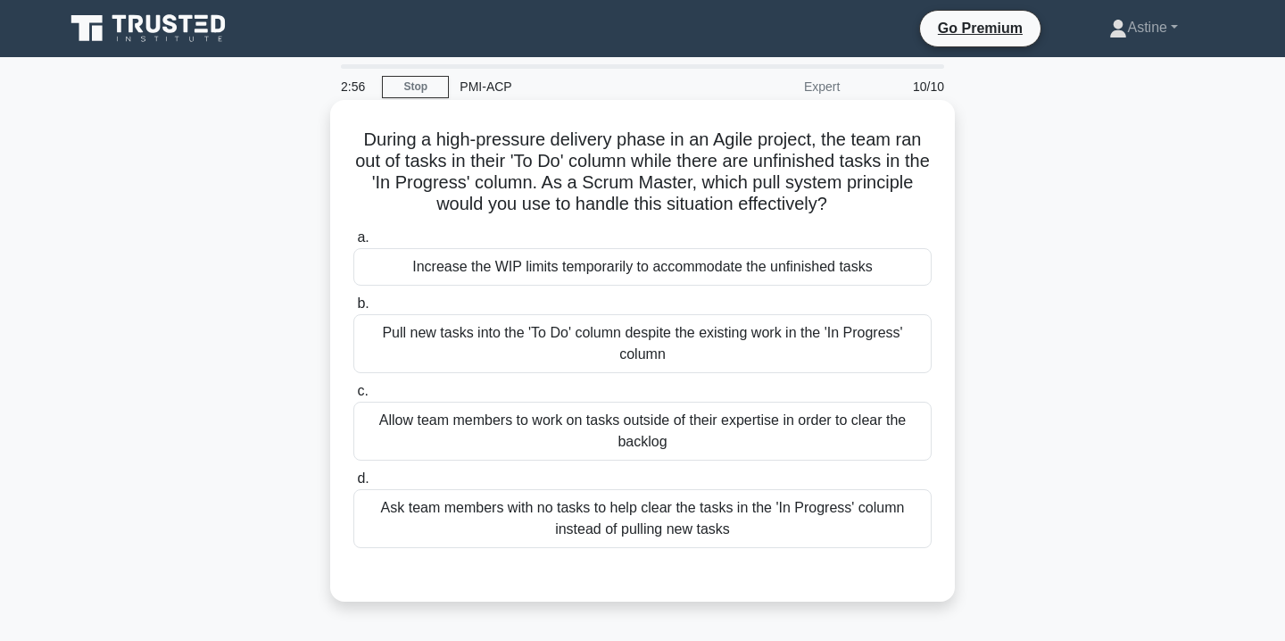
click at [576, 275] on div "Increase the WIP limits temporarily to accommodate the unfinished tasks" at bounding box center [642, 266] width 578 height 37
click at [353, 244] on input "a. Increase the WIP limits temporarily to accommodate the unfinished tasks" at bounding box center [353, 238] width 0 height 12
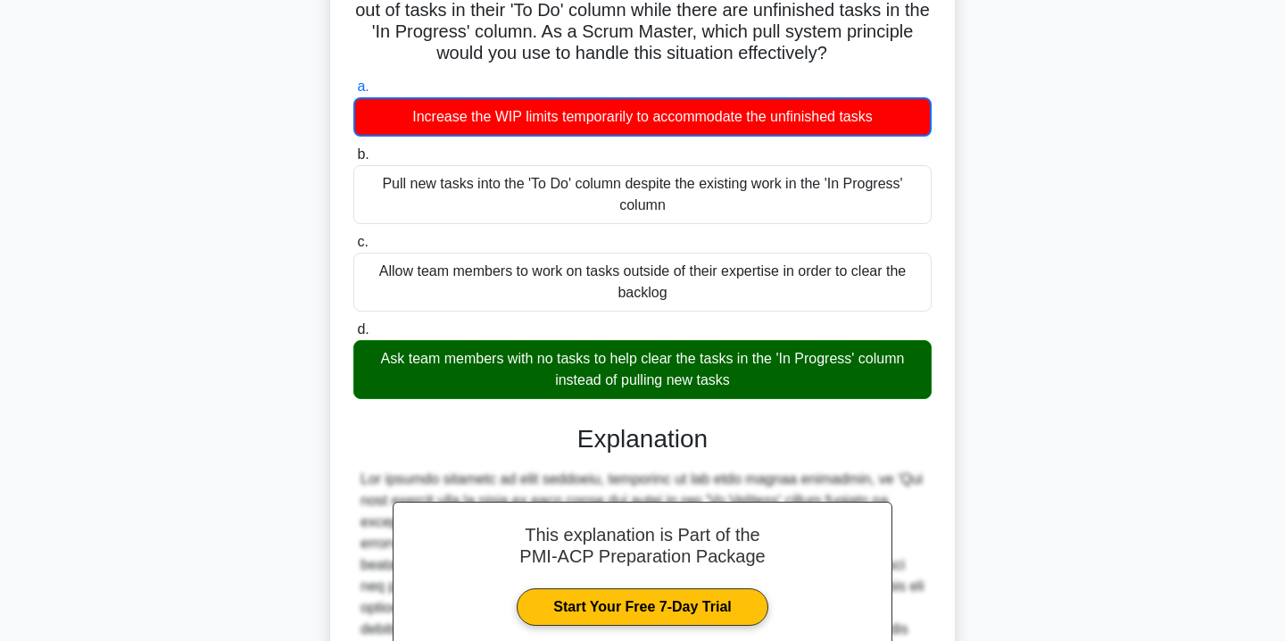
scroll to position [419, 0]
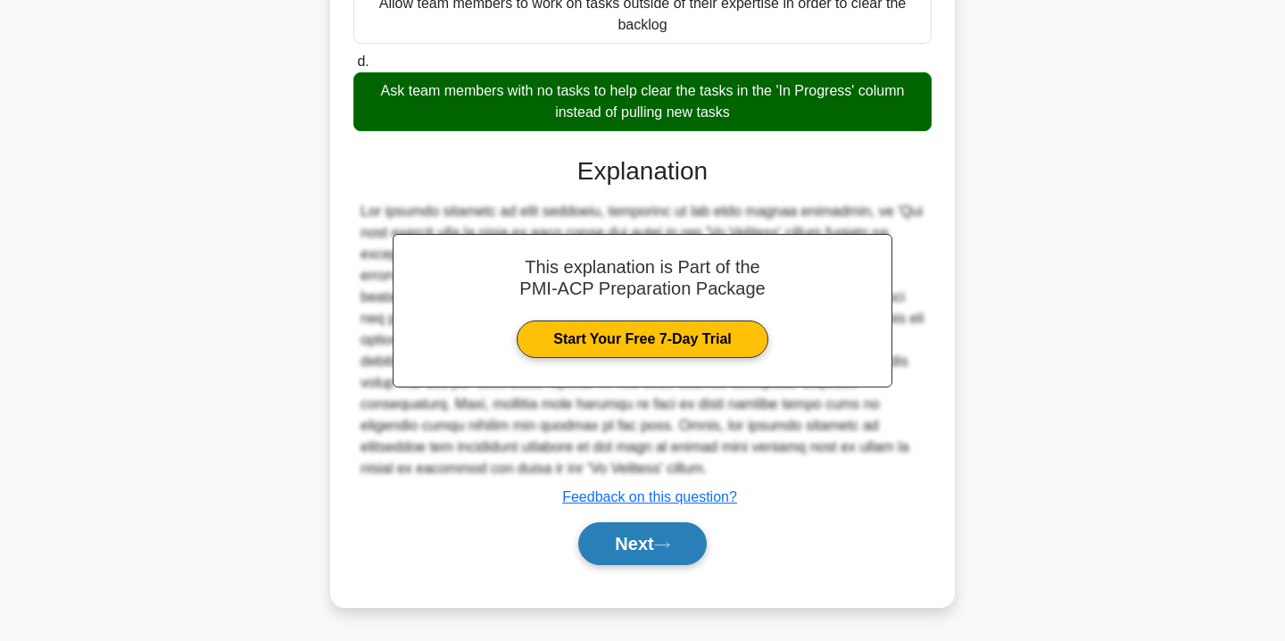
click at [628, 554] on button "Next" at bounding box center [642, 543] width 128 height 43
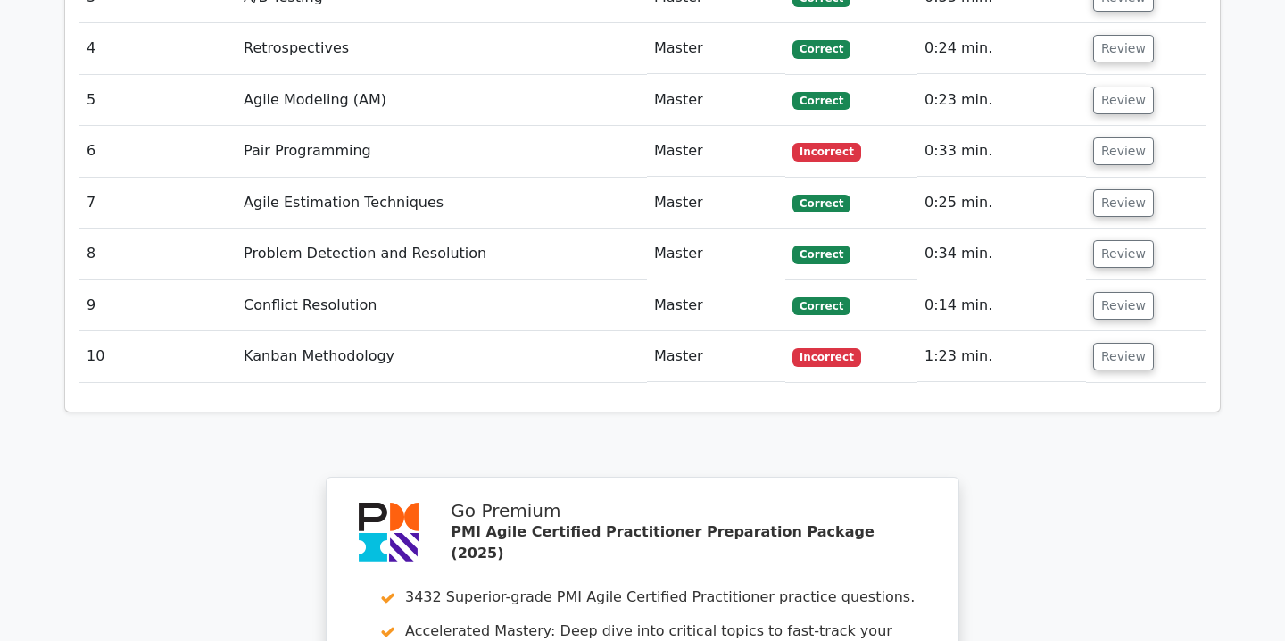
scroll to position [2509, 0]
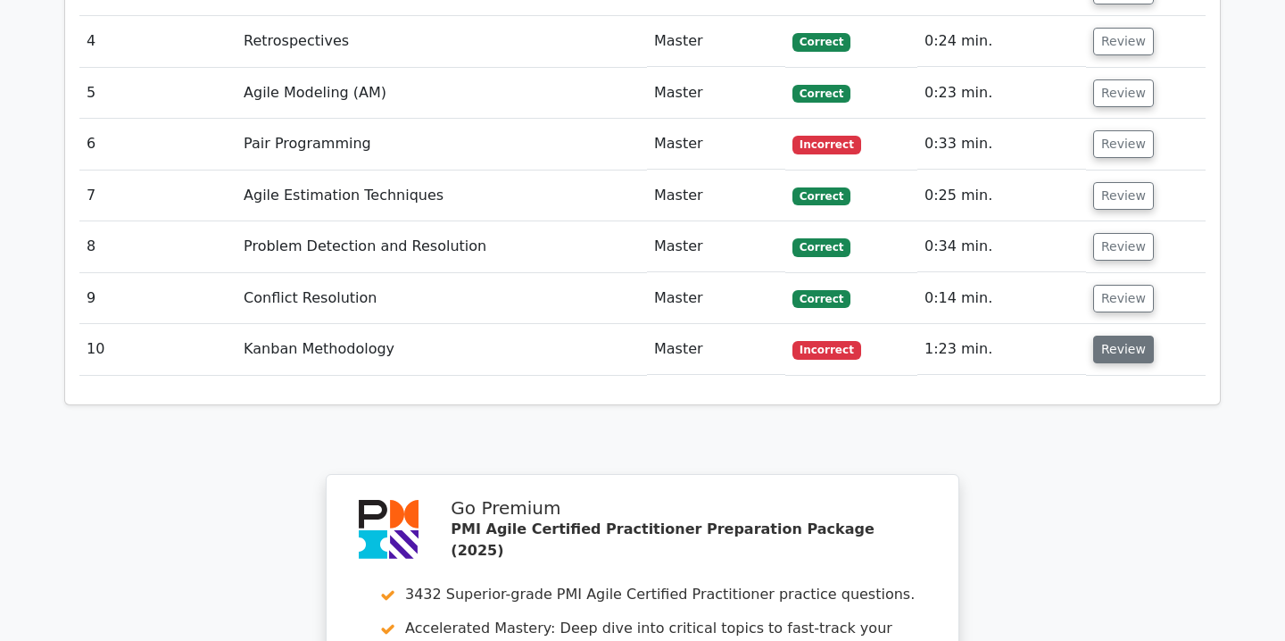
click at [1127, 336] on button "Review" at bounding box center [1123, 350] width 61 height 28
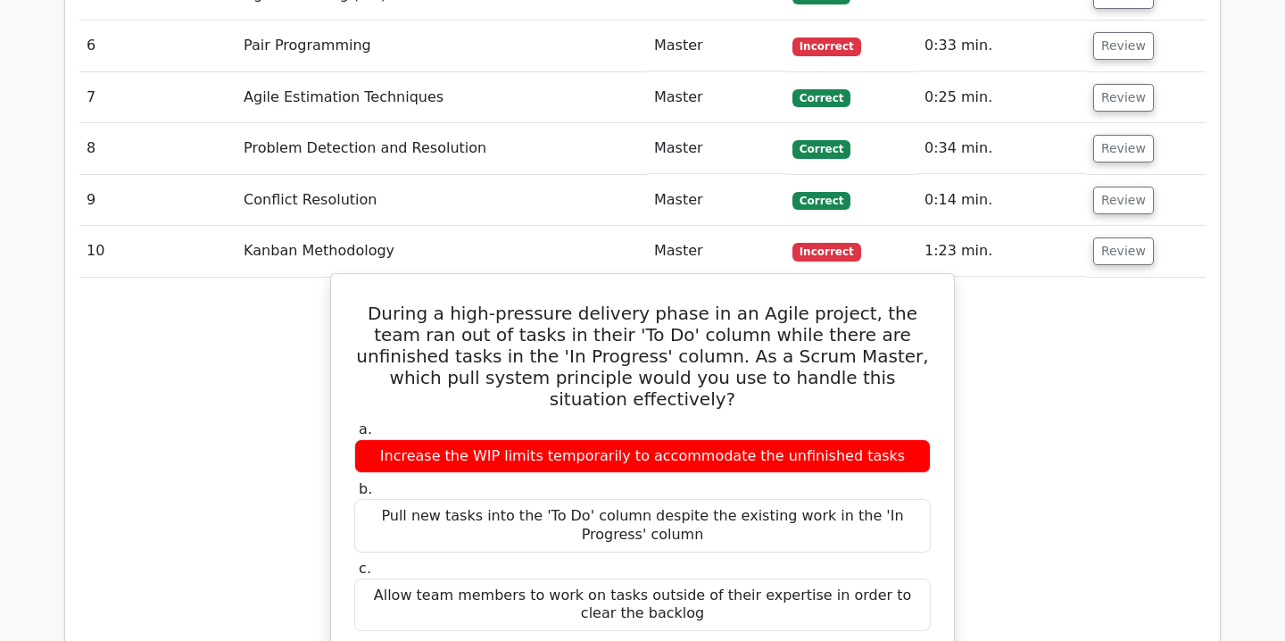
scroll to position [2605, 0]
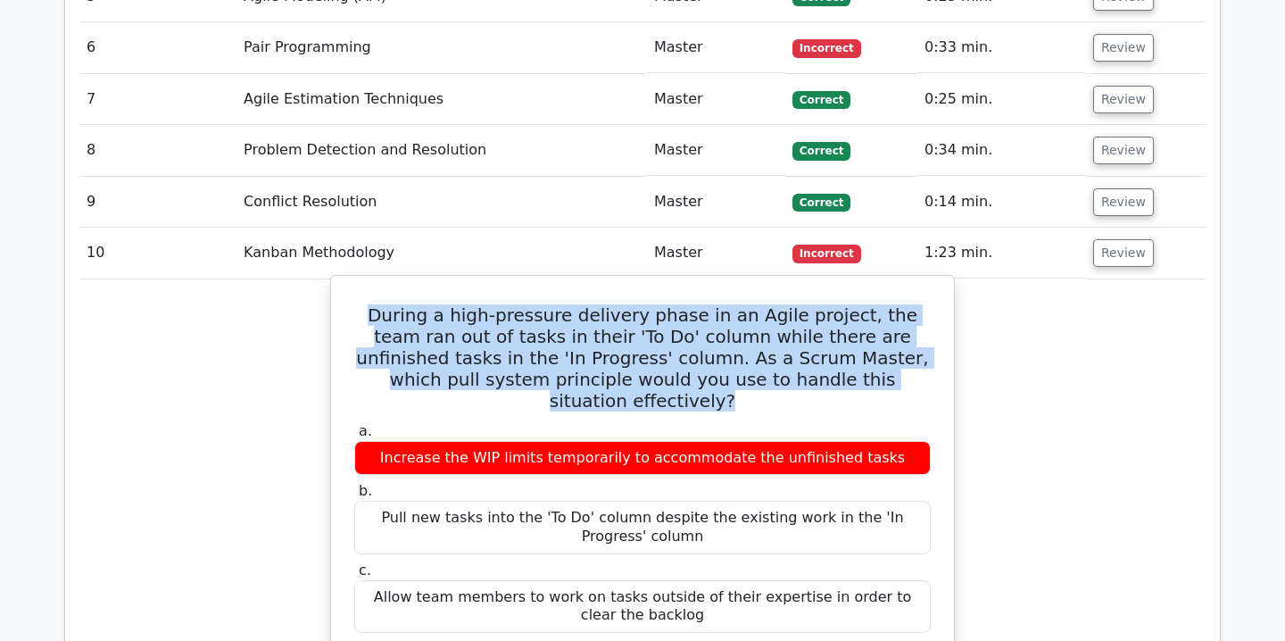
drag, startPoint x: 863, startPoint y: 318, endPoint x: 350, endPoint y: 253, distance: 517.1
copy h5 "During a high-pressure delivery phase in an Agile project, the team ran out of …"
drag, startPoint x: 738, startPoint y: 610, endPoint x: 356, endPoint y: 575, distance: 383.6
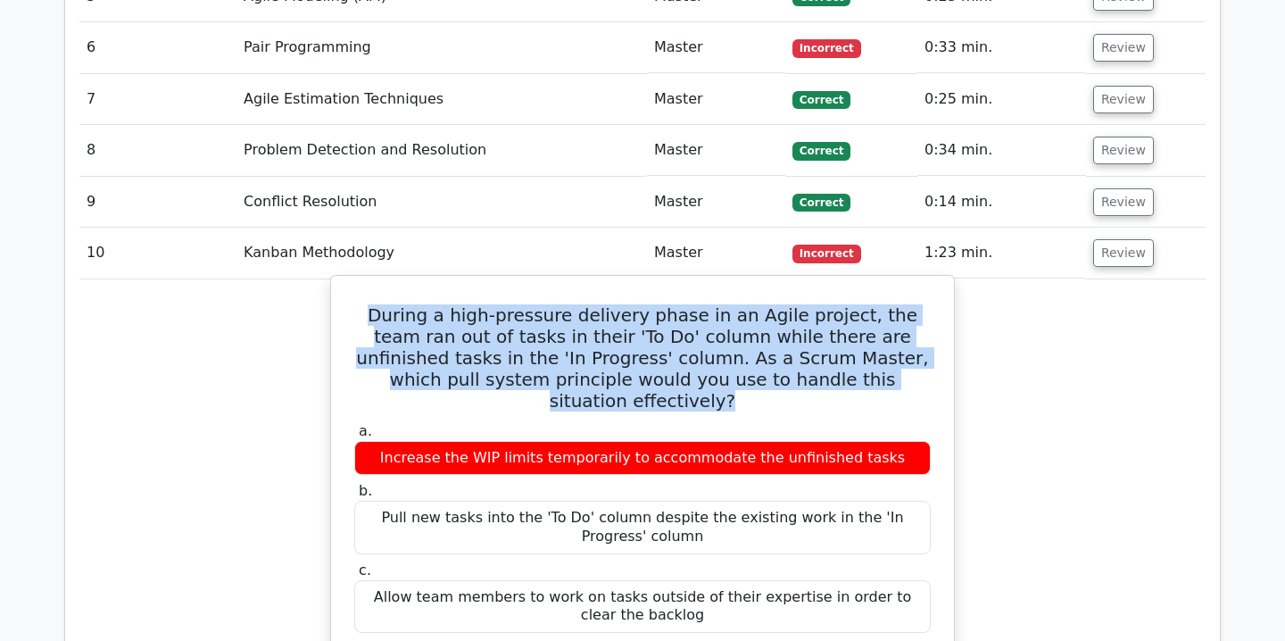
copy div "Ask team members with no tasks to help clear the tasks in the 'In Progress' col…"
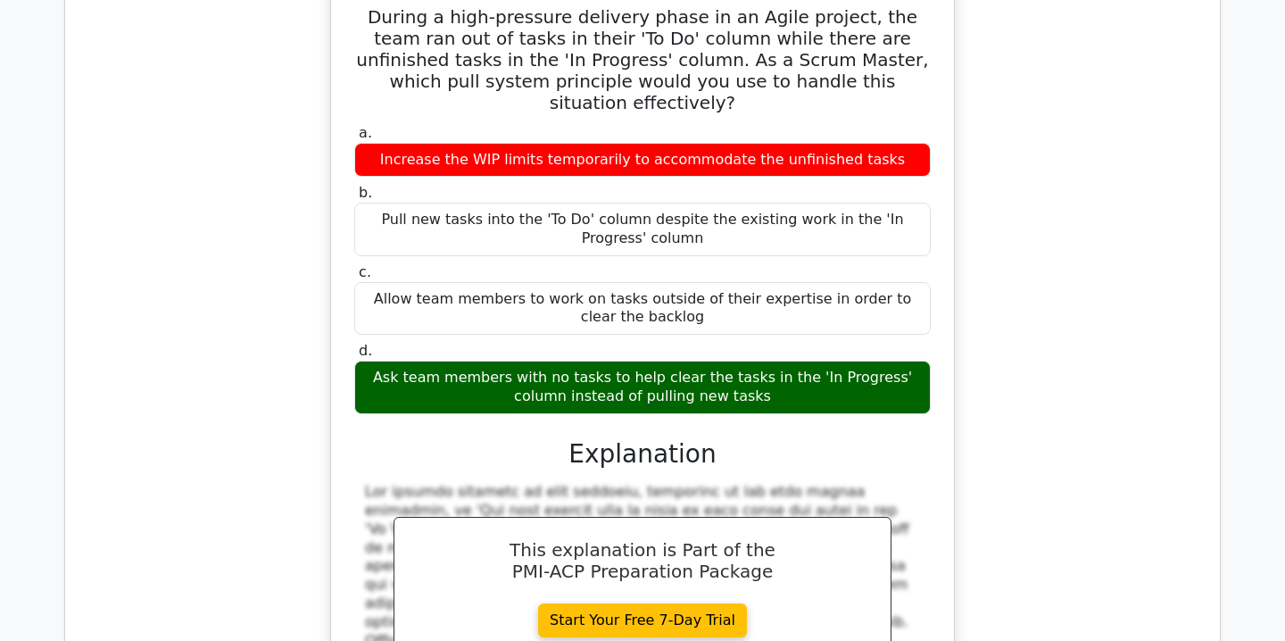
scroll to position [2909, 0]
